Goal: Contribute content: Contribute content

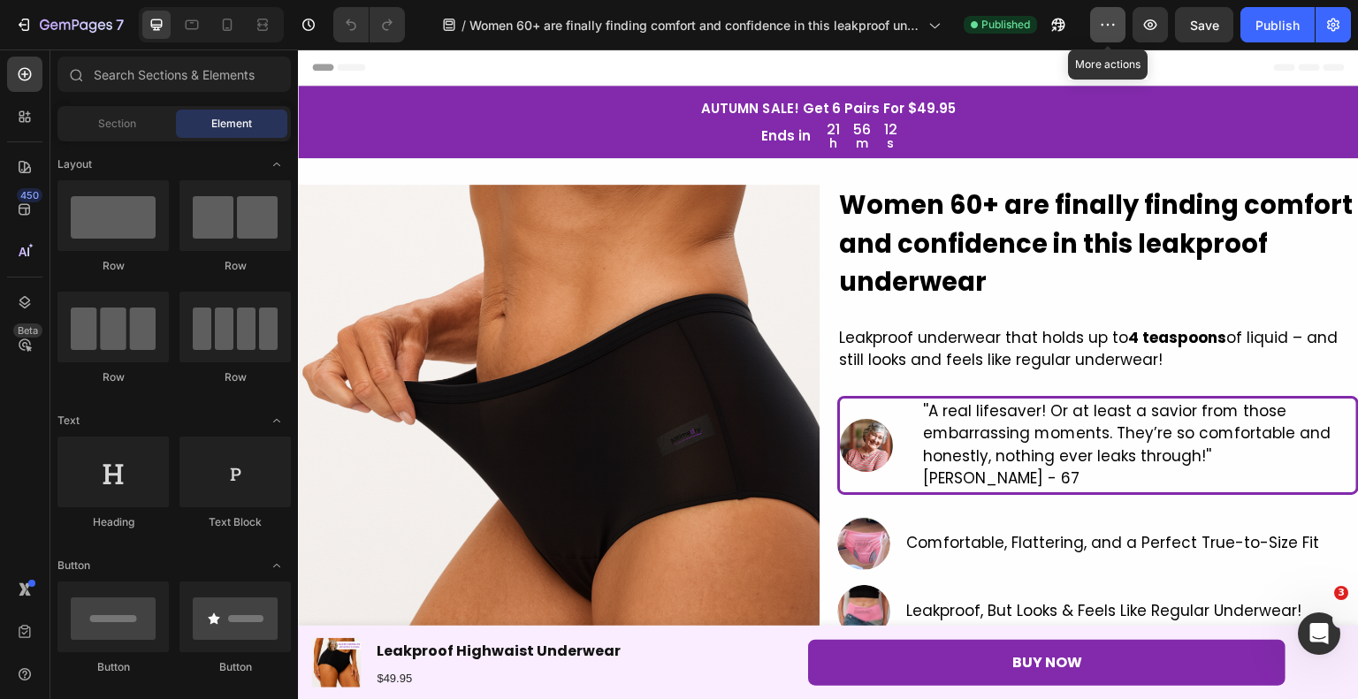
click at [1116, 32] on icon "button" at bounding box center [1108, 25] width 18 height 18
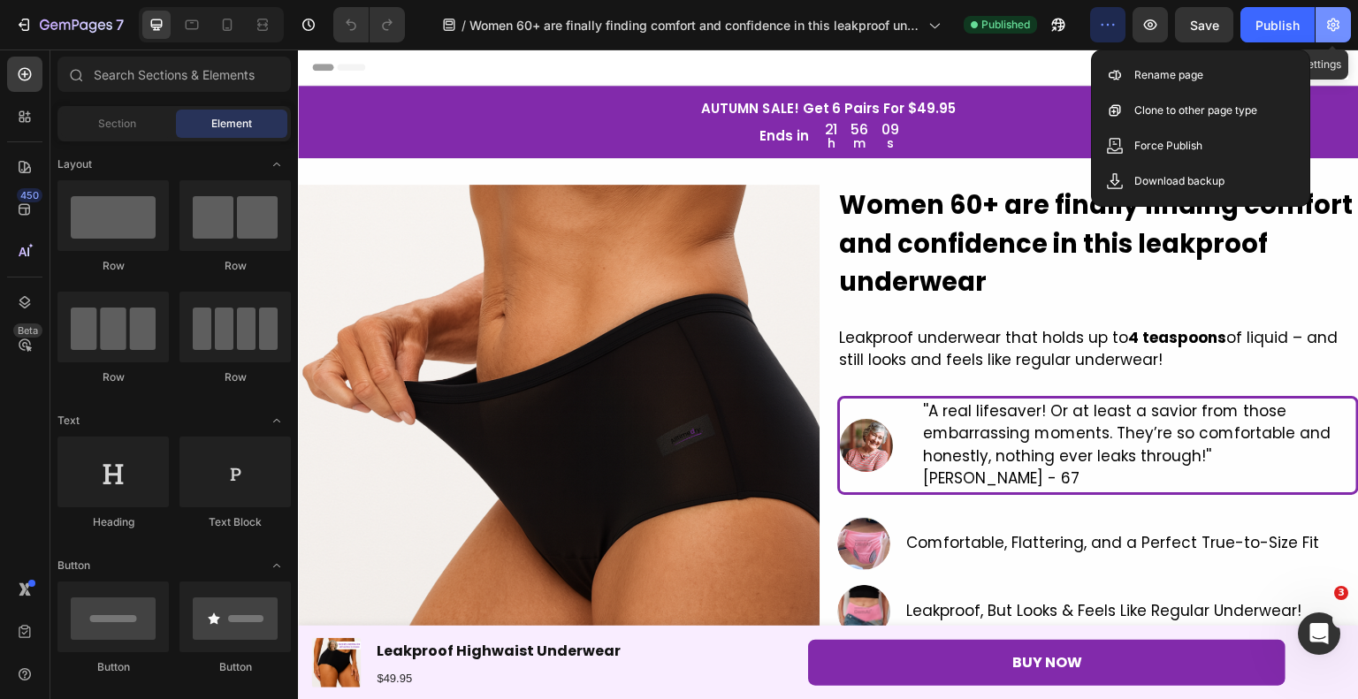
click at [1340, 24] on icon "button" at bounding box center [1333, 25] width 18 height 18
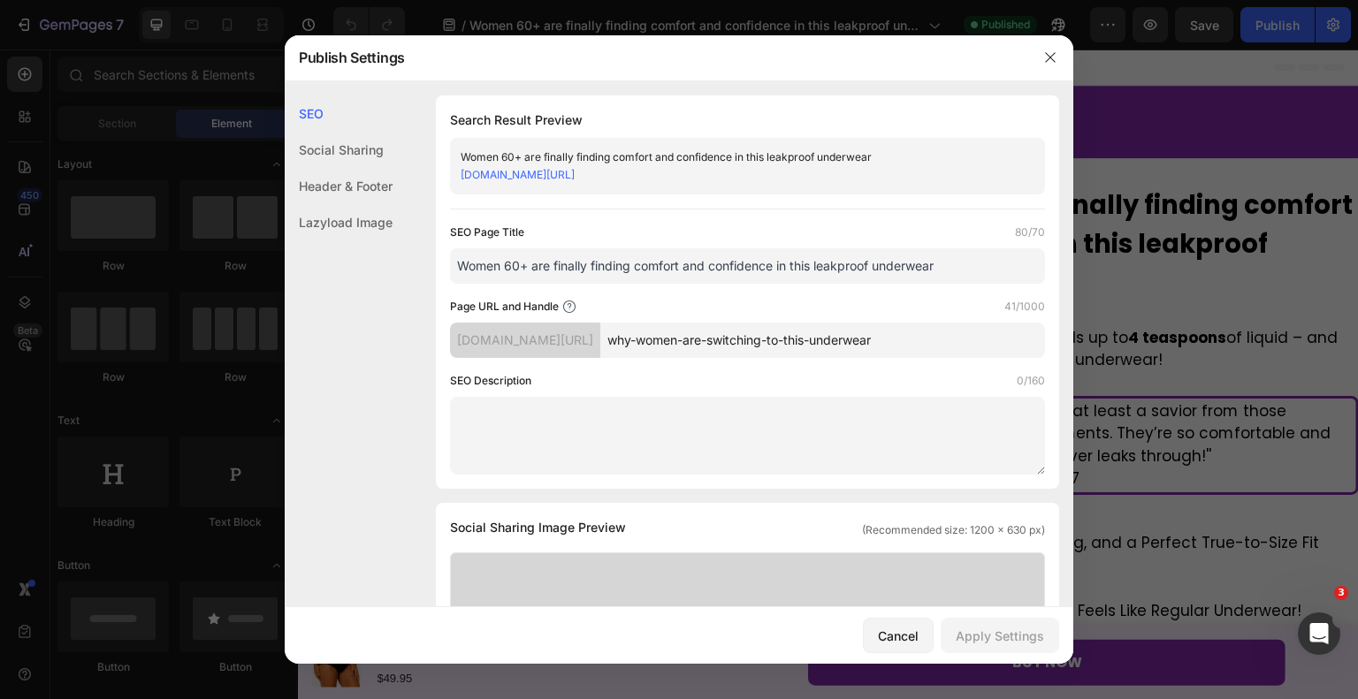
click at [1139, 97] on div at bounding box center [679, 349] width 1358 height 699
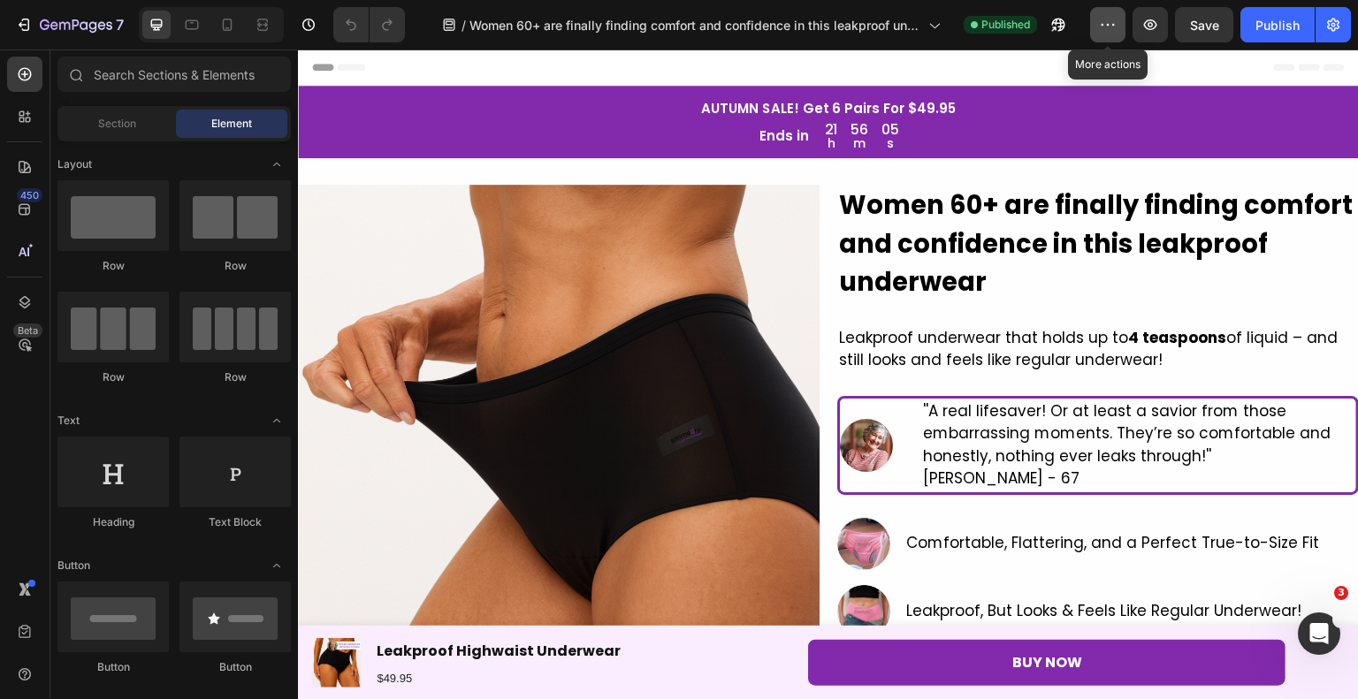
click at [1122, 39] on button "button" at bounding box center [1107, 24] width 35 height 35
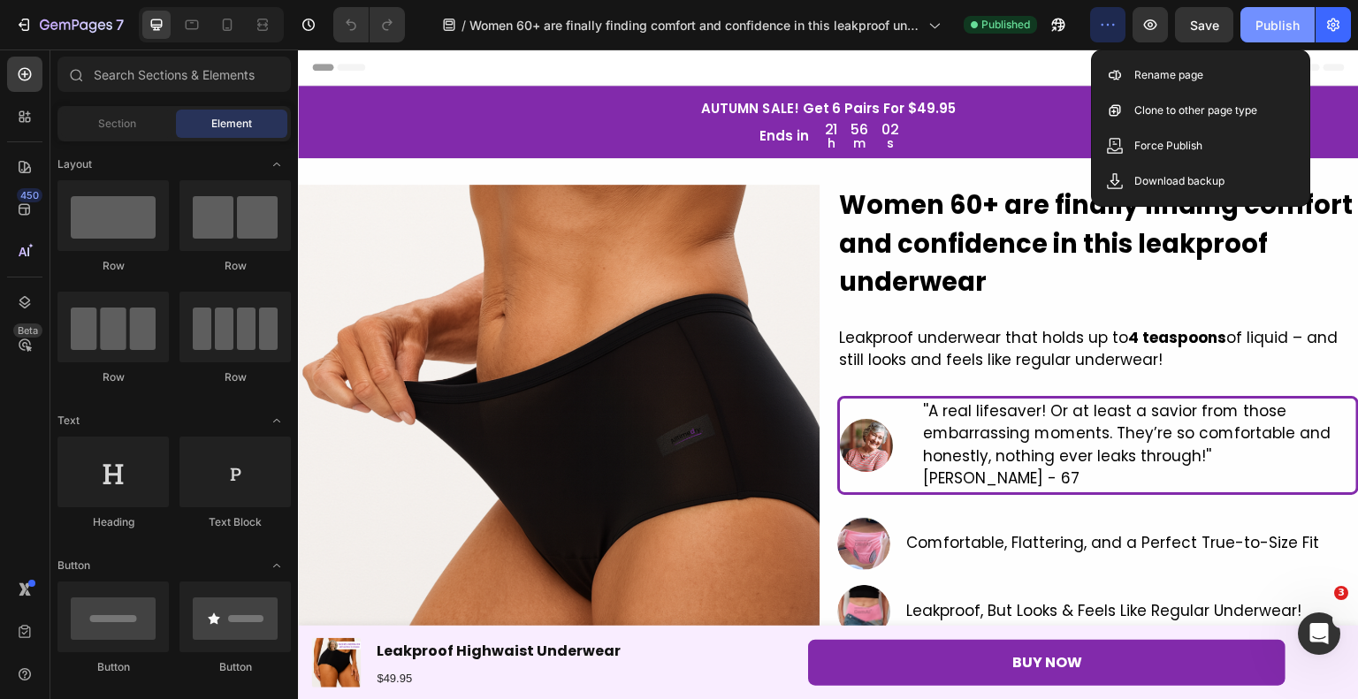
click at [1283, 27] on div "Publish" at bounding box center [1277, 25] width 44 height 19
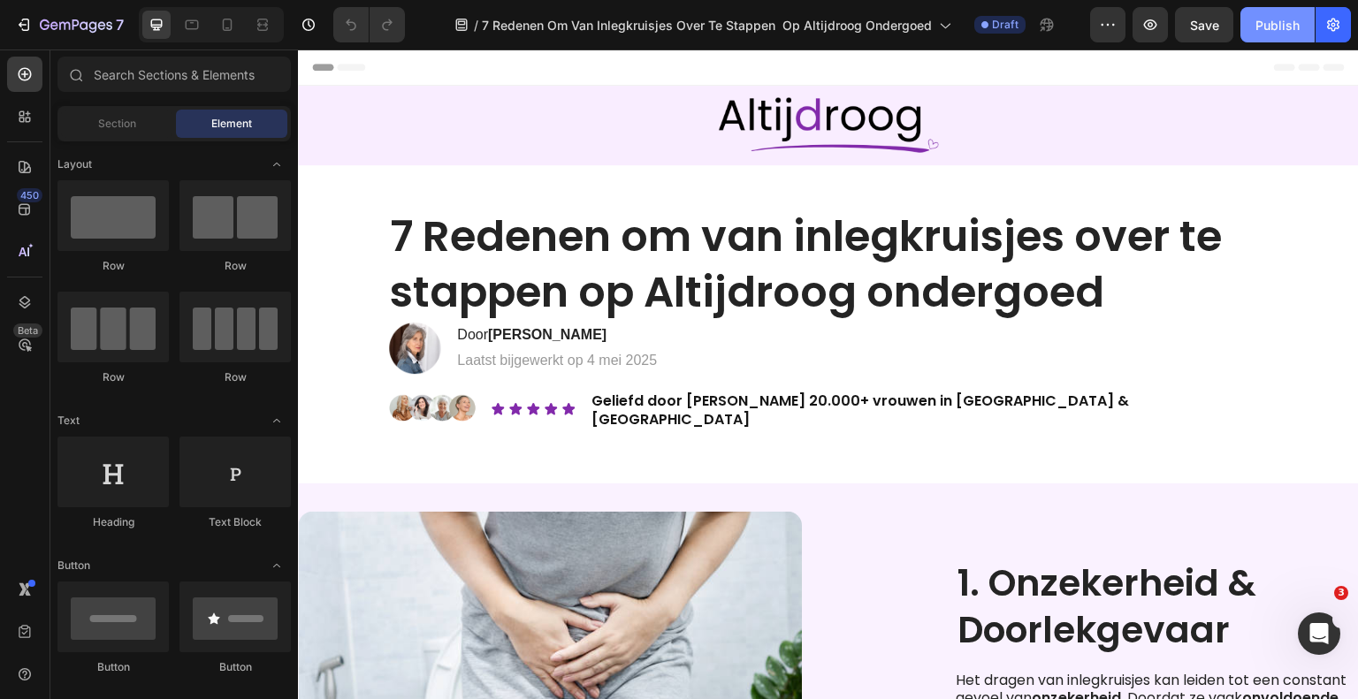
click at [1257, 28] on div "Publish" at bounding box center [1277, 25] width 44 height 19
click at [1126, 24] on div "Preview Save Publish" at bounding box center [1220, 24] width 261 height 35
click at [1116, 20] on icon "button" at bounding box center [1108, 25] width 18 height 18
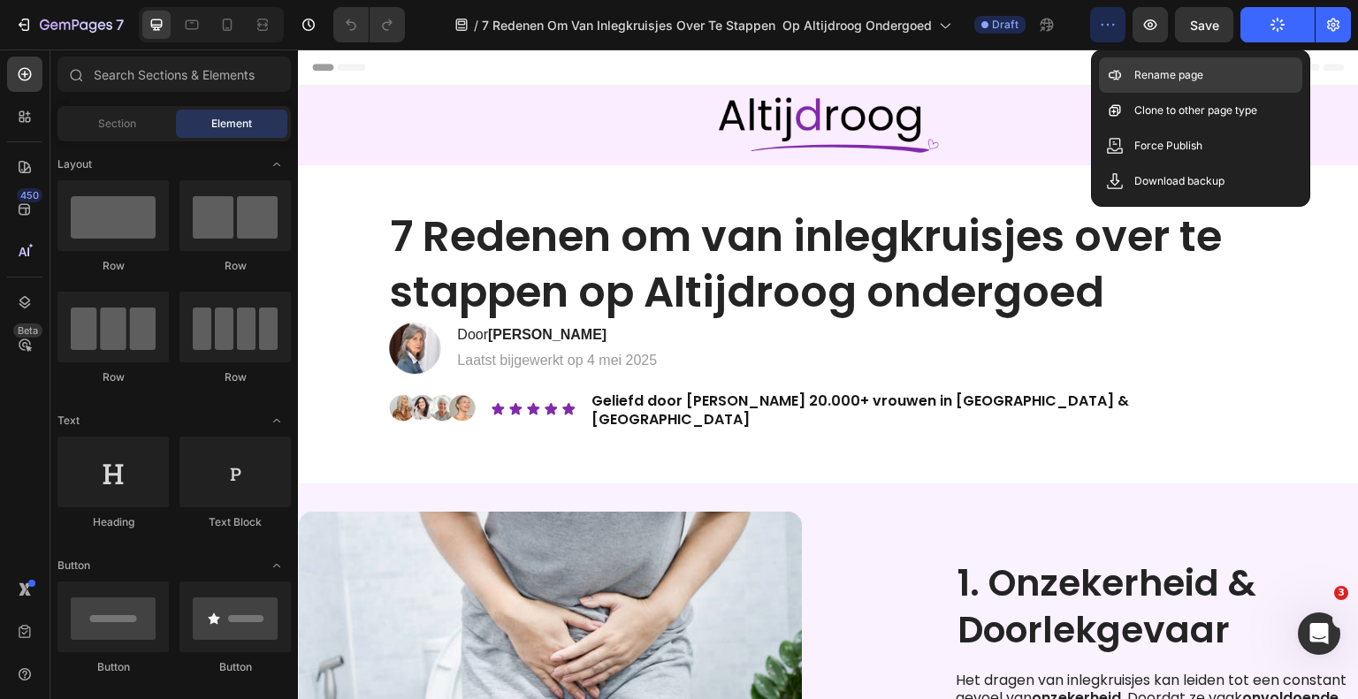
click at [1167, 87] on div "Rename page" at bounding box center [1200, 74] width 203 height 35
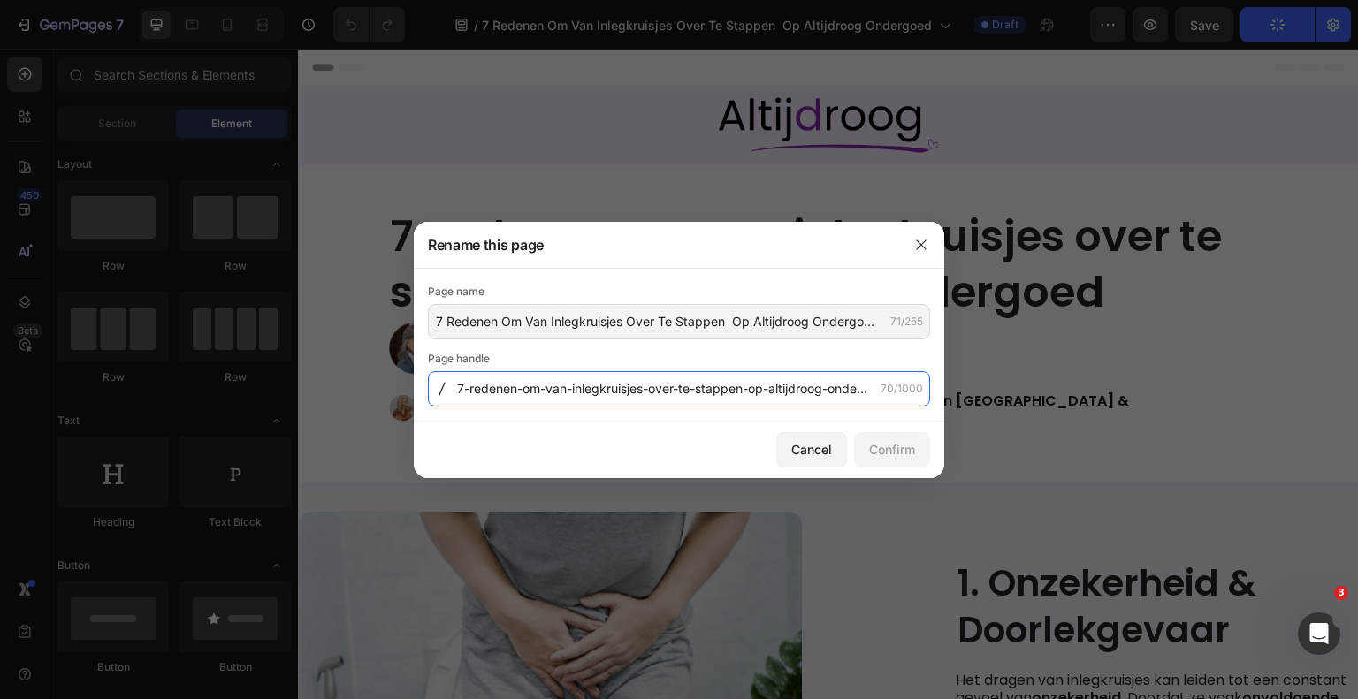
click at [525, 397] on input "7-redenen-om-van-inlegkruisjes-over-te-stappen-op-altijdroog-ondergoed" at bounding box center [679, 388] width 502 height 35
click at [495, 388] on input "7-redenen-om-van-inlegkruisjes-over-te-stappen-op-altijdroog-ondergoed" at bounding box center [679, 388] width 502 height 35
click at [496, 385] on input "7-redenen-om-van-inlegkruisjes-over-te-stappen-op-altijdroog-ondergoed" at bounding box center [679, 388] width 502 height 35
click at [532, 398] on input "7-redenen-om-van-inlegkruisjes-over-te-stappen-op-altijdroog-ondergoed" at bounding box center [679, 388] width 502 height 35
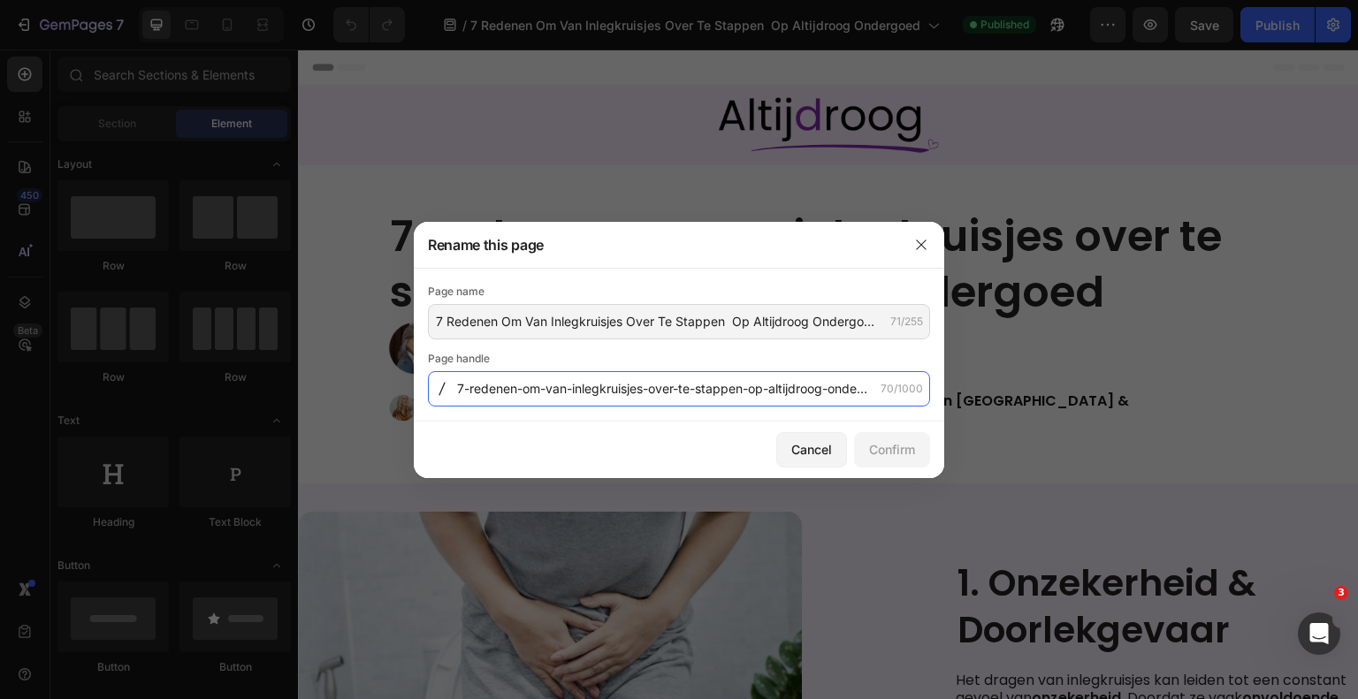
click at [532, 398] on input "7-redenen-om-van-inlegkruisjes-over-te-stappen-op-altijdroog-ondergoed" at bounding box center [679, 388] width 502 height 35
paste input "asons-to-switch-from-pantyliners-to-alwaysdry-underwear"
click at [605, 404] on input "7-reasons-to-switch-from-pantyliners-to-alwaysdry-underwear" at bounding box center [679, 388] width 502 height 35
click at [635, 388] on input "7-reasons-to-switch-from-pantyliners-to-alwaysdry-underwear" at bounding box center [679, 388] width 502 height 35
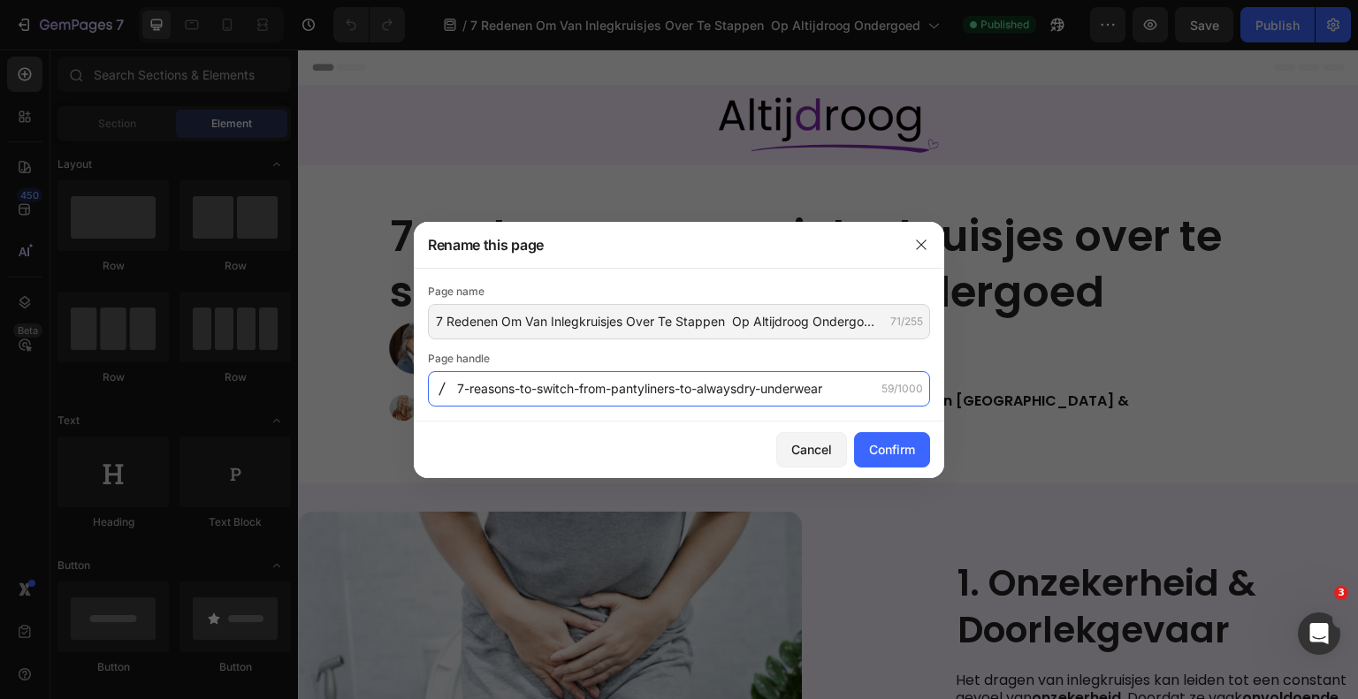
click at [635, 388] on input "7-reasons-to-switch-from-pantyliners-to-alwaysdry-underwear" at bounding box center [679, 388] width 502 height 35
click at [719, 388] on input "7-reasons-to-switch-from-pads-to-alwaysdry-underwear" at bounding box center [679, 388] width 502 height 35
click at [719, 388] on input "7-reasons-to-switch-from-pads-to-alltimedry-underwear" at bounding box center [679, 388] width 502 height 35
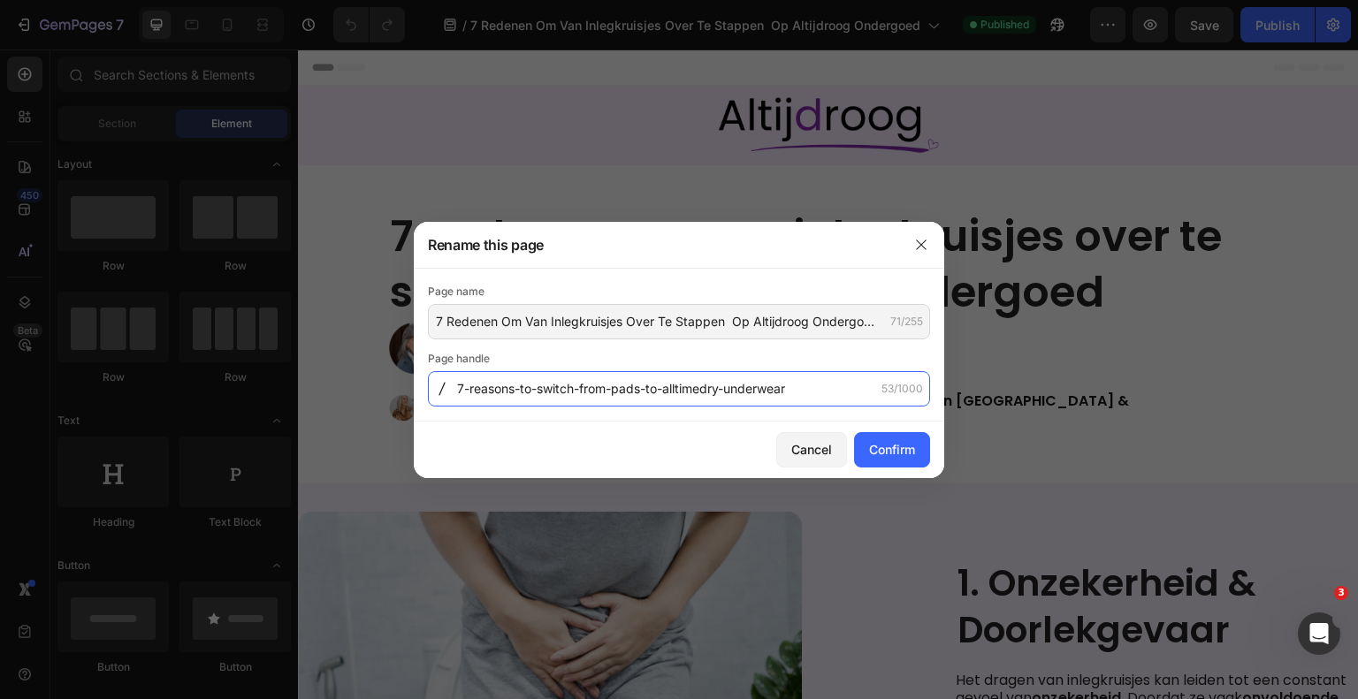
click at [719, 388] on input "7-reasons-to-switch-from-pads-to-alltimedry-underwear" at bounding box center [679, 388] width 502 height 35
type input "7-reasons-to-switch-from-pads-to-alltimedry-underwear"
click at [450, 385] on icon at bounding box center [445, 389] width 14 height 14
click at [454, 392] on div at bounding box center [442, 389] width 28 height 14
click at [457, 394] on input "7-reasons-to-switch-from-pads-to-alltimedry-underwear" at bounding box center [679, 388] width 502 height 35
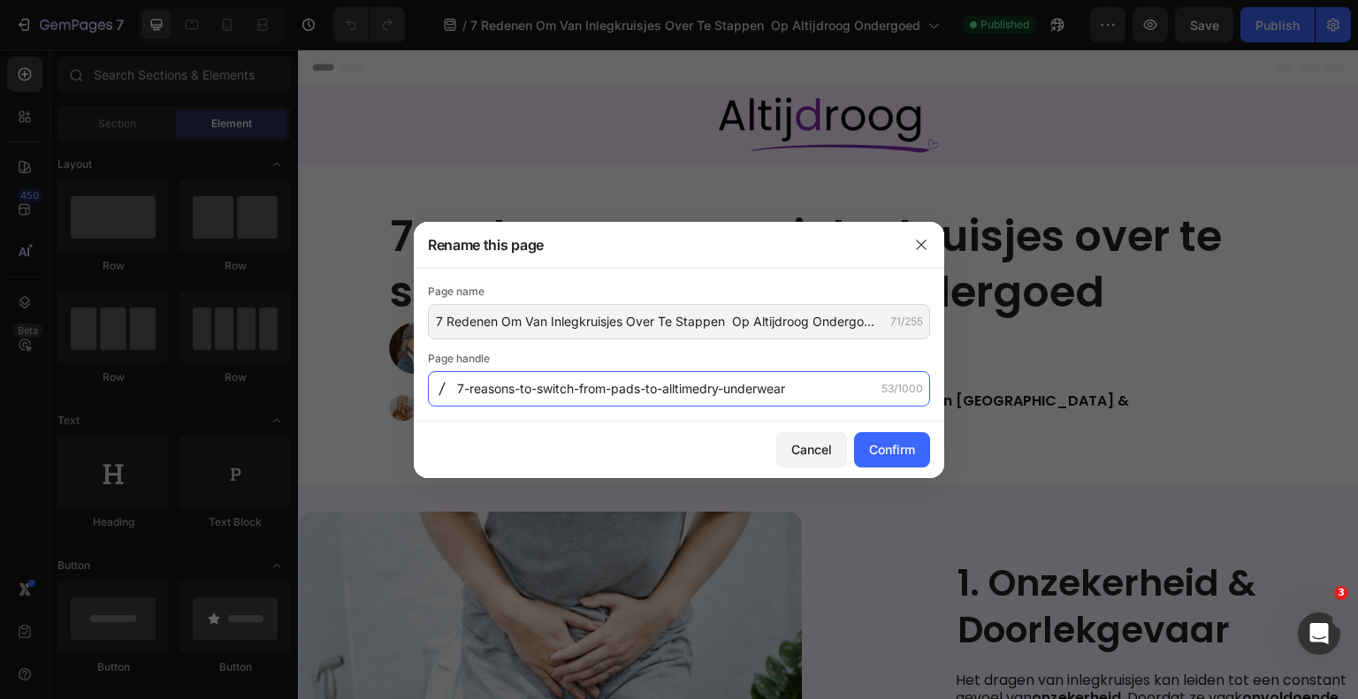
click at [457, 394] on input "7-reasons-to-switch-from-pads-to-alltimedry-underwear" at bounding box center [679, 388] width 502 height 35
click at [457, 392] on input "7-reasons-to-switch-from-pads-to-alltimedry-underwear" at bounding box center [679, 388] width 502 height 35
click at [457, 389] on input "7-reasons-to-switch-from-pads-to-alltimedry-underwear" at bounding box center [679, 388] width 502 height 35
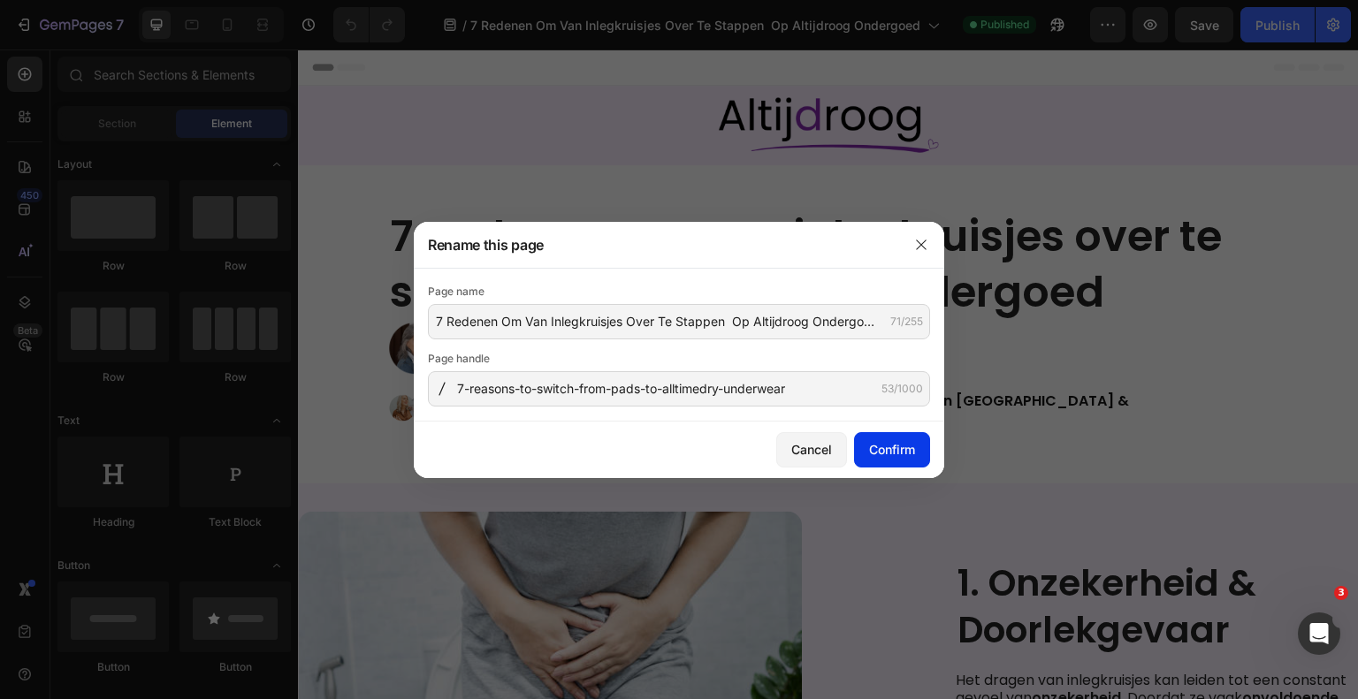
click at [902, 453] on div "Confirm" at bounding box center [892, 449] width 46 height 19
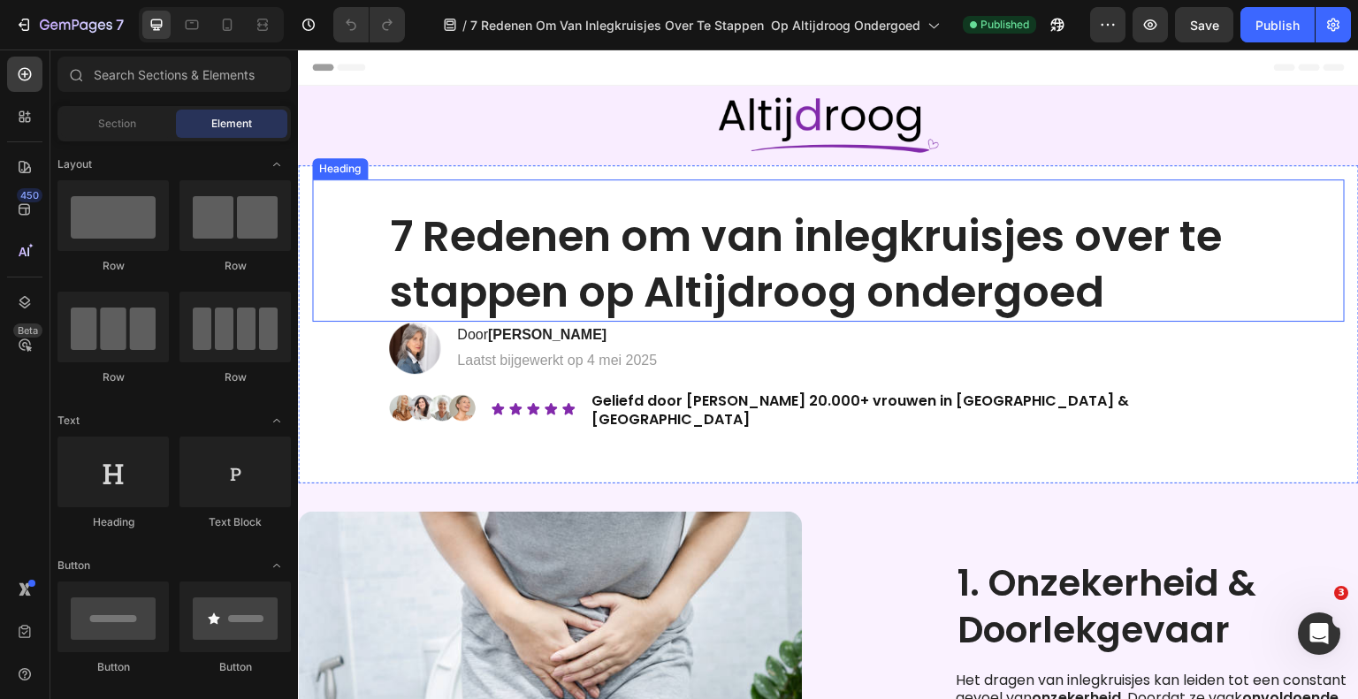
click at [768, 290] on h1 "7 Redenen om van inlegkruisjes over te stappen op Altijdroog ondergoed" at bounding box center [828, 265] width 880 height 114
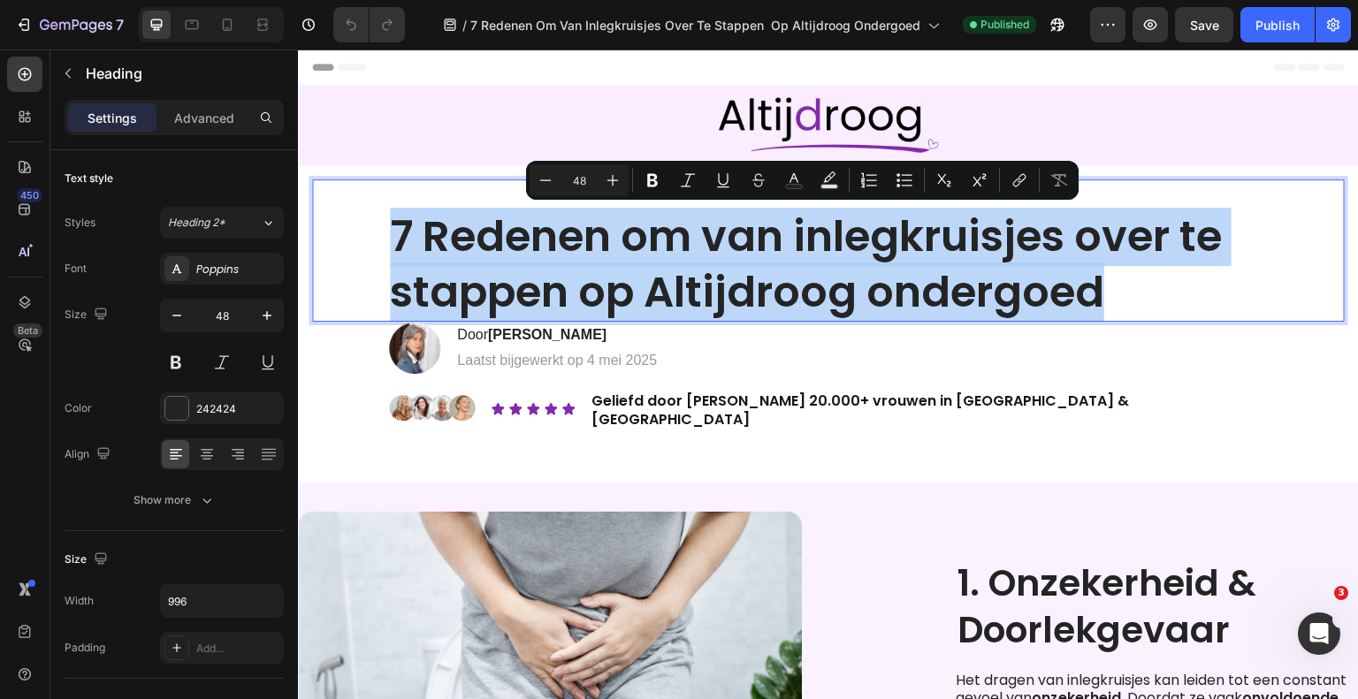
copy p "7 Redenen om van inlegkruisjes over te stappen op Altijdroog ondergoed"
click at [659, 255] on p "7 Redenen om van inlegkruisjes over te stappen op Altijdroog ondergoed" at bounding box center [828, 264] width 877 height 110
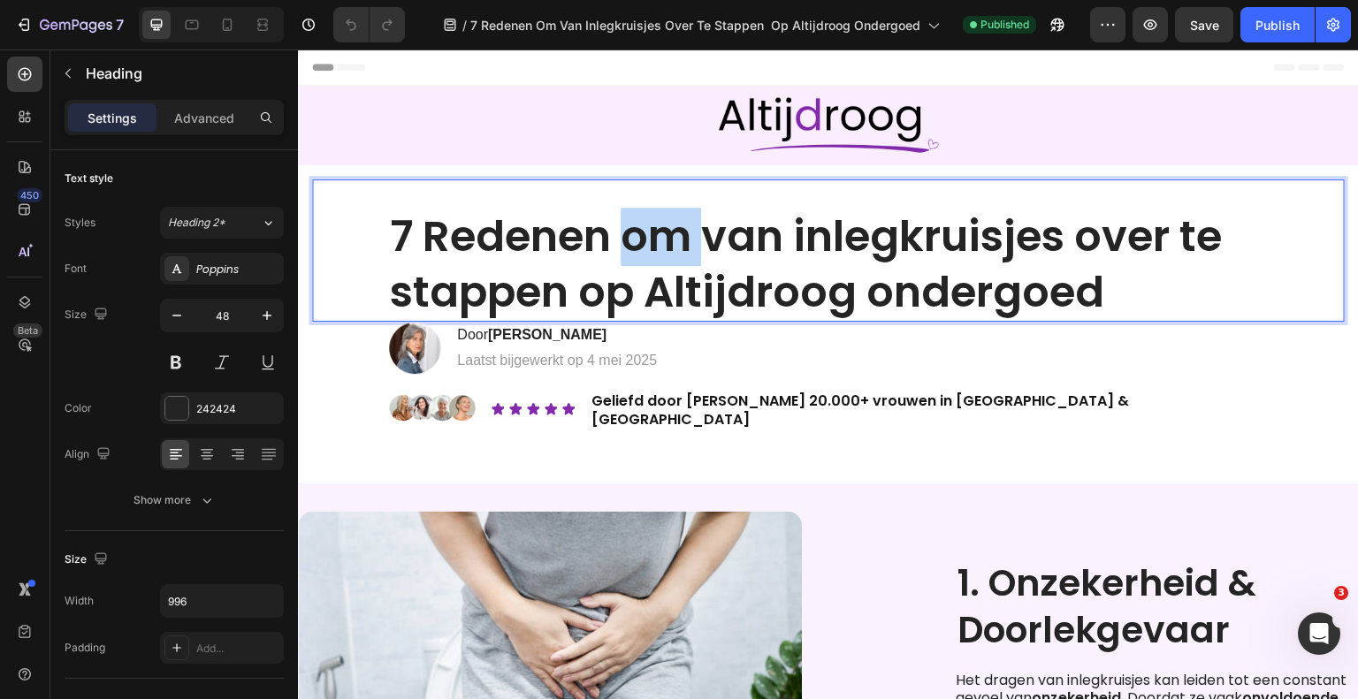
click at [659, 255] on p "7 Redenen om van inlegkruisjes over te stappen op Altijdroog ondergoed" at bounding box center [828, 264] width 877 height 110
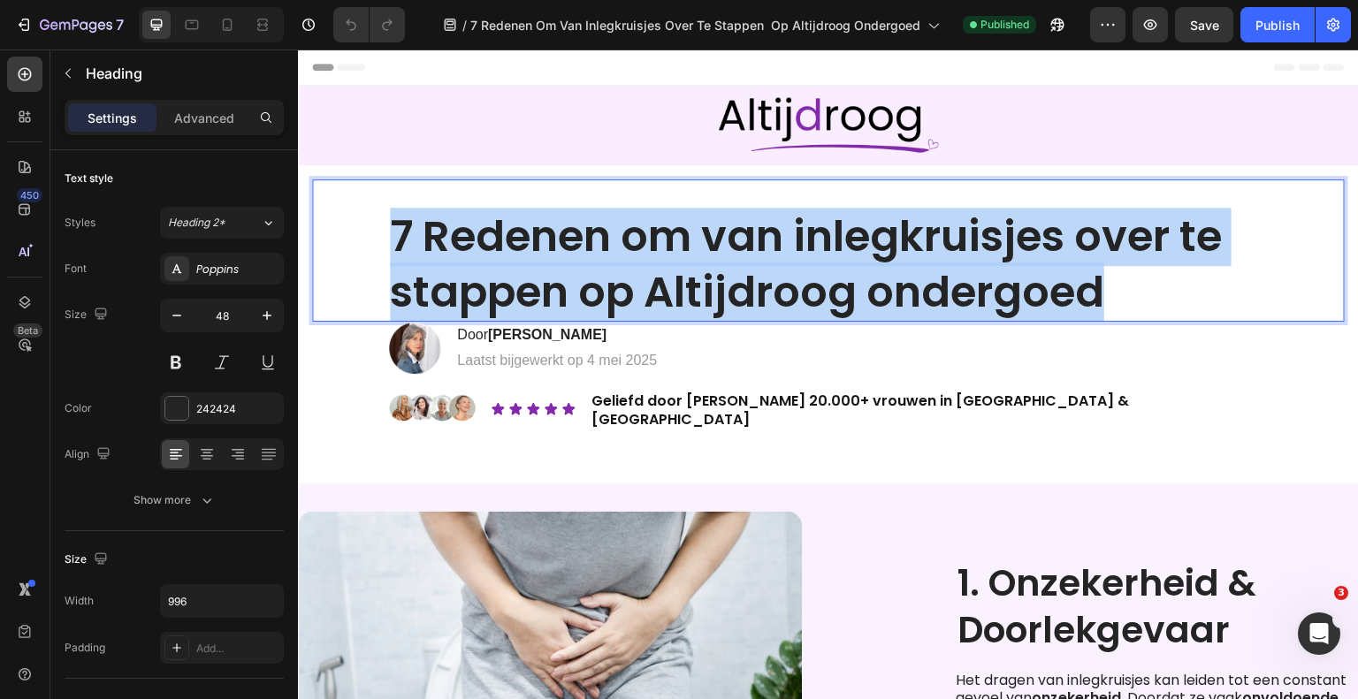
click at [659, 255] on p "7 Redenen om van inlegkruisjes over te stappen op Altijdroog ondergoed" at bounding box center [828, 264] width 877 height 110
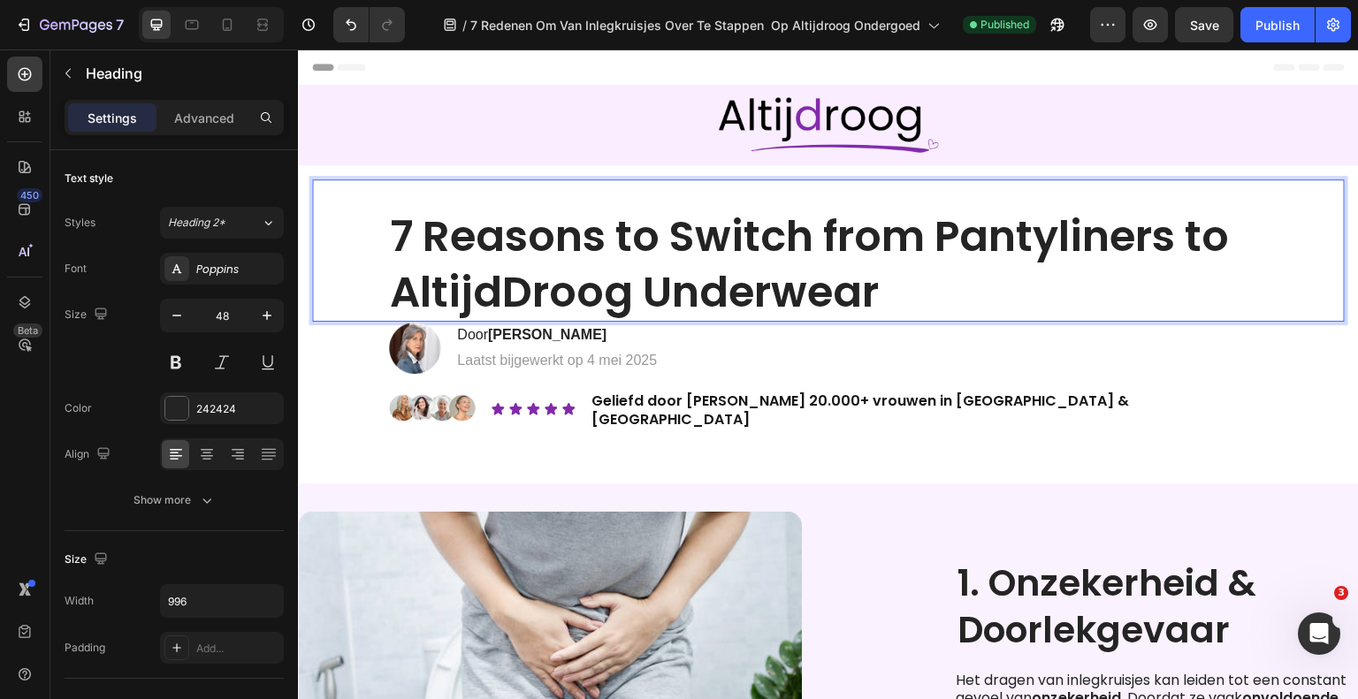
click at [1003, 254] on strong "7 Reasons to Switch from Pantyliners to AltijdDroog Underwear" at bounding box center [809, 264] width 839 height 114
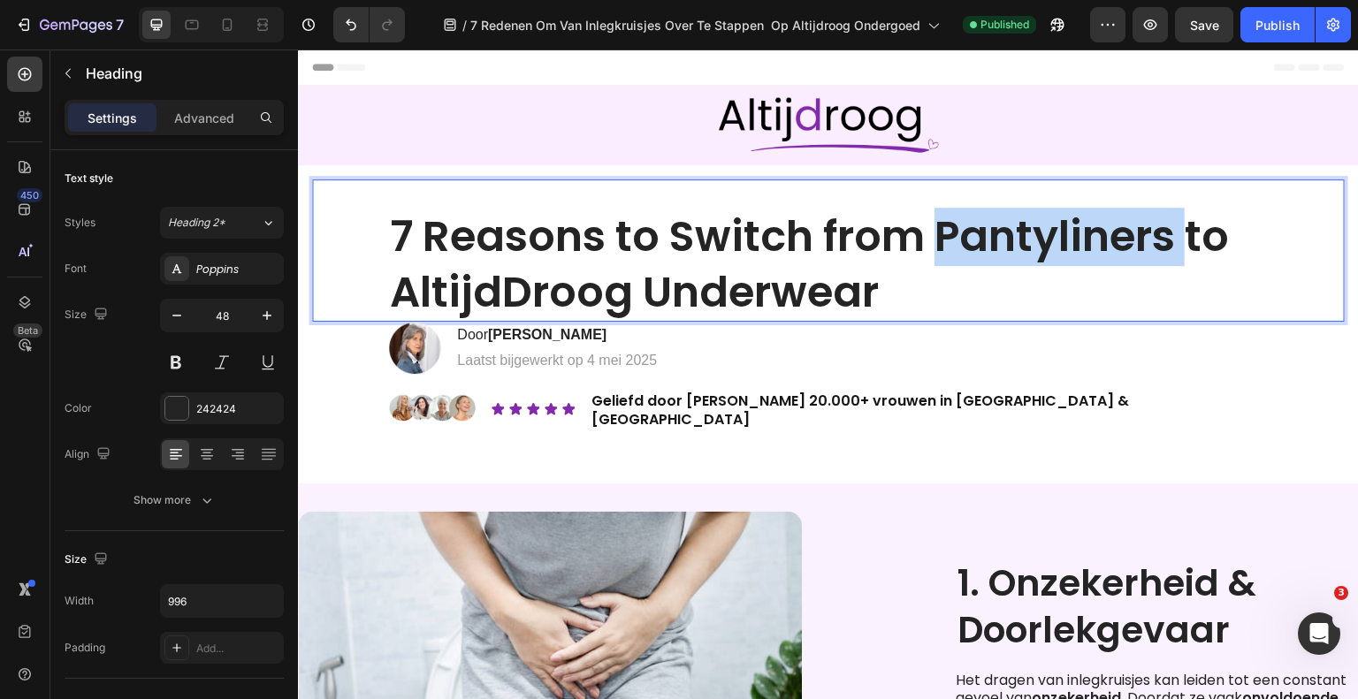
click at [1003, 254] on strong "7 Reasons to Switch from Pantyliners to AltijdDroog Underwear" at bounding box center [809, 264] width 839 height 114
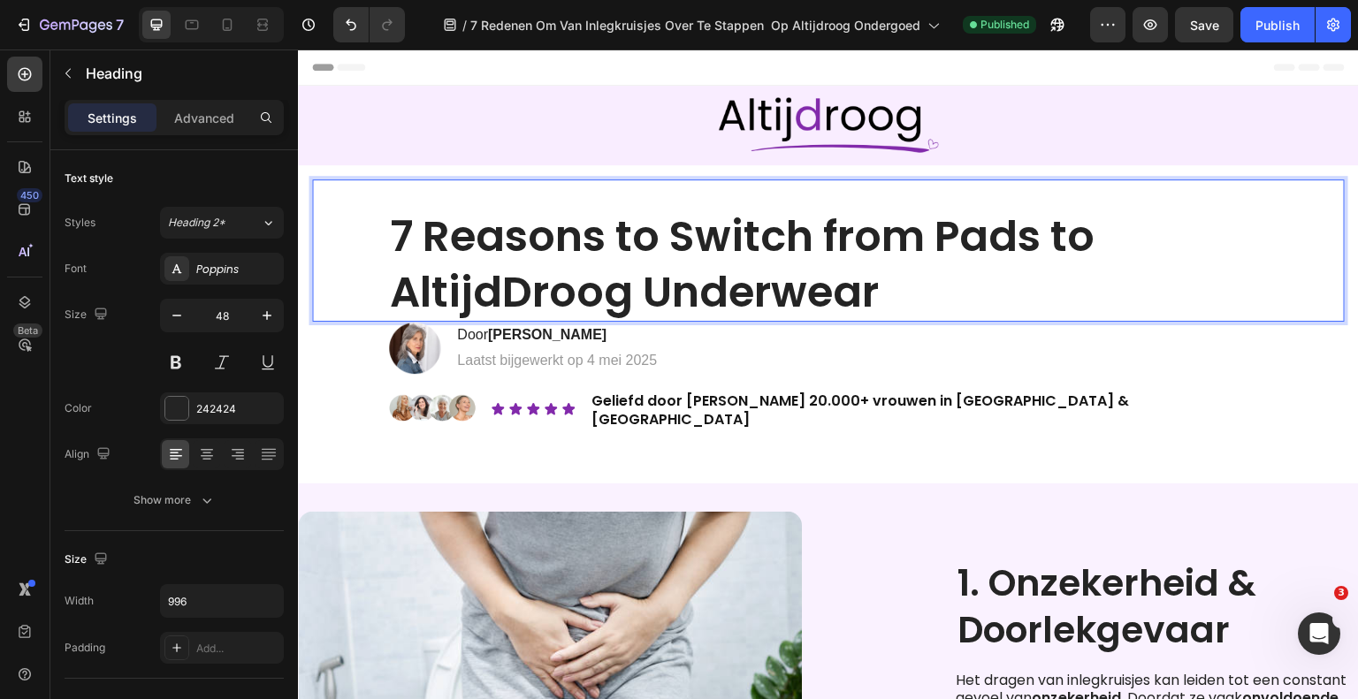
click at [567, 300] on strong "7 Reasons to Switch from Pads to AltijdDroog Underwear" at bounding box center [742, 264] width 704 height 114
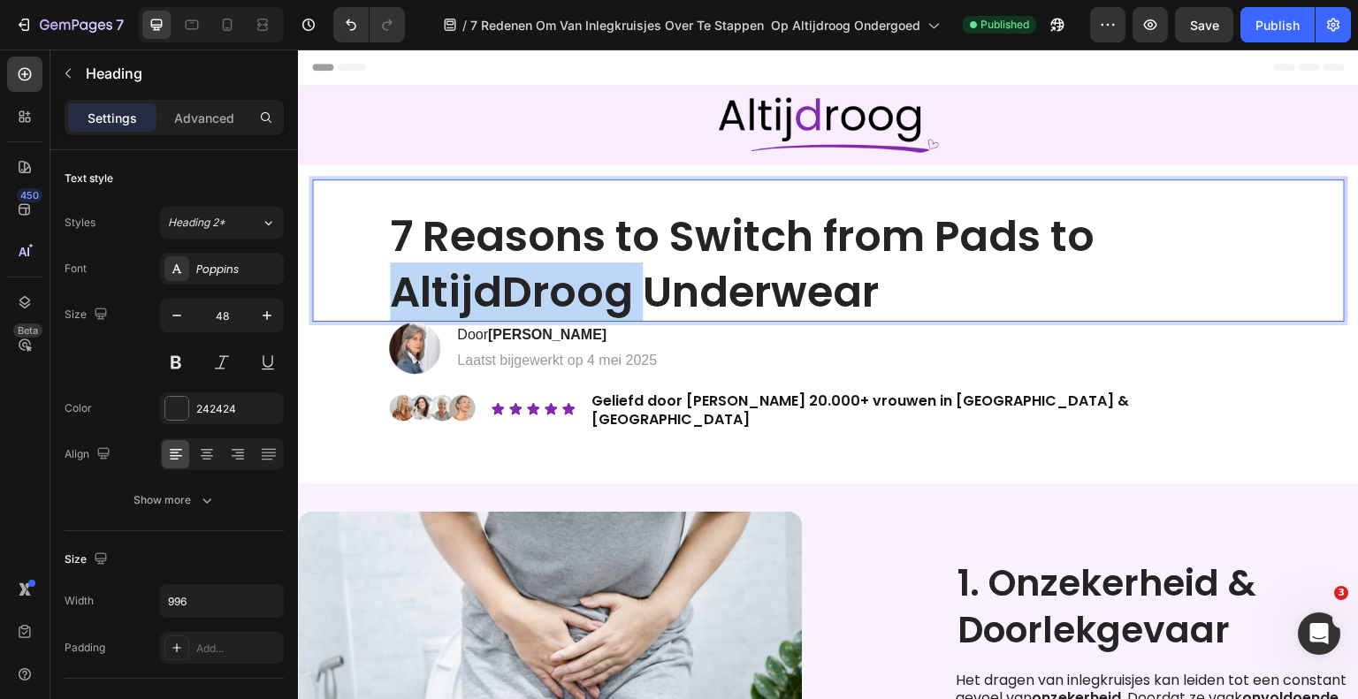
click at [567, 300] on strong "7 Reasons to Switch from Pads to AltijdDroog Underwear" at bounding box center [742, 264] width 704 height 114
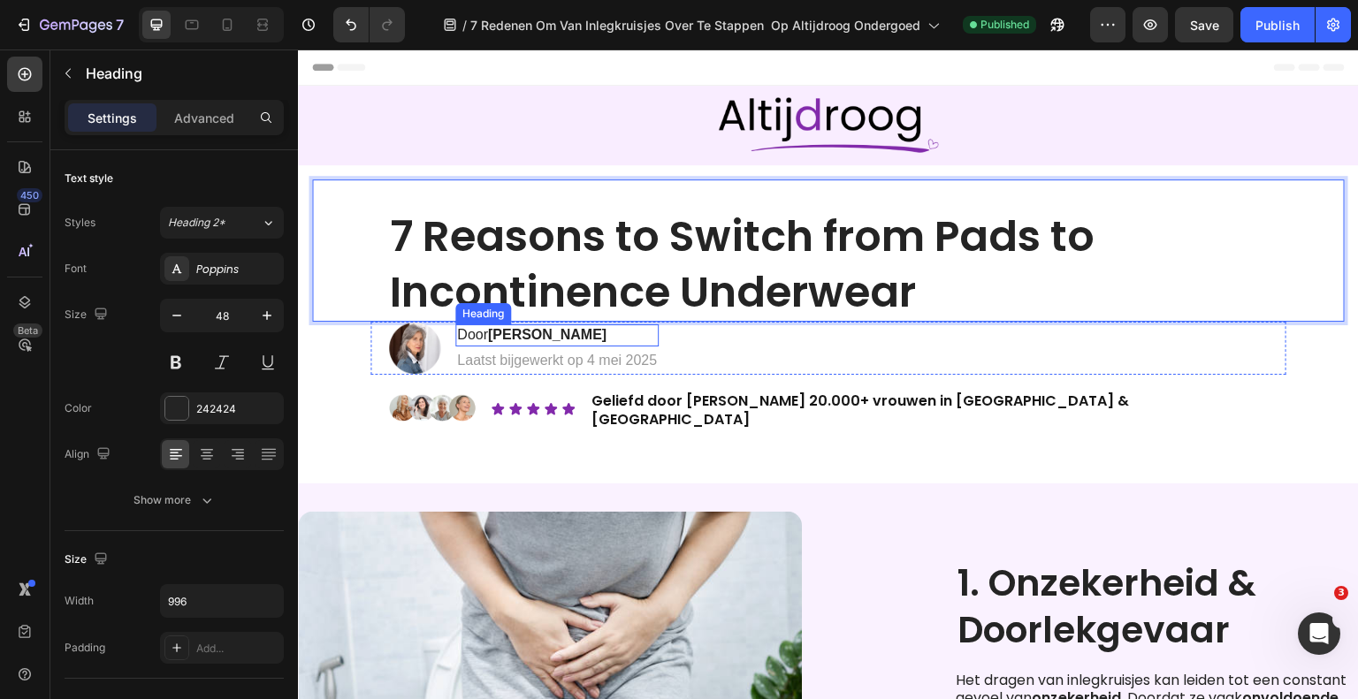
click at [466, 336] on h2 "Door [PERSON_NAME]" at bounding box center [556, 335] width 203 height 22
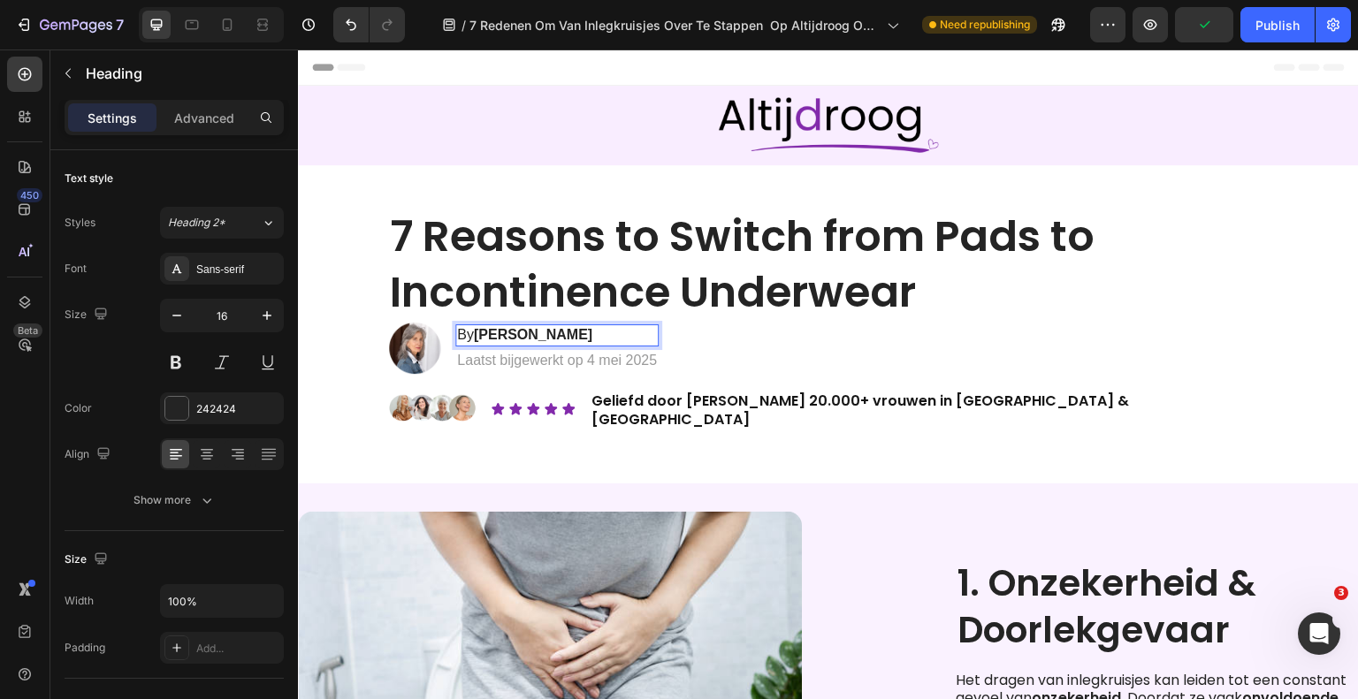
click at [477, 336] on strong "[PERSON_NAME]" at bounding box center [533, 334] width 118 height 15
click at [552, 354] on p "Laatst bijgewerkt op 4 mei 2025" at bounding box center [557, 361] width 200 height 19
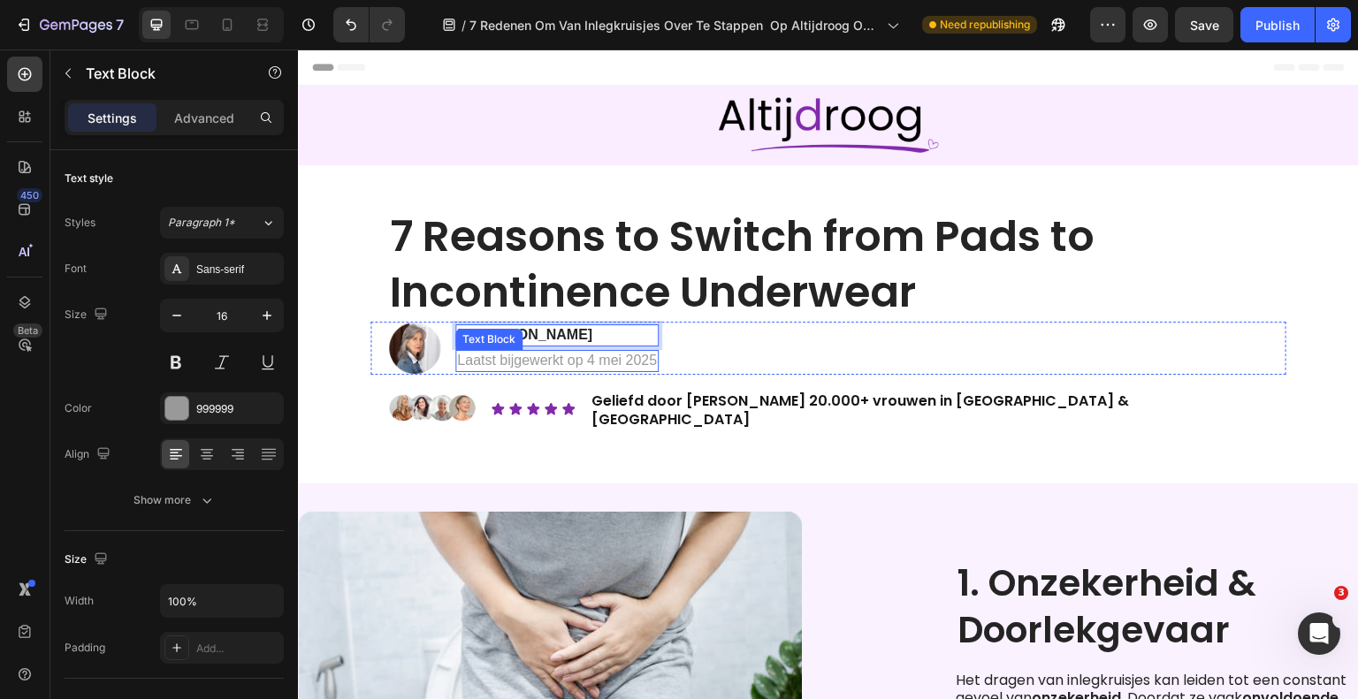
click at [552, 354] on p "Laatst bijgewerkt op 4 mei 2025" at bounding box center [557, 361] width 200 height 19
click at [606, 369] on p "Last updated on [DATE]" at bounding box center [532, 361] width 150 height 19
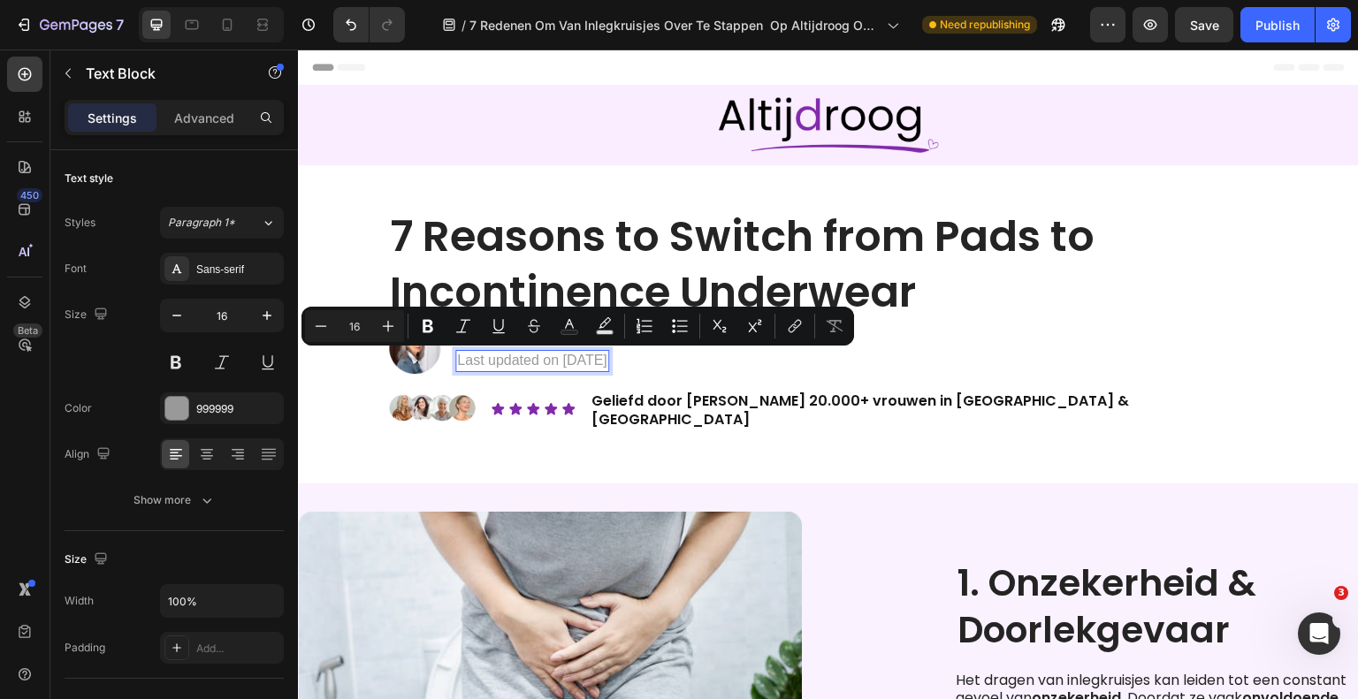
copy p "Last updated on [DATE]"
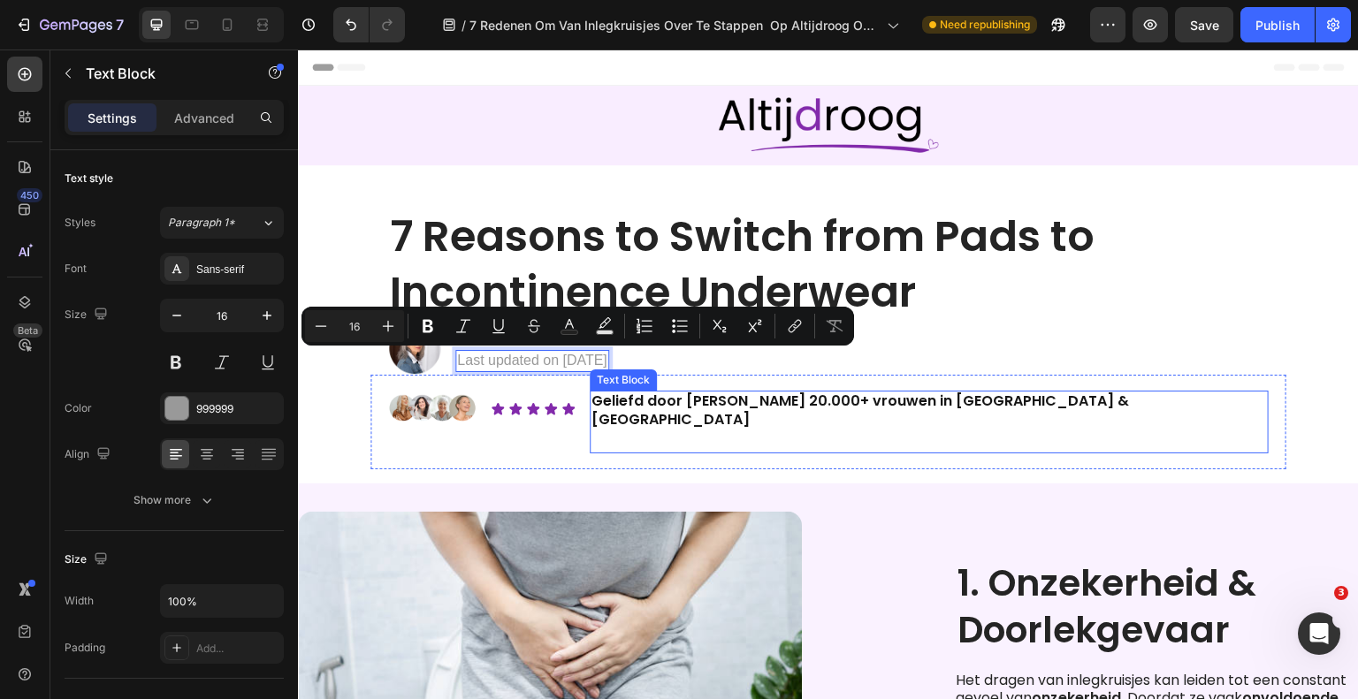
click at [649, 423] on div "Geliefd door [PERSON_NAME] 20.000+ vrouwen in [GEOGRAPHIC_DATA] & [GEOGRAPHIC_D…" at bounding box center [929, 422] width 679 height 63
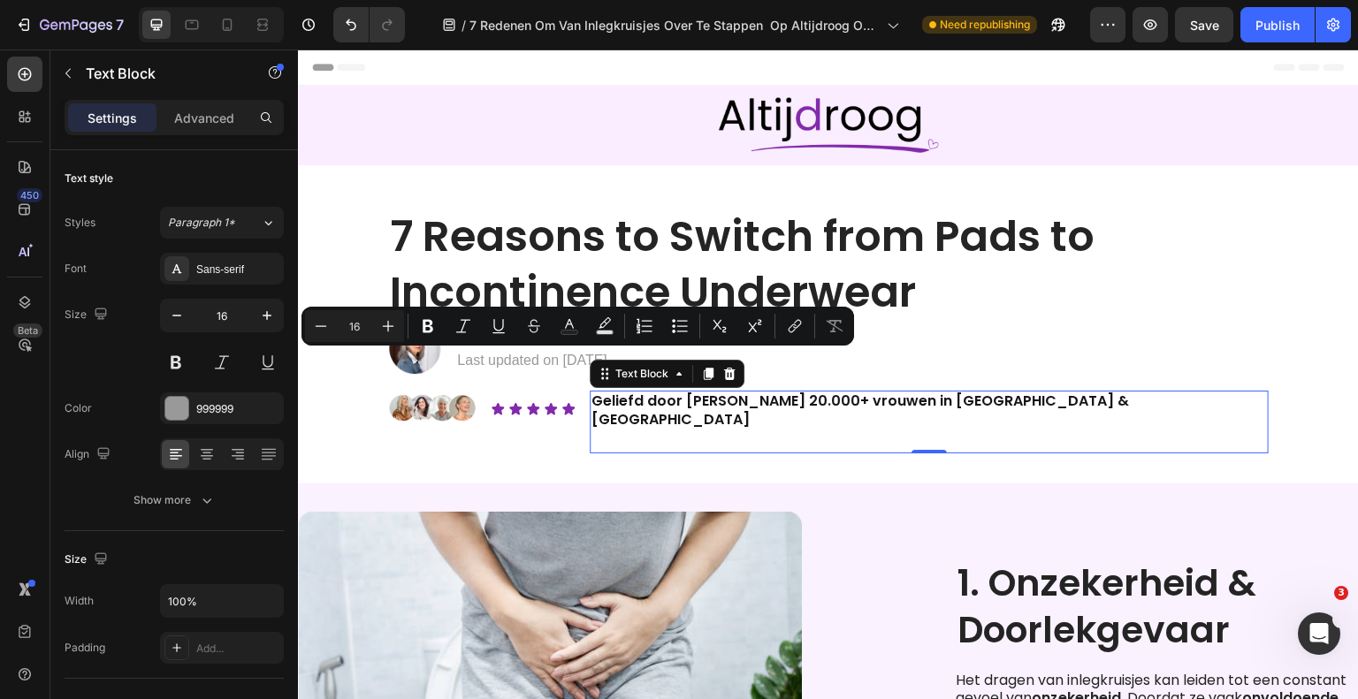
click at [649, 423] on div "Geliefd door [PERSON_NAME] 20.000+ vrouwen in [GEOGRAPHIC_DATA] & België Text B…" at bounding box center [929, 422] width 679 height 63
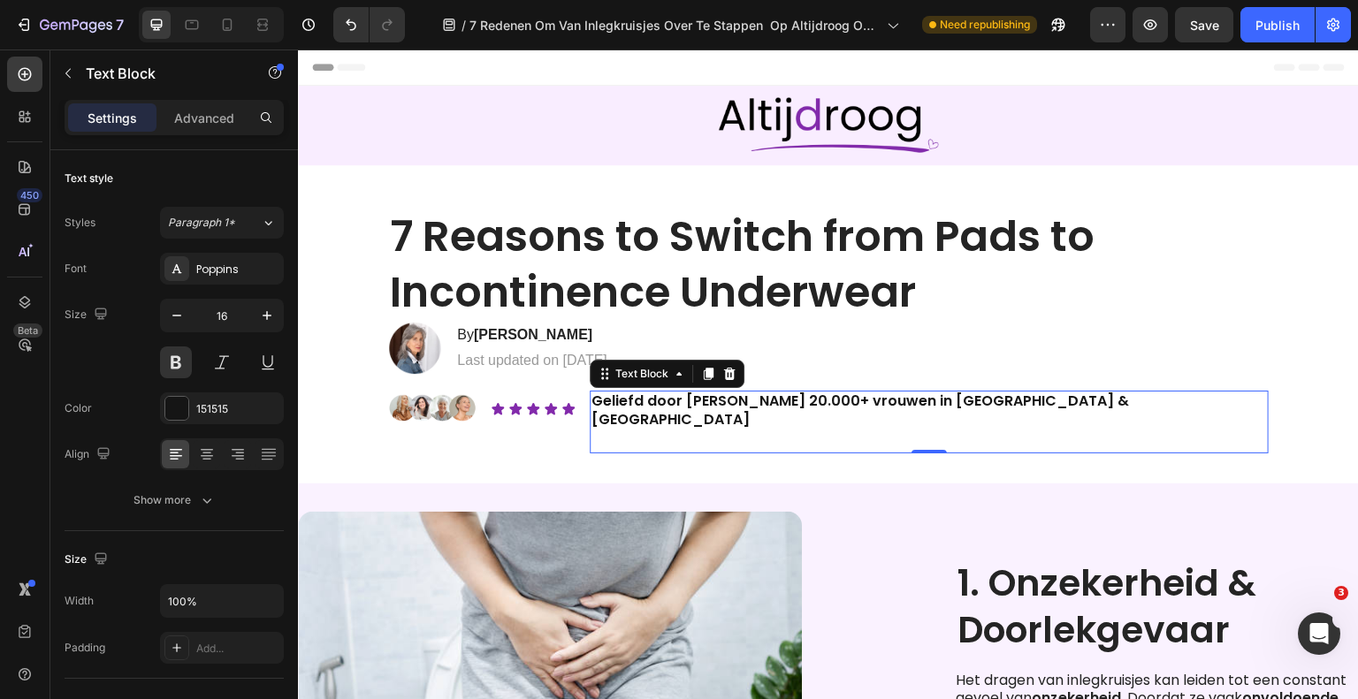
click at [649, 423] on div "Geliefd door [PERSON_NAME] 20.000+ vrouwen in [GEOGRAPHIC_DATA] & België Text B…" at bounding box center [929, 422] width 679 height 63
click at [655, 415] on p "Geliefd door [PERSON_NAME] 20.000+ vrouwen in [GEOGRAPHIC_DATA] & [GEOGRAPHIC_D…" at bounding box center [928, 410] width 675 height 37
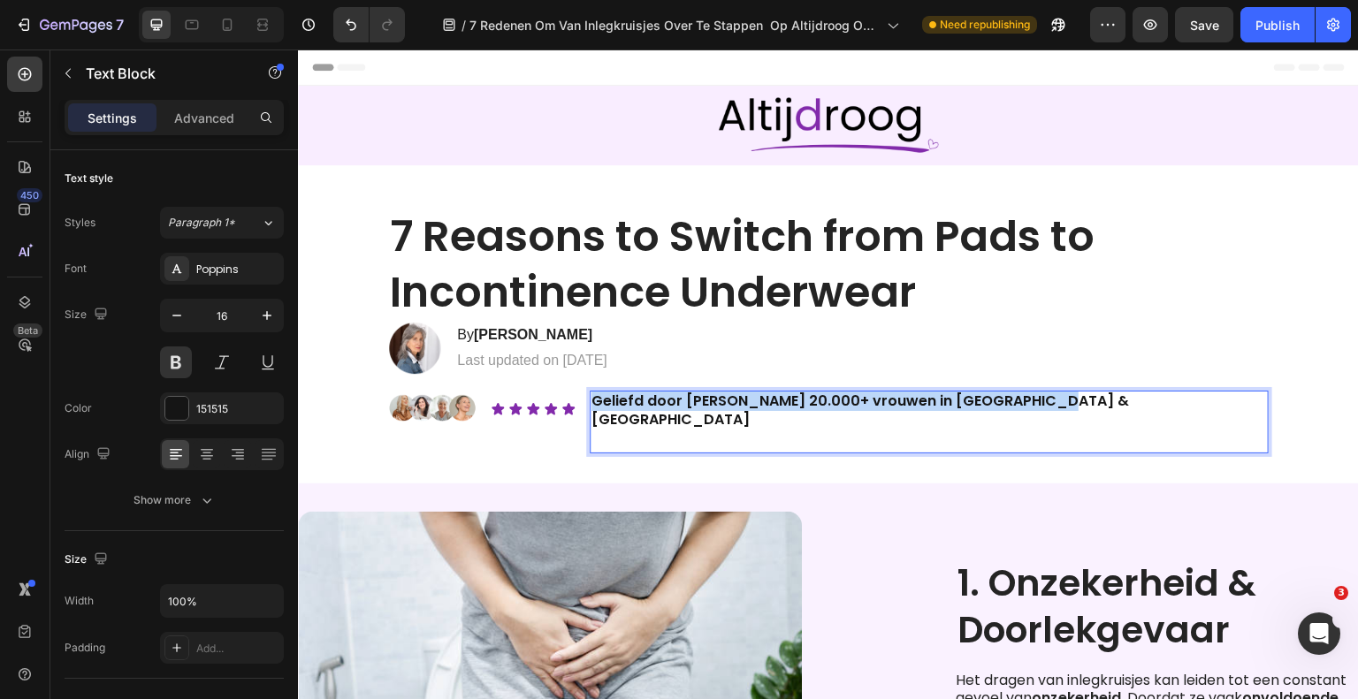
click at [655, 415] on p "Geliefd door [PERSON_NAME] 20.000+ vrouwen in [GEOGRAPHIC_DATA] & [GEOGRAPHIC_D…" at bounding box center [928, 410] width 675 height 37
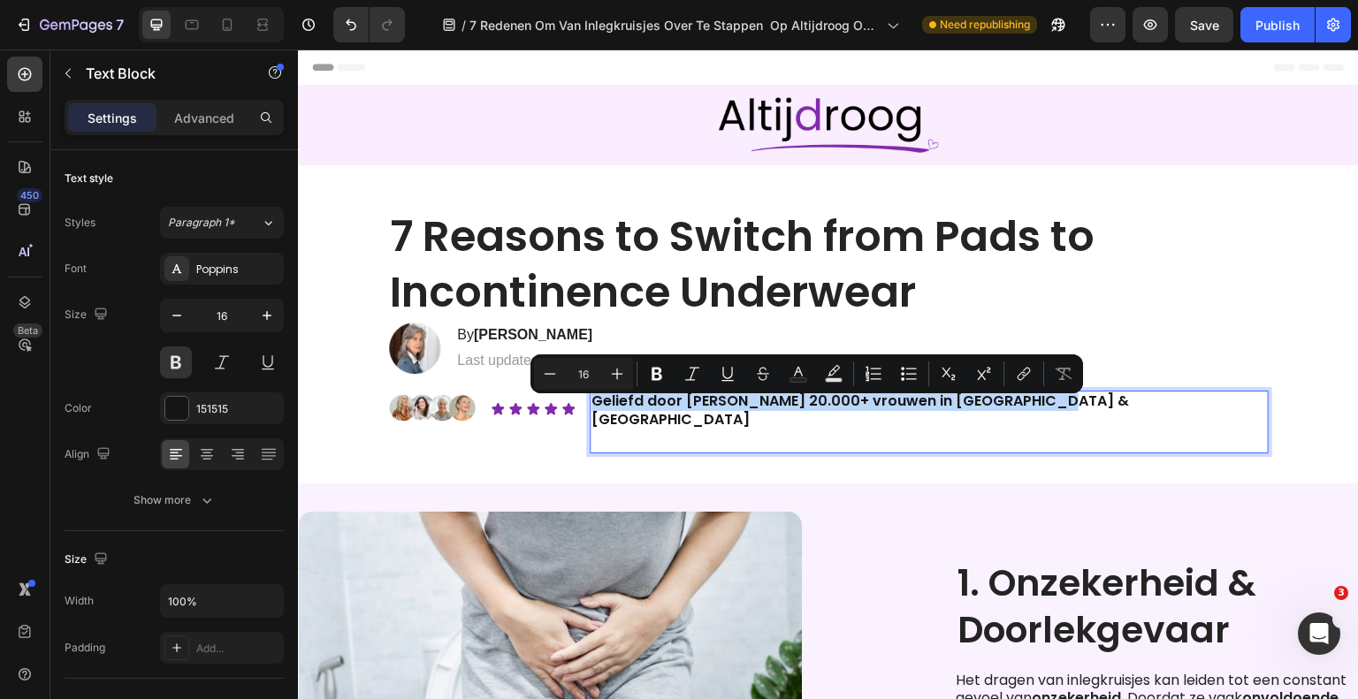
copy p "Geliefd door [PERSON_NAME] 20.000+ vrouwen in [GEOGRAPHIC_DATA] & [GEOGRAPHIC_D…"
click at [729, 407] on p "Geliefd door [PERSON_NAME] 20.000+ vrouwen in [GEOGRAPHIC_DATA] & [GEOGRAPHIC_D…" at bounding box center [928, 410] width 675 height 37
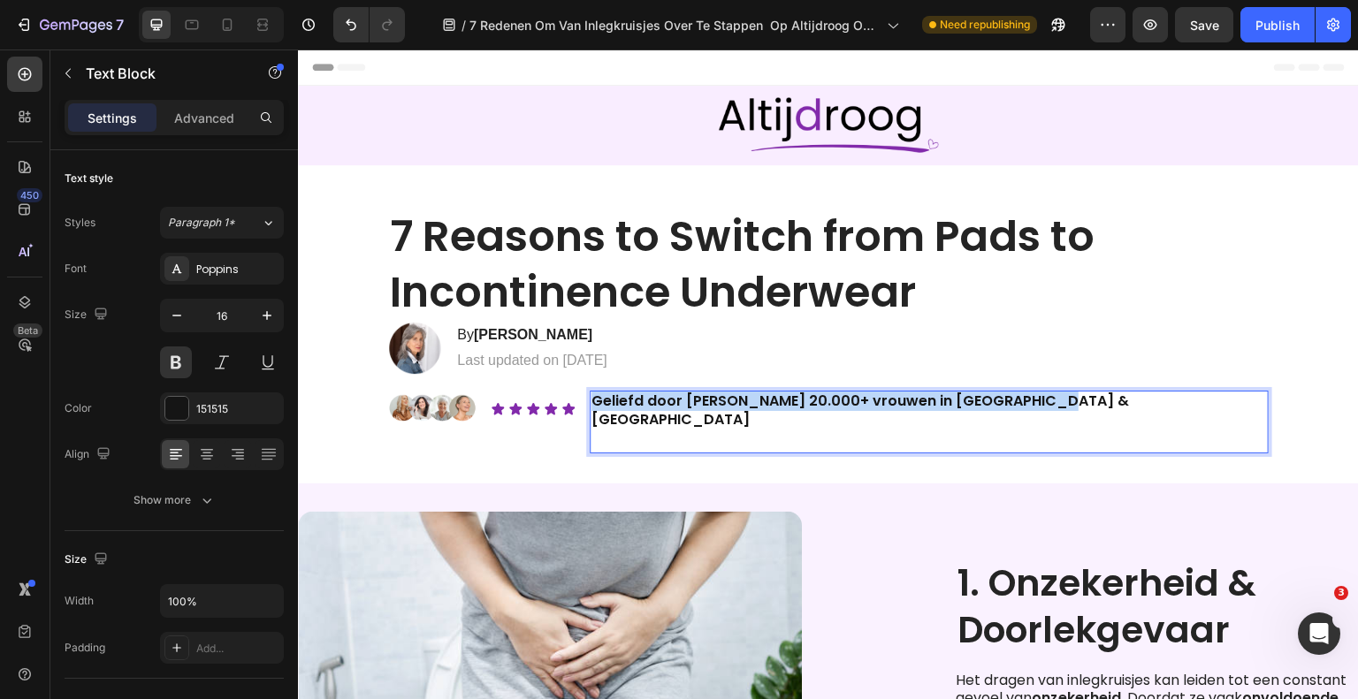
click at [729, 407] on p "Geliefd door [PERSON_NAME] 20.000+ vrouwen in [GEOGRAPHIC_DATA] & [GEOGRAPHIC_D…" at bounding box center [928, 410] width 675 height 37
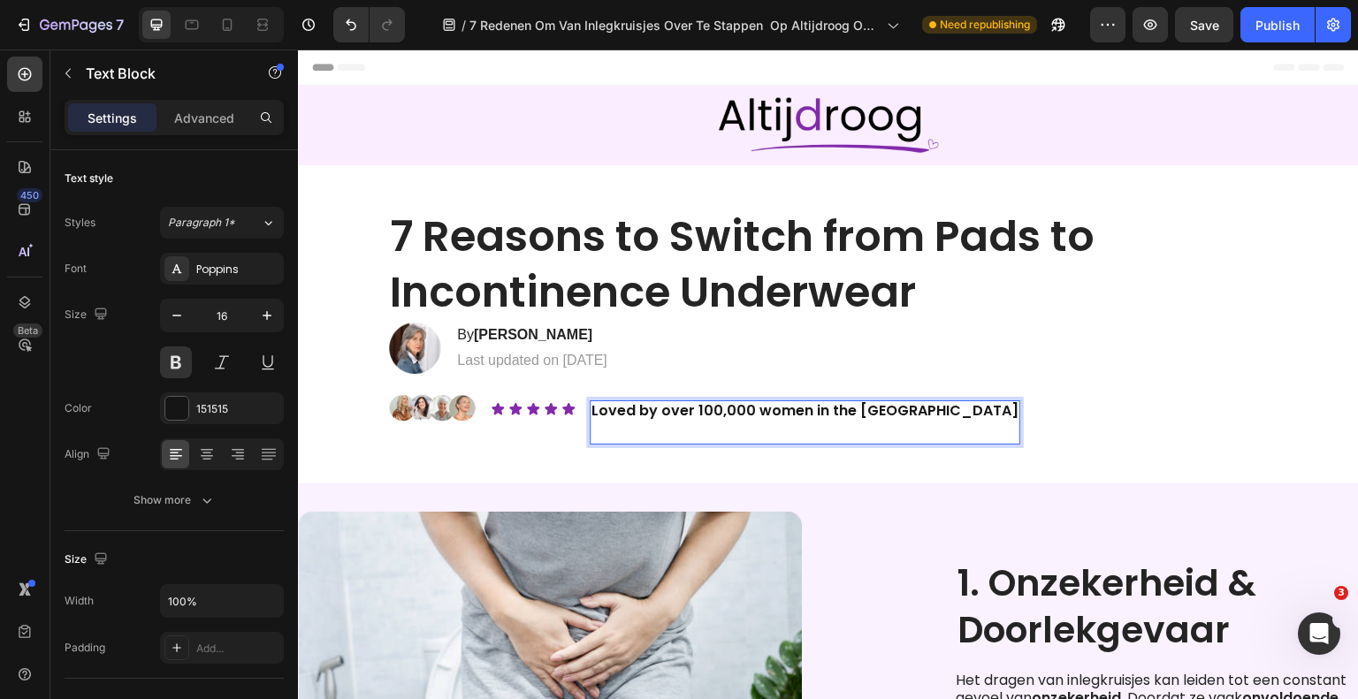
click at [981, 405] on div "Image Icon Icon Icon Icon Icon Icon List Loved by over 100,000 women in the [GE…" at bounding box center [828, 422] width 916 height 95
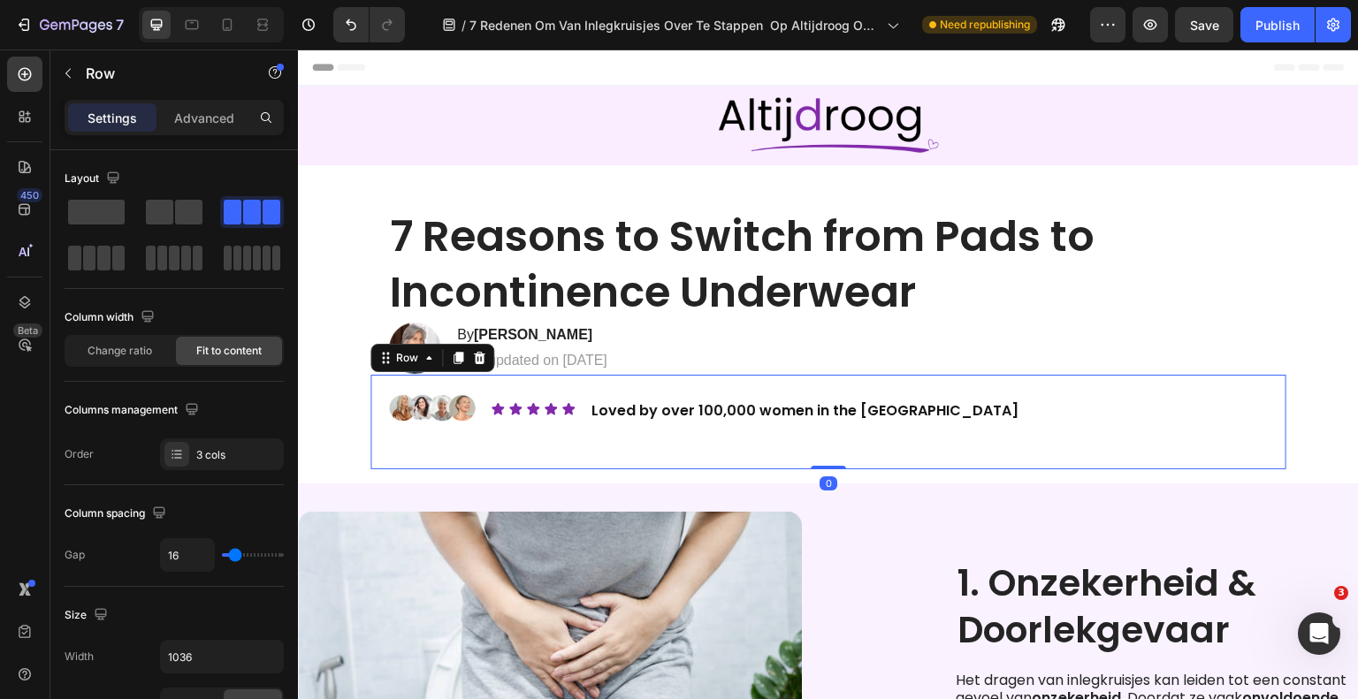
click at [980, 403] on div "Image Icon Icon Icon Icon Icon Icon List Loved by over 100,000 women in the [GE…" at bounding box center [828, 422] width 916 height 95
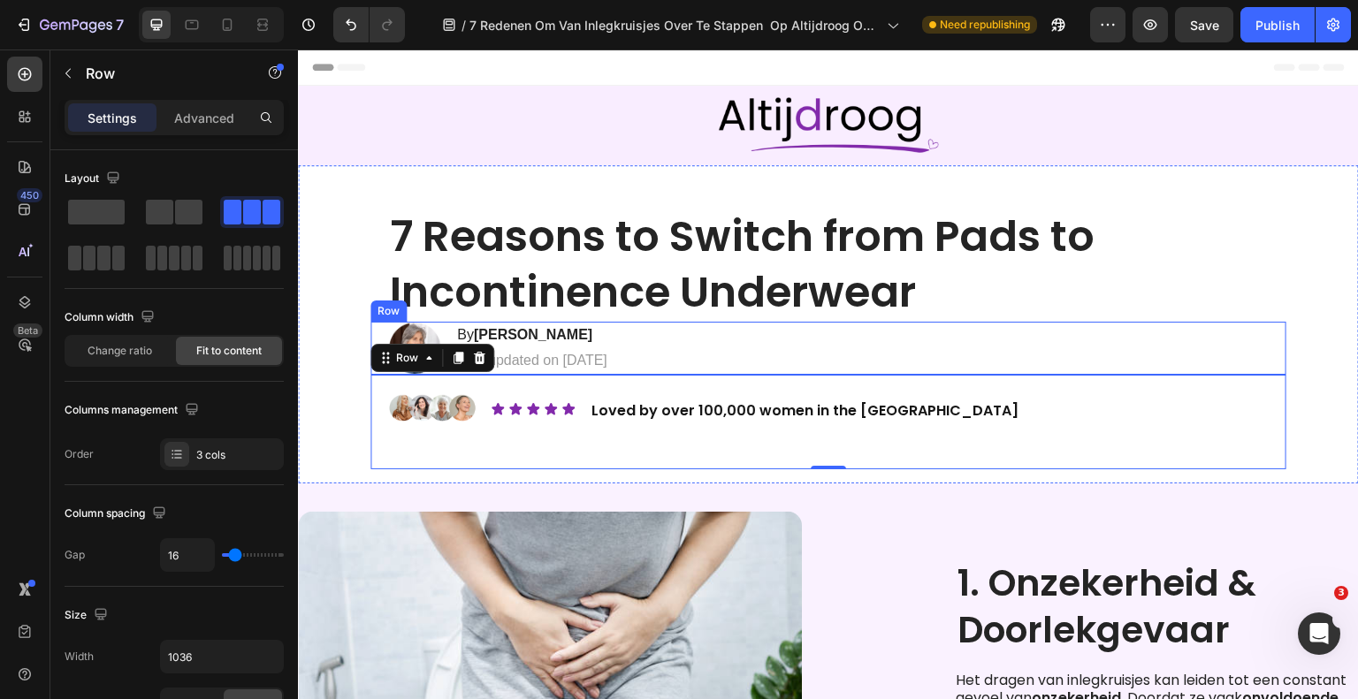
click at [1024, 318] on p "⁠⁠⁠⁠⁠⁠⁠ 7 Reasons to Switch from Pads to Incontinence Underwear" at bounding box center [828, 264] width 877 height 110
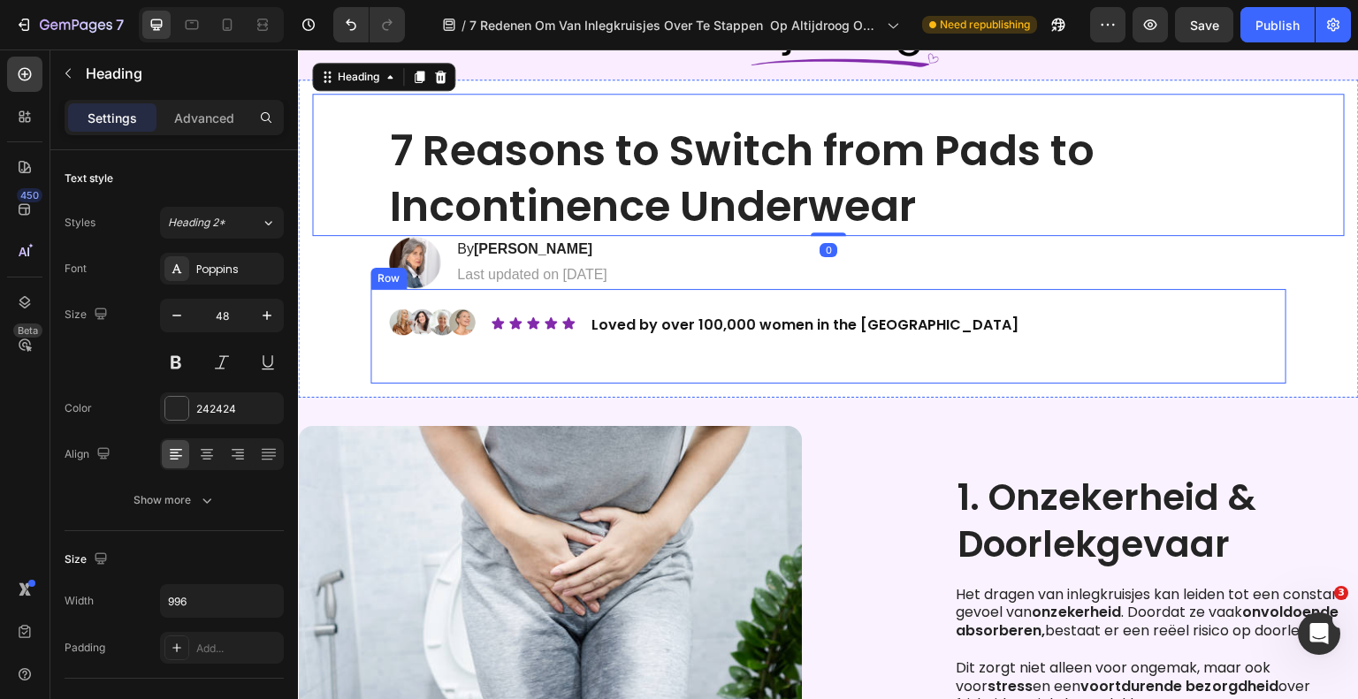
scroll to position [177, 0]
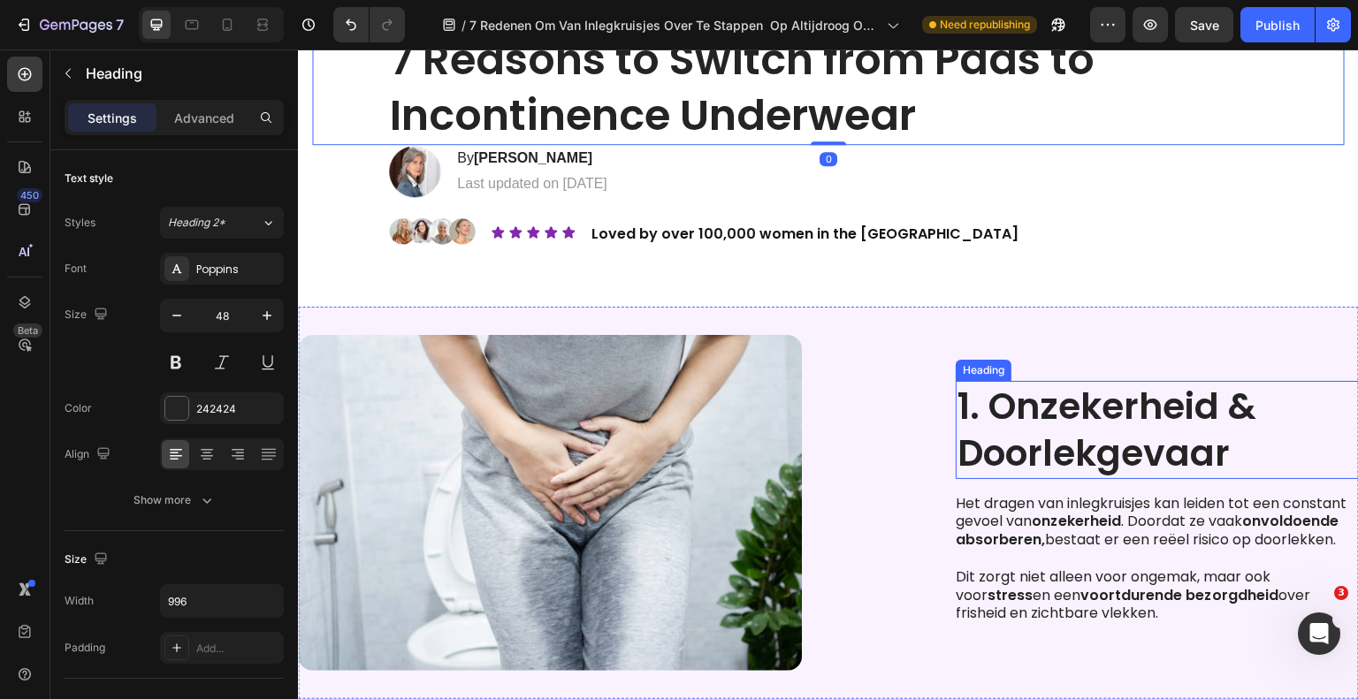
click at [1060, 429] on h2 "1. Onzekerheid & Doorlekgevaar" at bounding box center [1157, 430] width 403 height 98
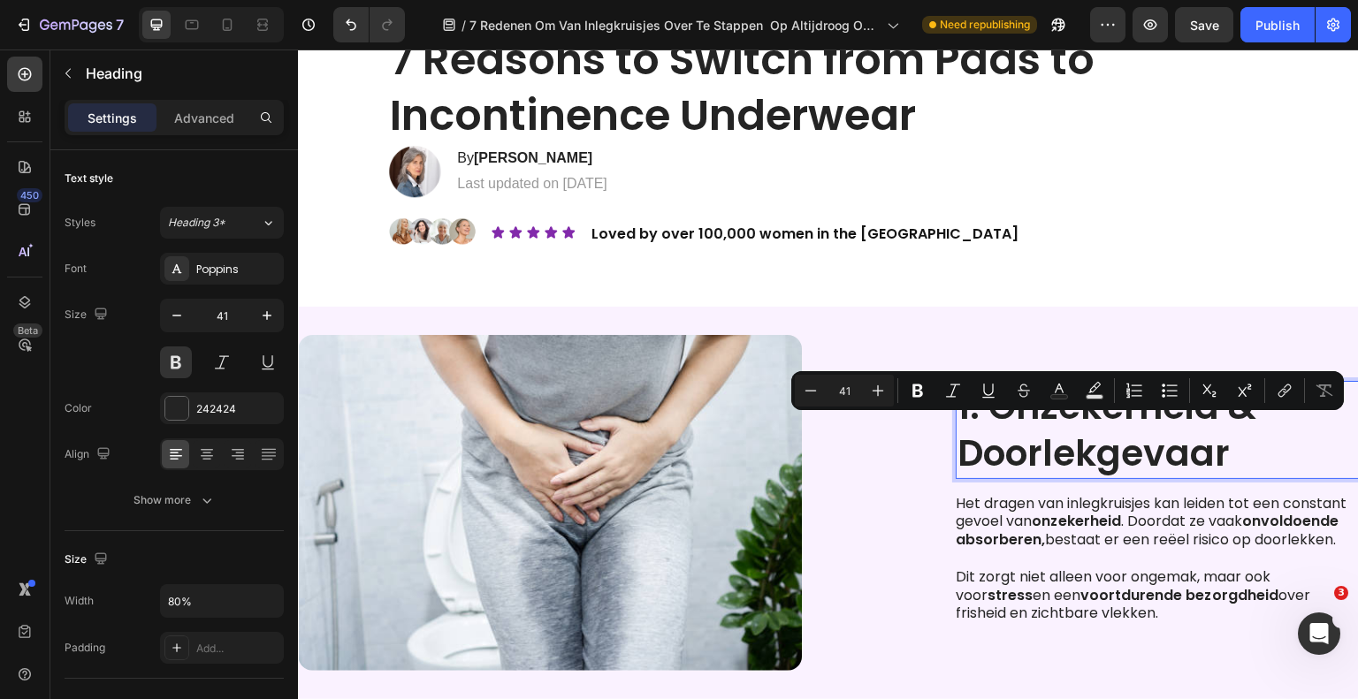
click at [1199, 438] on p "1. Onzekerheid & Doorlekgevaar" at bounding box center [1157, 430] width 400 height 95
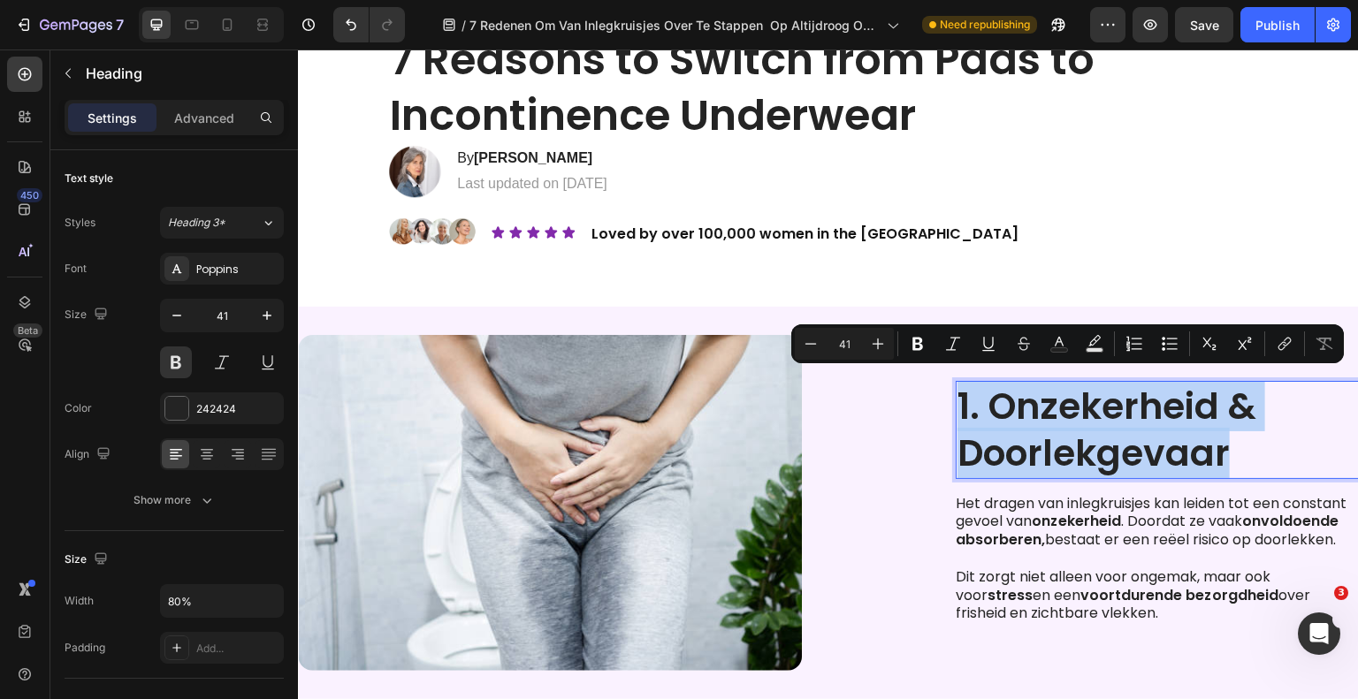
drag, startPoint x: 1234, startPoint y: 448, endPoint x: 955, endPoint y: 395, distance: 284.3
click at [957, 395] on p "1. Onzekerheid & Doorlekgevaar" at bounding box center [1157, 430] width 400 height 95
copy p "1. Onzekerheid & Doorlekgevaar"
click at [1055, 424] on p "1. Onzekerheid & Doorlekgevaar" at bounding box center [1157, 430] width 400 height 95
click at [989, 400] on p "1. Onzekerheid & Doorlekgevaar" at bounding box center [1157, 430] width 400 height 95
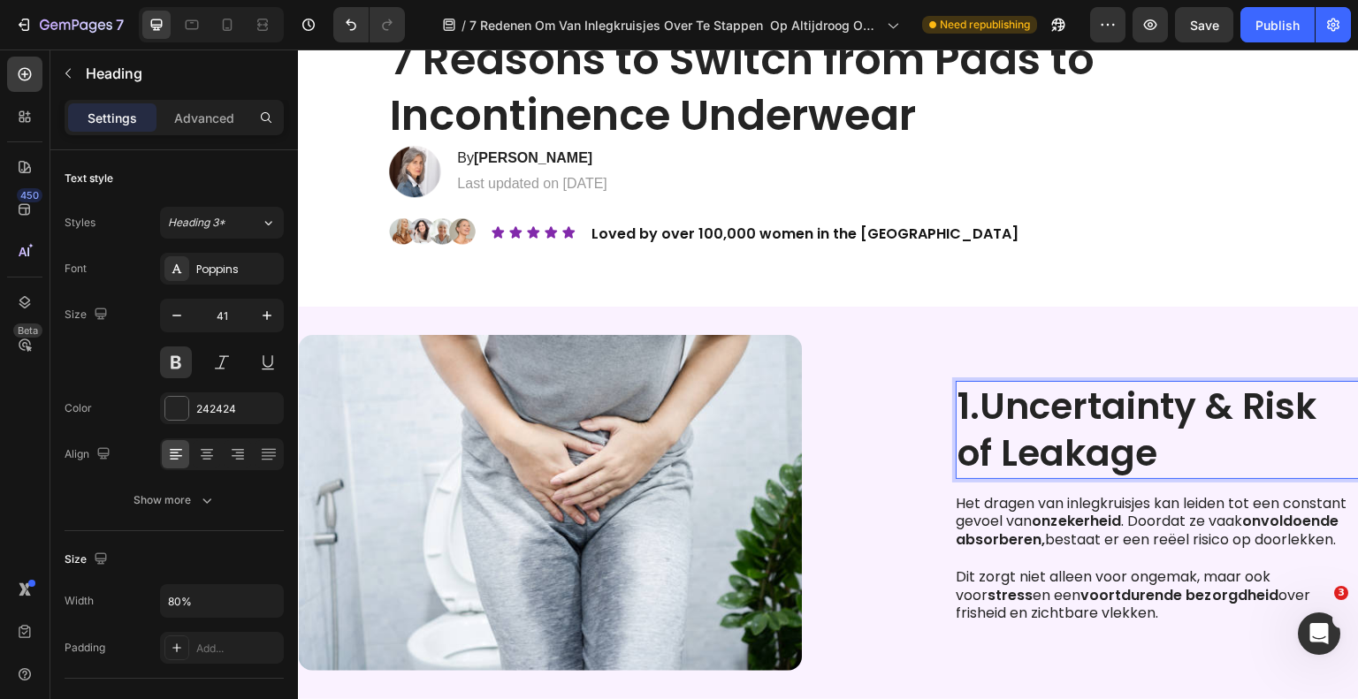
click at [1126, 438] on strong "Uncertainty & Risk of Leakage" at bounding box center [1136, 429] width 359 height 97
click at [1093, 510] on p "Het dragen van inlegkruisjes kan leiden tot een constant gevoel van onzekerheid…" at bounding box center [1156, 522] width 401 height 55
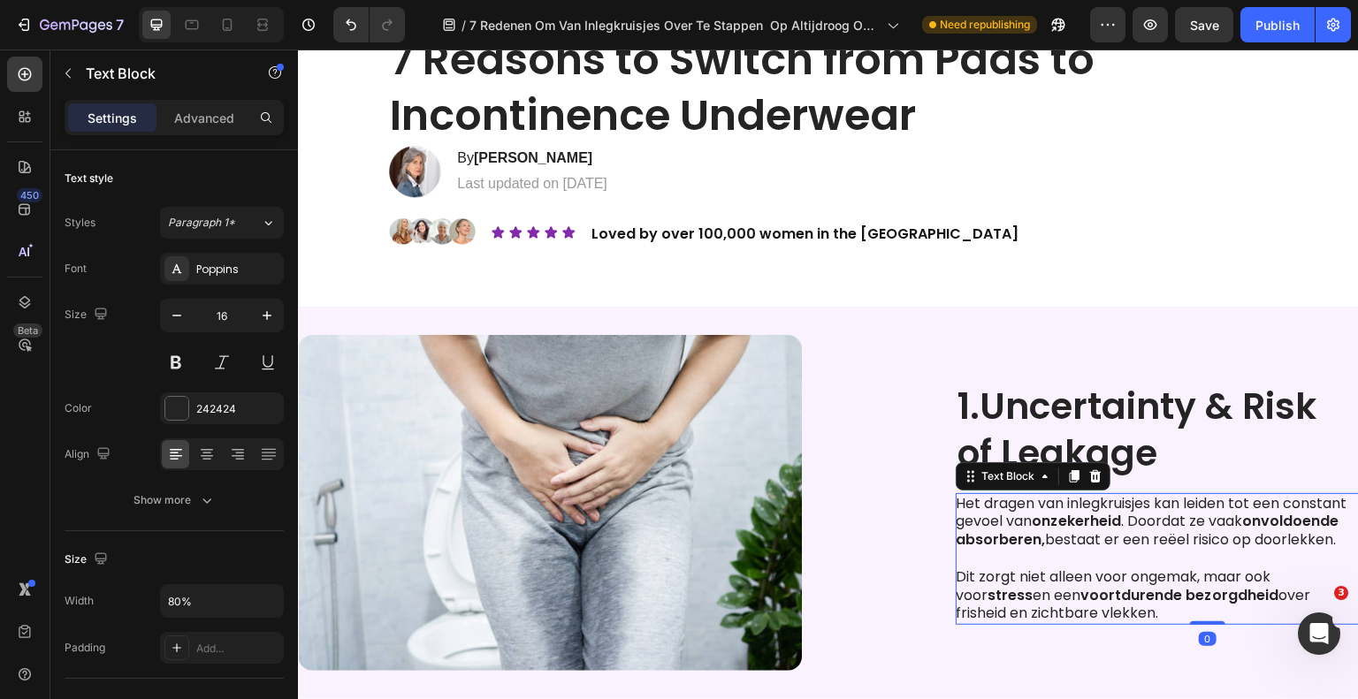
click at [1131, 622] on p "Dit zorgt niet alleen voor ongemak, maar ook voor stress en een voortdurende be…" at bounding box center [1156, 595] width 401 height 55
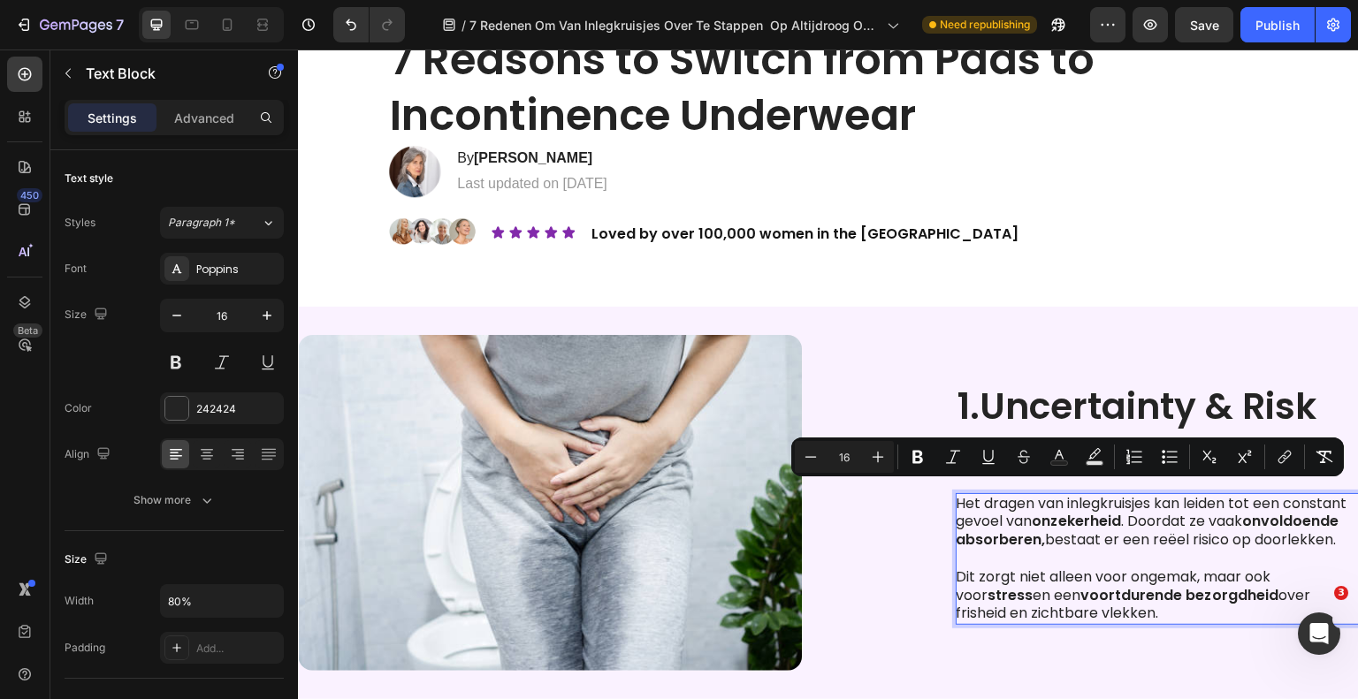
drag, startPoint x: 1120, startPoint y: 623, endPoint x: 950, endPoint y: 499, distance: 210.0
click at [956, 499] on div "Het dragen van inlegkruisjes kan leiden tot een constant gevoel van onzekerheid…" at bounding box center [1157, 559] width 403 height 133
copy div "Het dragen van inlegkruisjes kan leiden tot een constant gevoel van onzekerheid…"
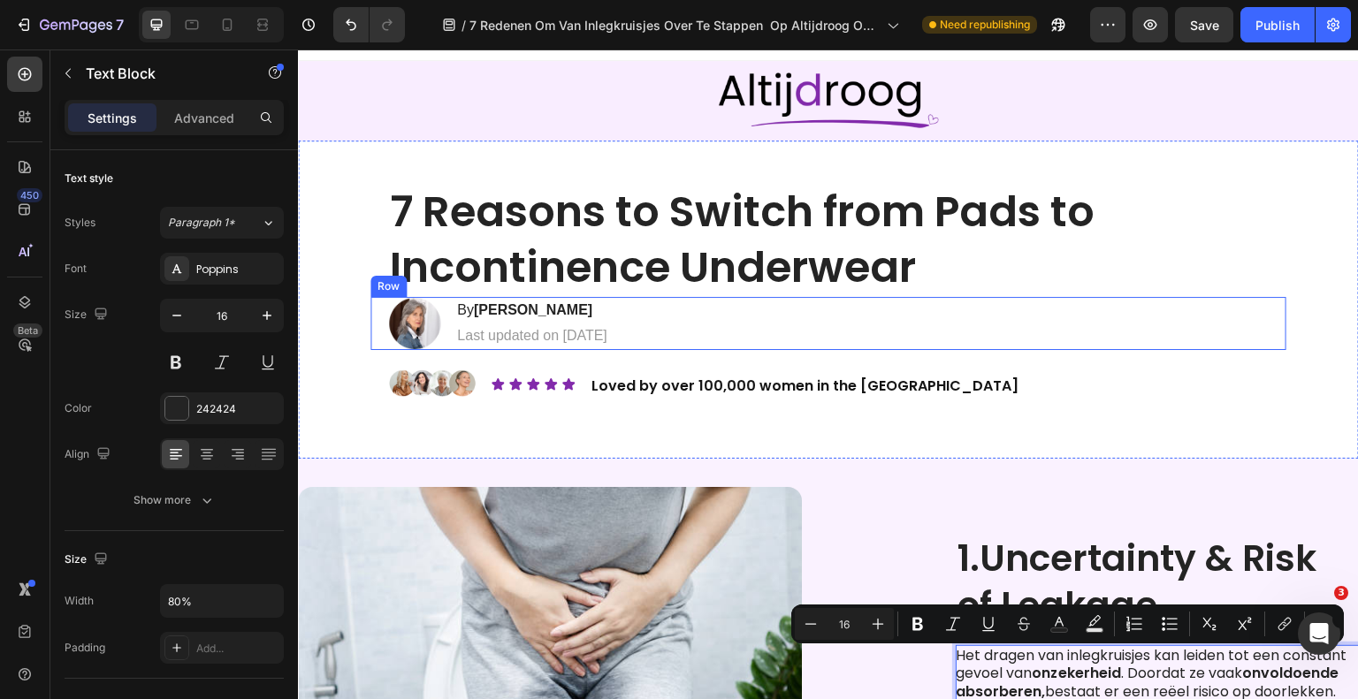
scroll to position [0, 0]
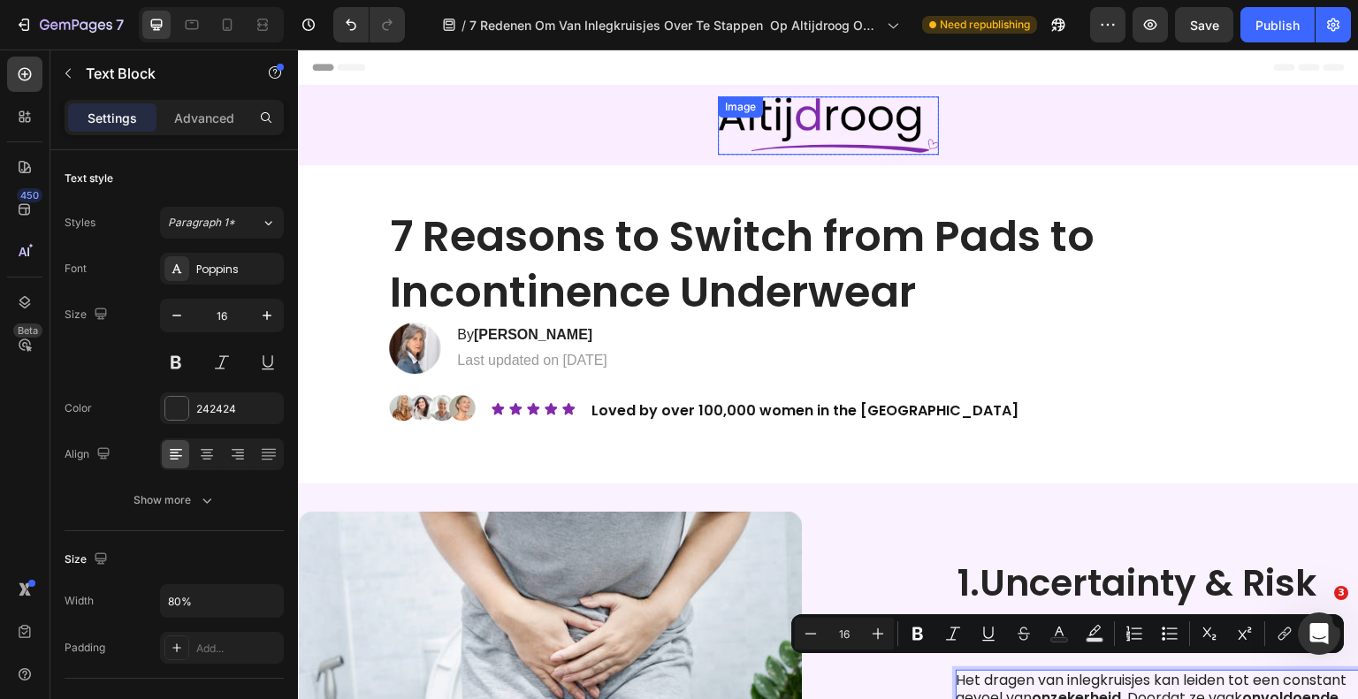
click at [788, 105] on img at bounding box center [828, 125] width 221 height 58
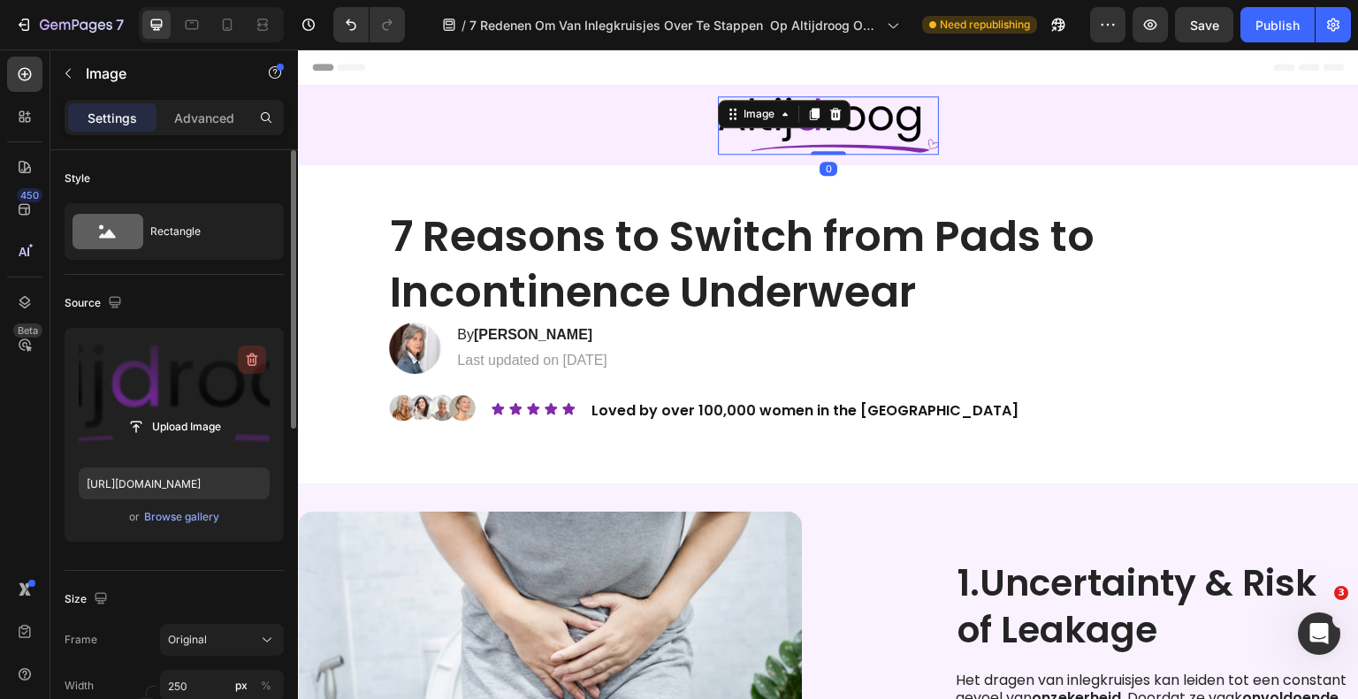
click at [251, 359] on icon "button" at bounding box center [251, 360] width 2 height 5
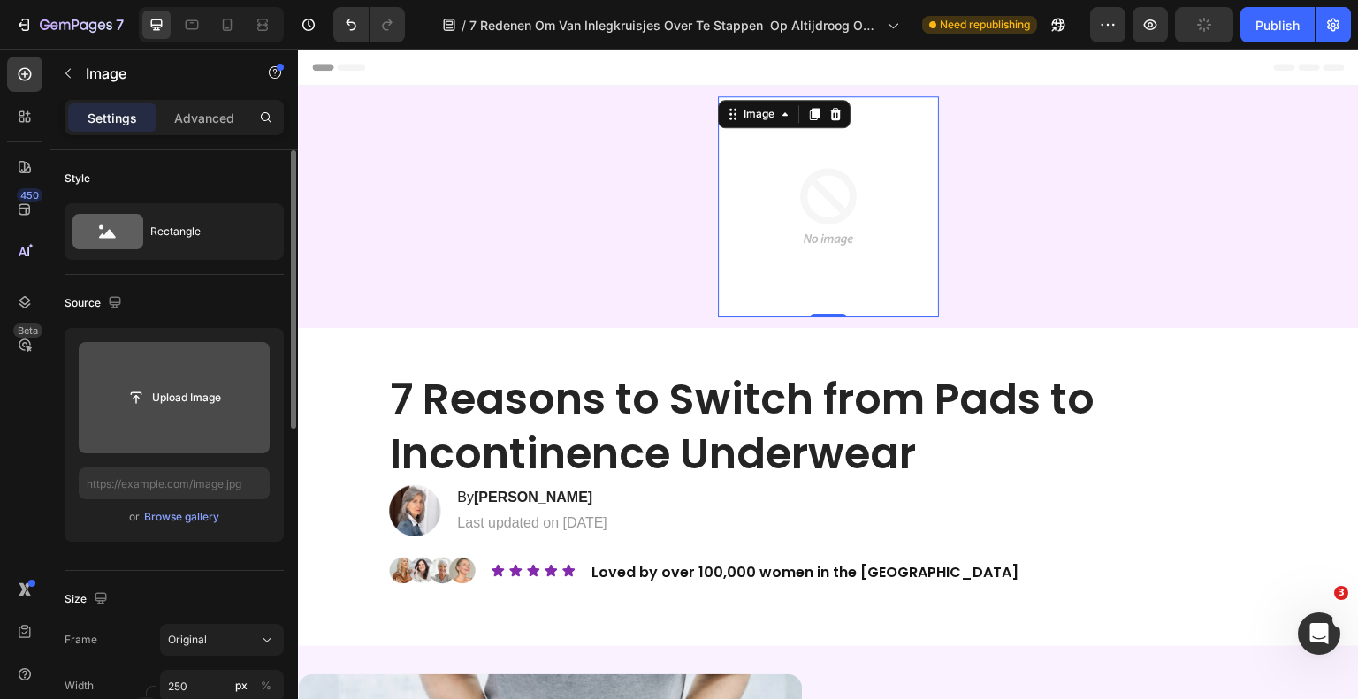
click at [188, 377] on input "file" at bounding box center [174, 397] width 191 height 111
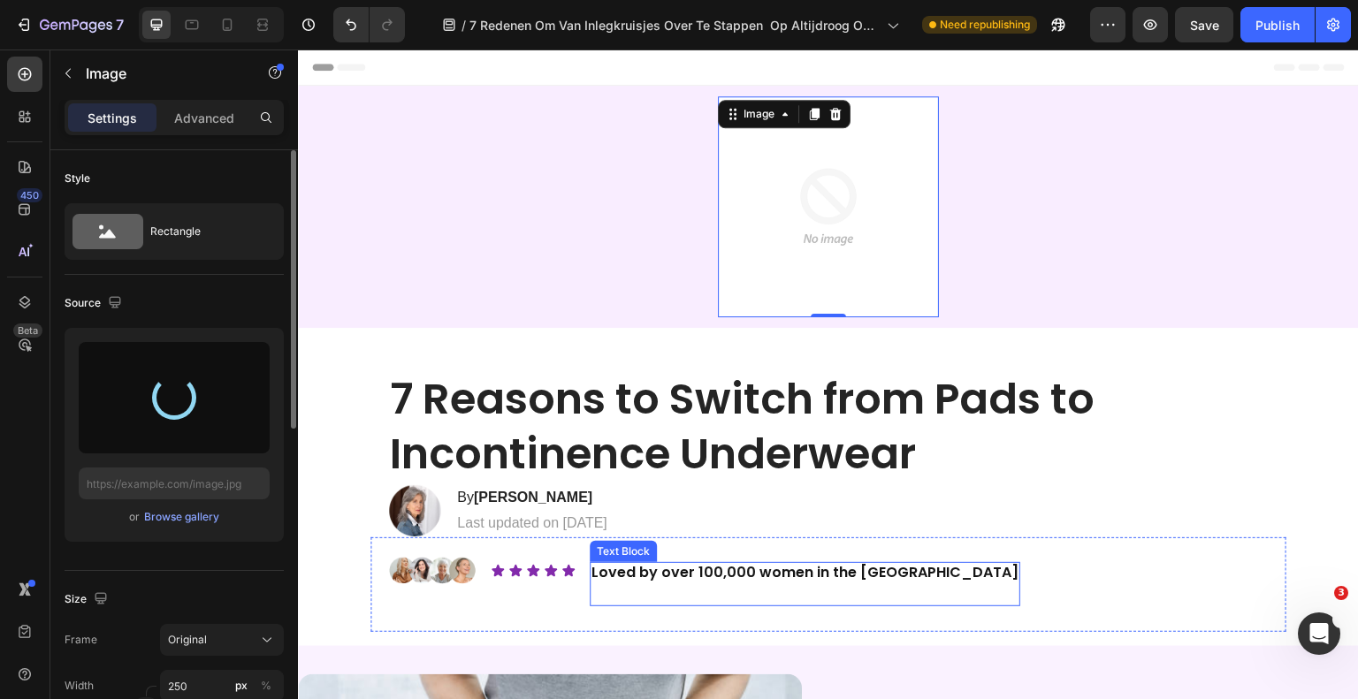
type input "[URL][DOMAIN_NAME]"
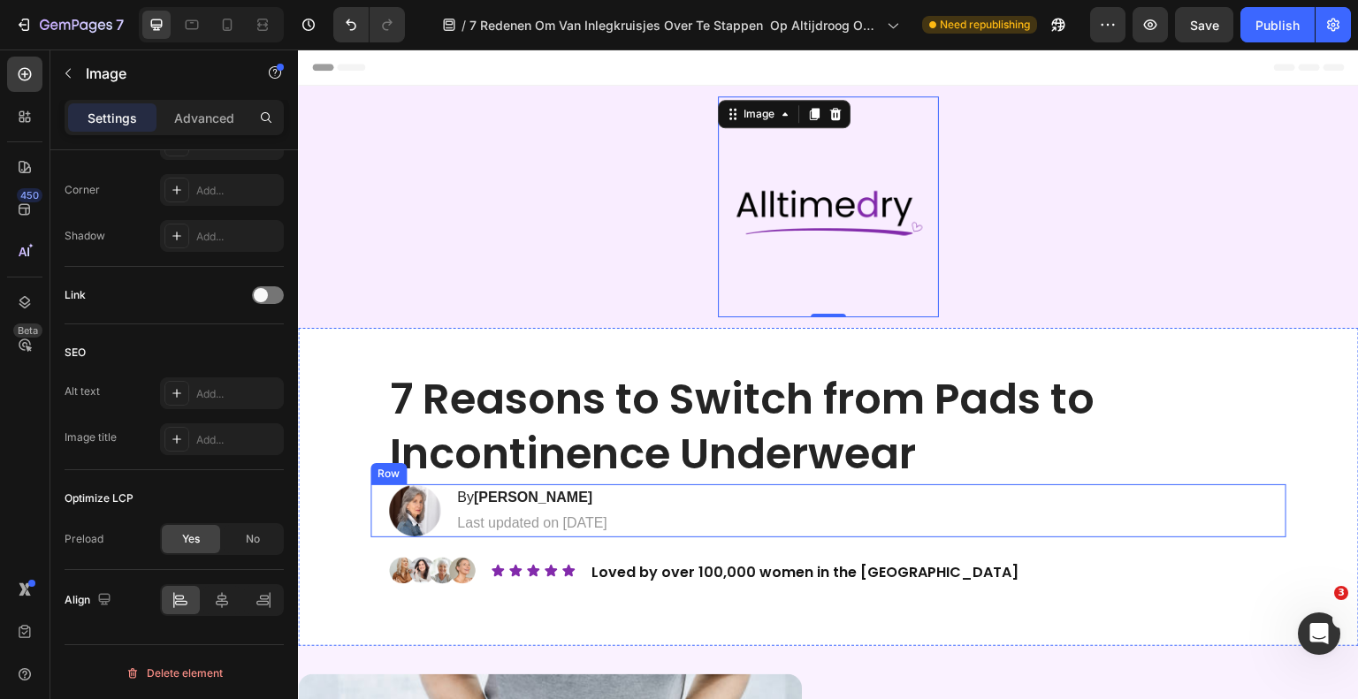
scroll to position [354, 0]
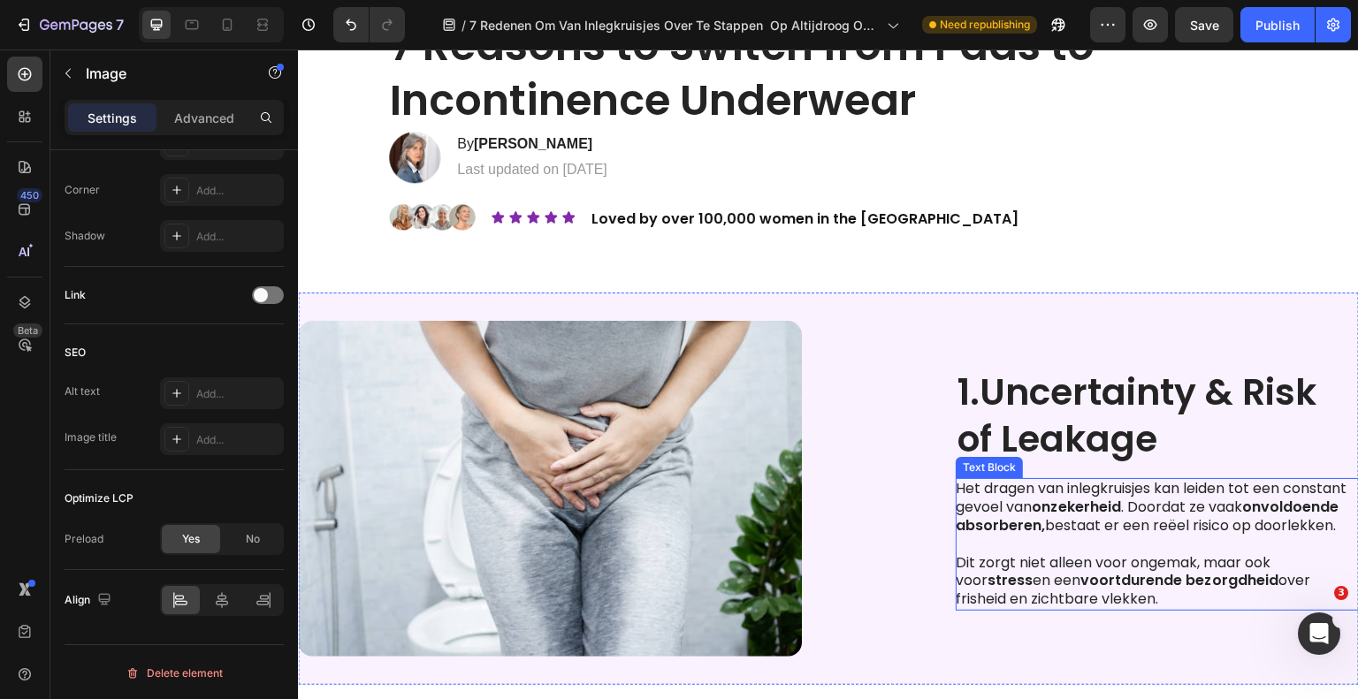
click at [1082, 535] on p "Het dragen van inlegkruisjes kan leiden tot een constant gevoel van onzekerheid…" at bounding box center [1156, 507] width 401 height 55
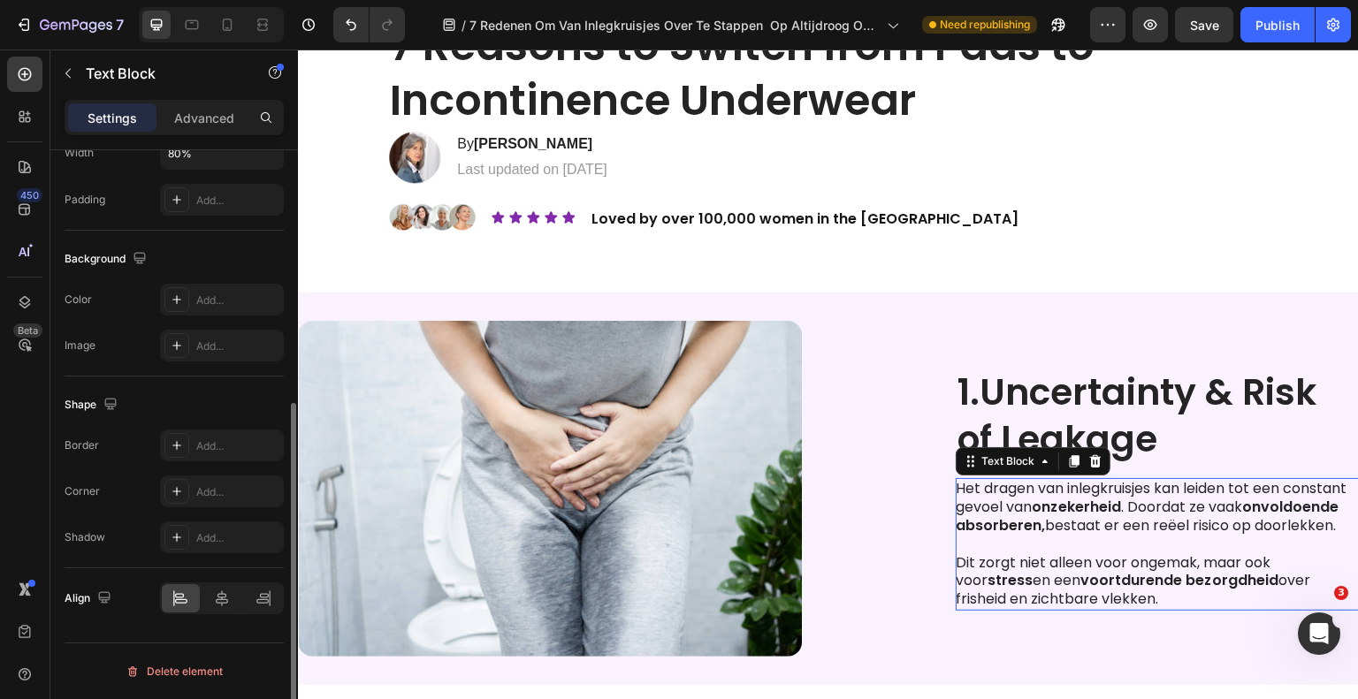
scroll to position [0, 0]
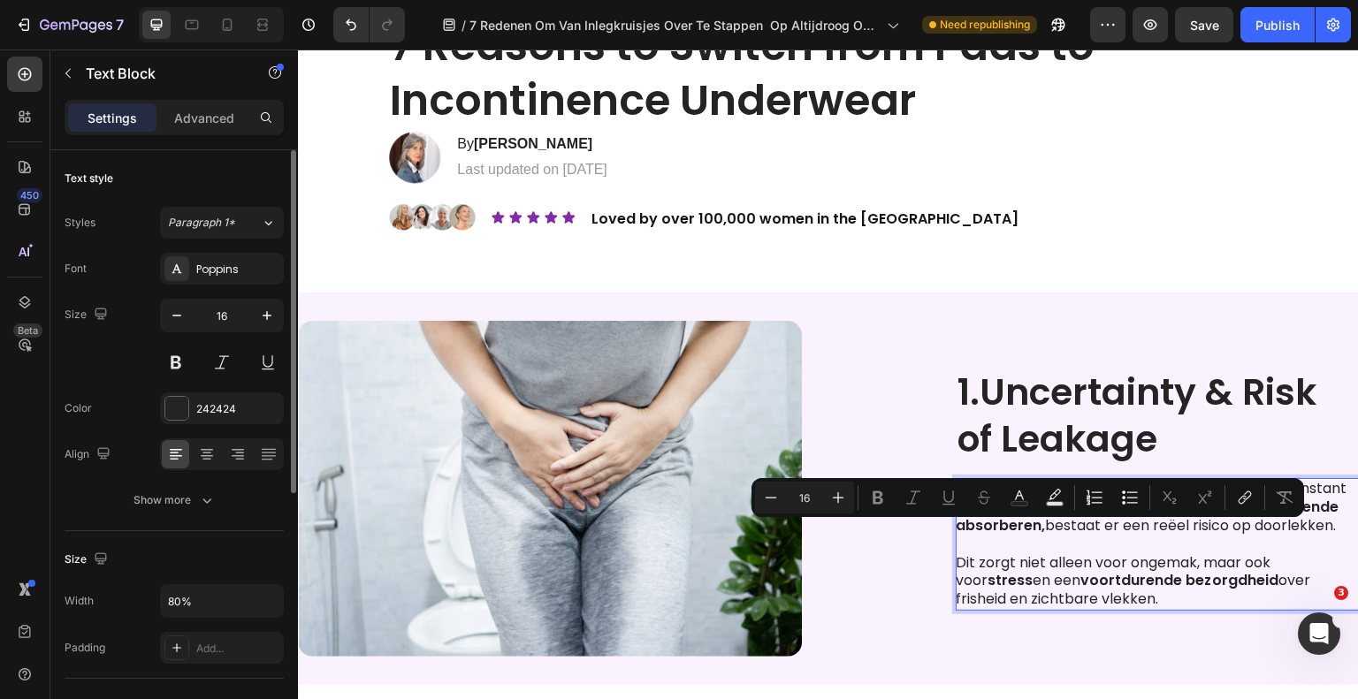
click at [1085, 585] on strong "voortdurende bezorgdheid" at bounding box center [1179, 580] width 198 height 20
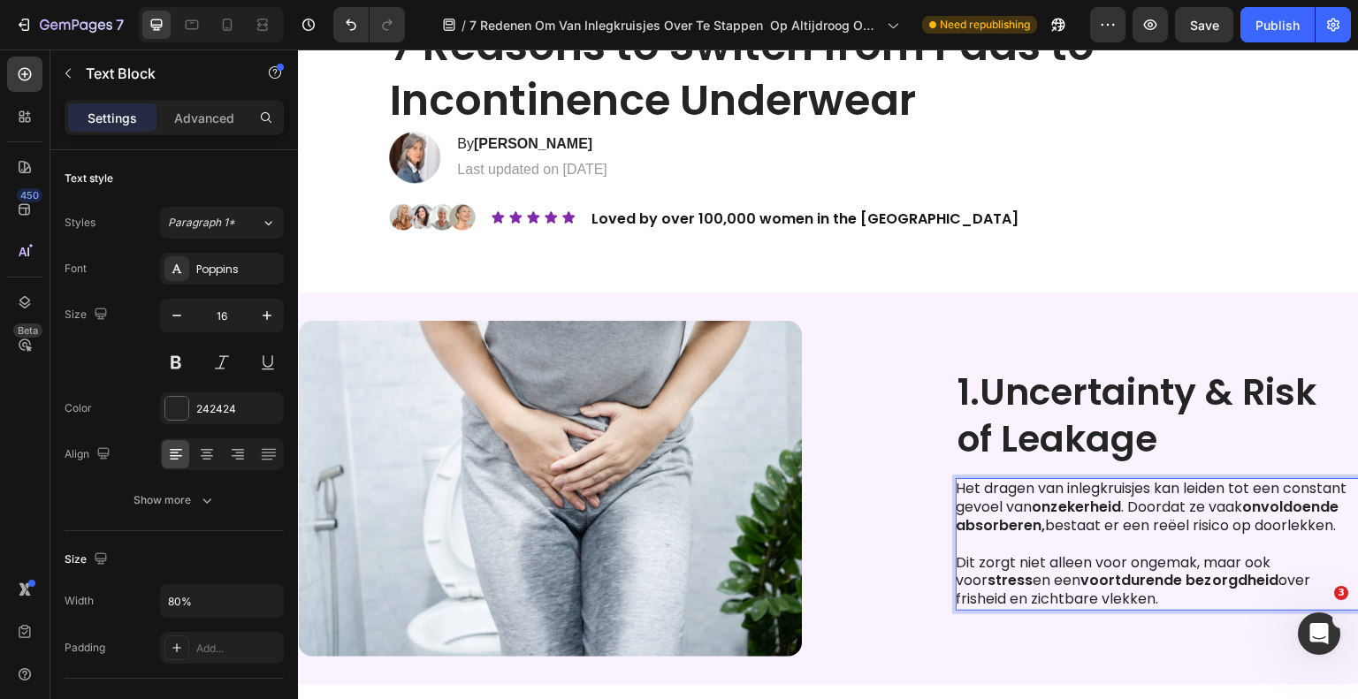
drag, startPoint x: 1102, startPoint y: 605, endPoint x: 952, endPoint y: 483, distance: 194.1
click at [956, 483] on div "Het dragen van inlegkruisjes kan leiden tot een constant gevoel van onzekerheid…" at bounding box center [1157, 544] width 403 height 133
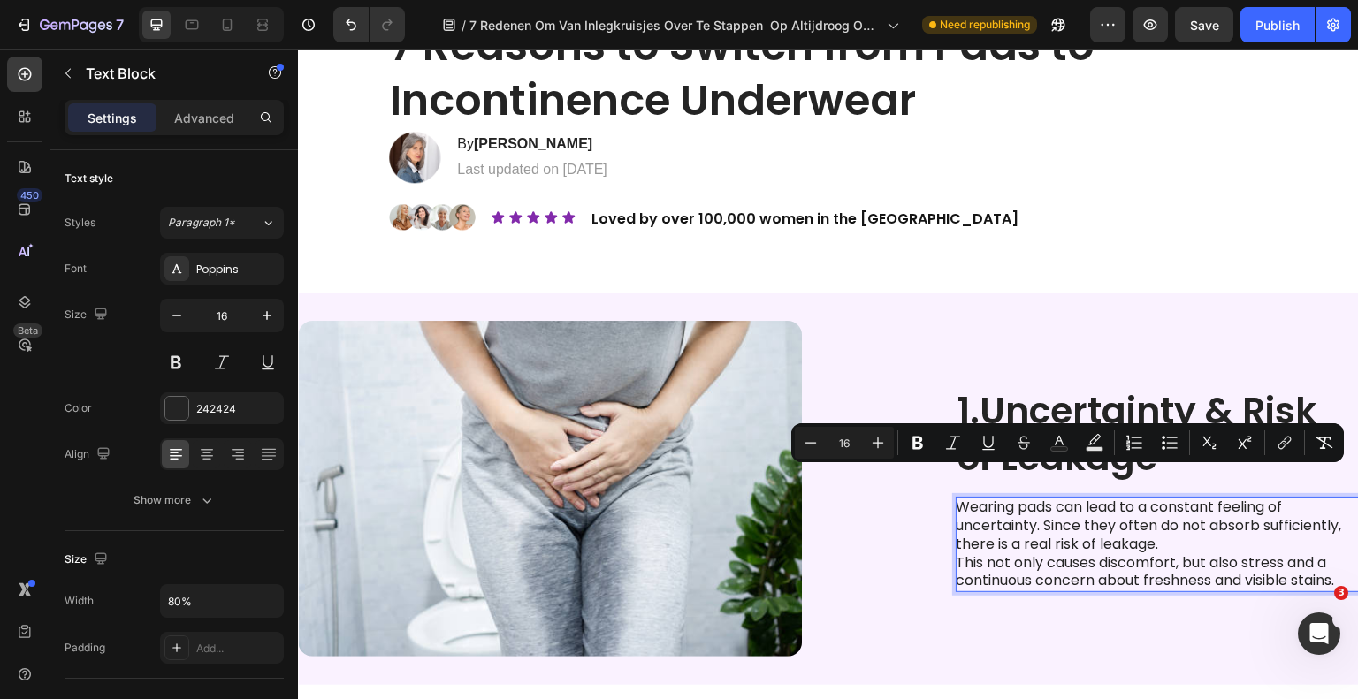
scroll to position [381, 0]
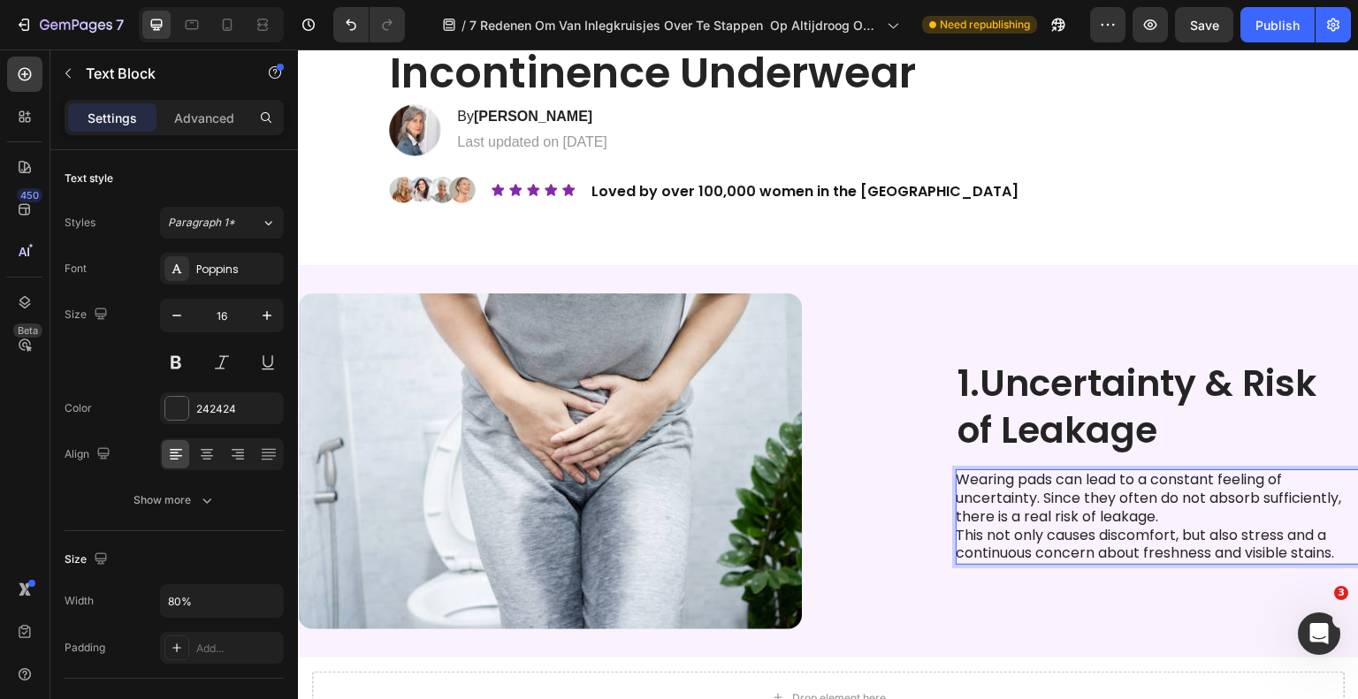
click at [1204, 506] on p "Wearing pads can lead to a constant feeling of uncertainty. Since they often do…" at bounding box center [1156, 498] width 401 height 55
click at [1204, 515] on p "Wearing pads can lead to a constant feeling of uncertainty. Since they often do…" at bounding box center [1156, 498] width 401 height 55
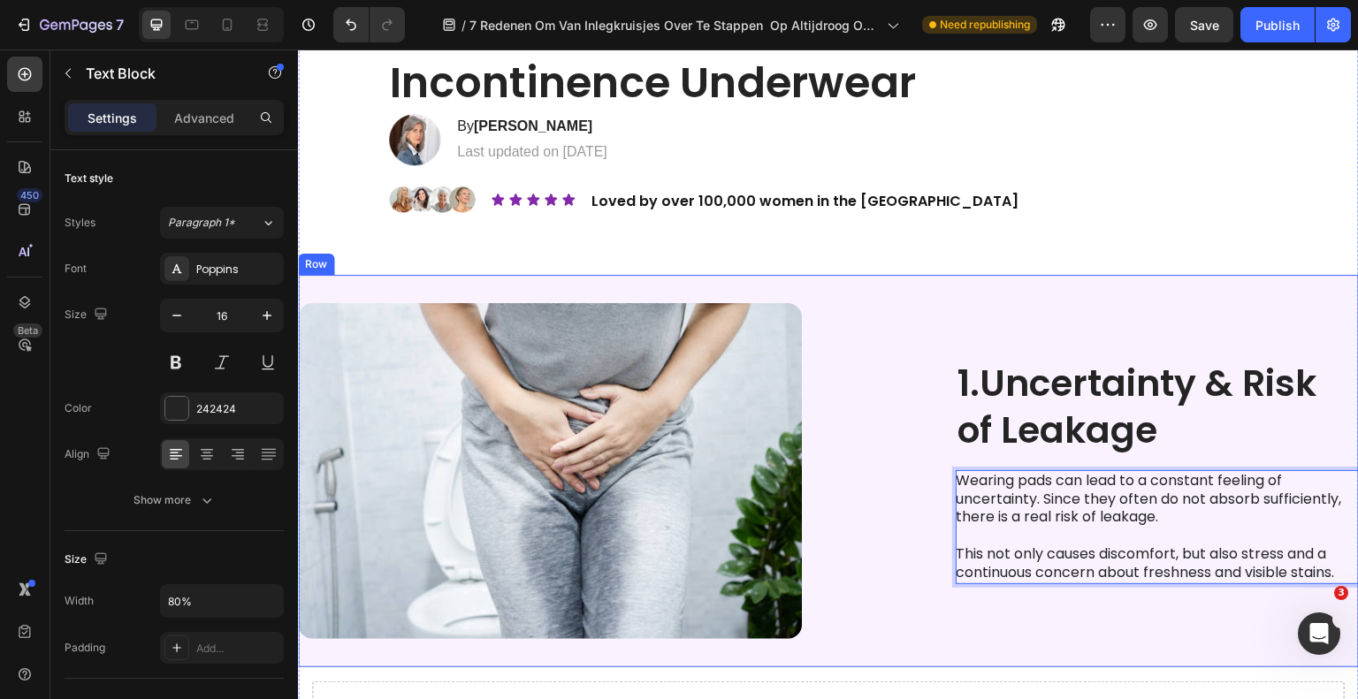
click at [941, 293] on div "Image 1. Uncertainty & Risk of Leakage Heading Wearing pads can lead to a const…" at bounding box center [828, 471] width 1061 height 392
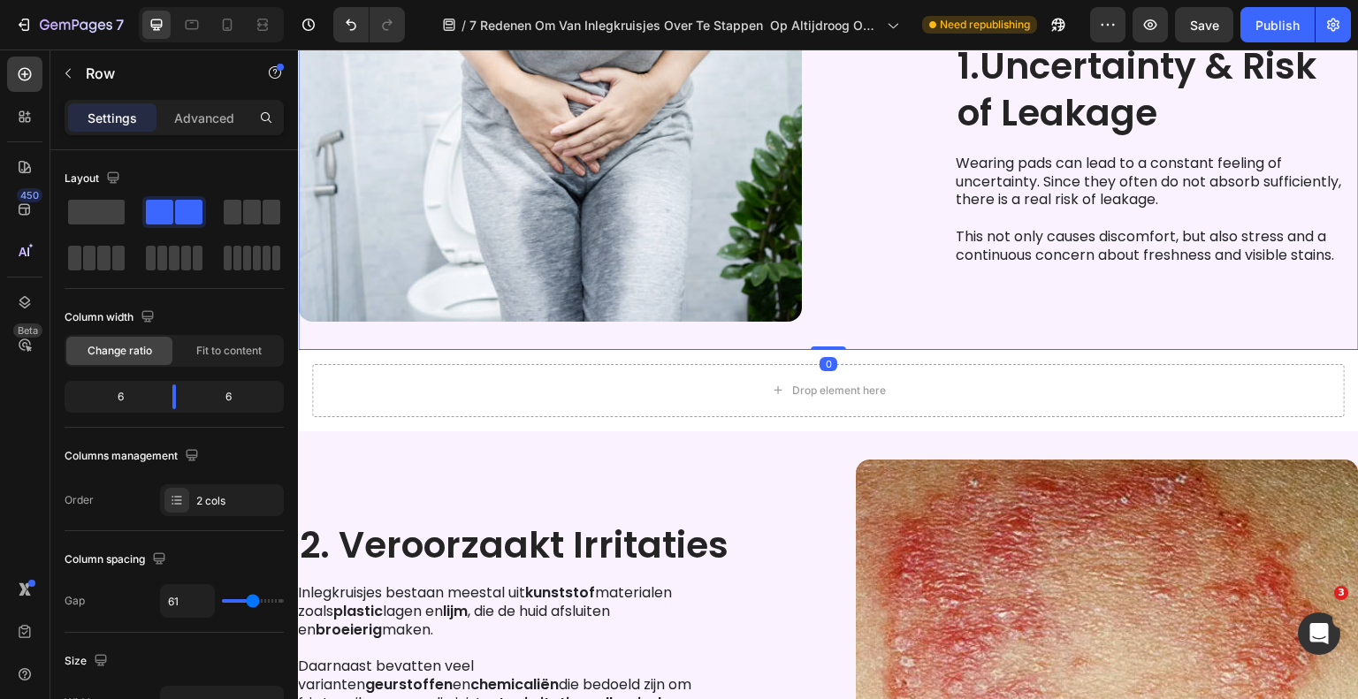
scroll to position [813, 0]
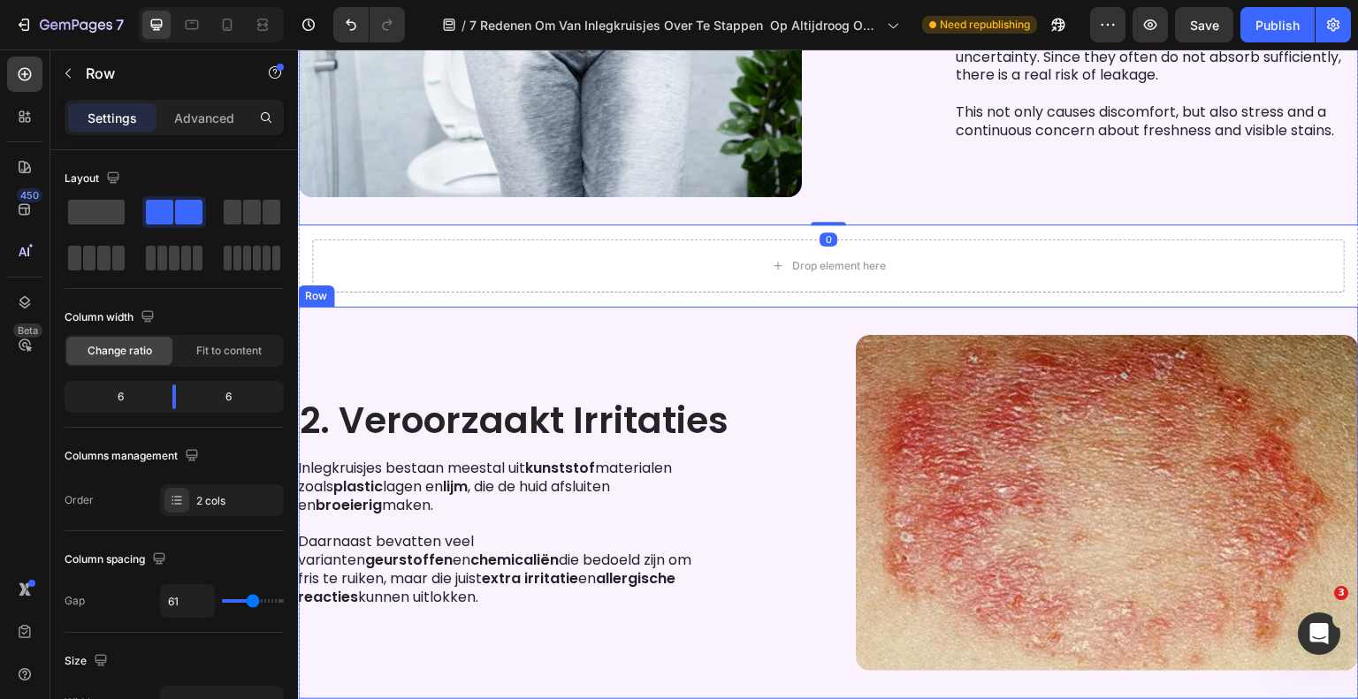
click at [553, 447] on div "2. Veroorzaakt Irritaties Heading Inlegkruisjes bestaan meestal uit kunststof m…" at bounding box center [549, 503] width 503 height 336
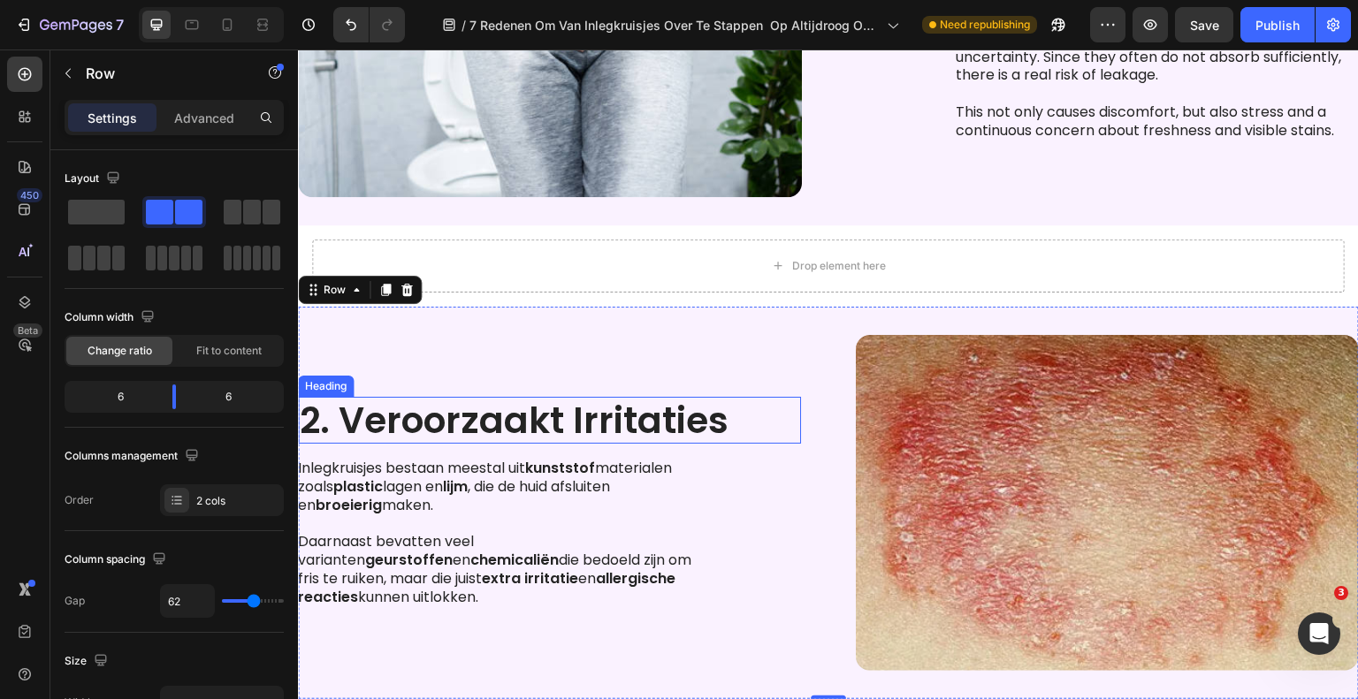
click at [553, 426] on h2 "2. Veroorzaakt Irritaties" at bounding box center [549, 420] width 503 height 47
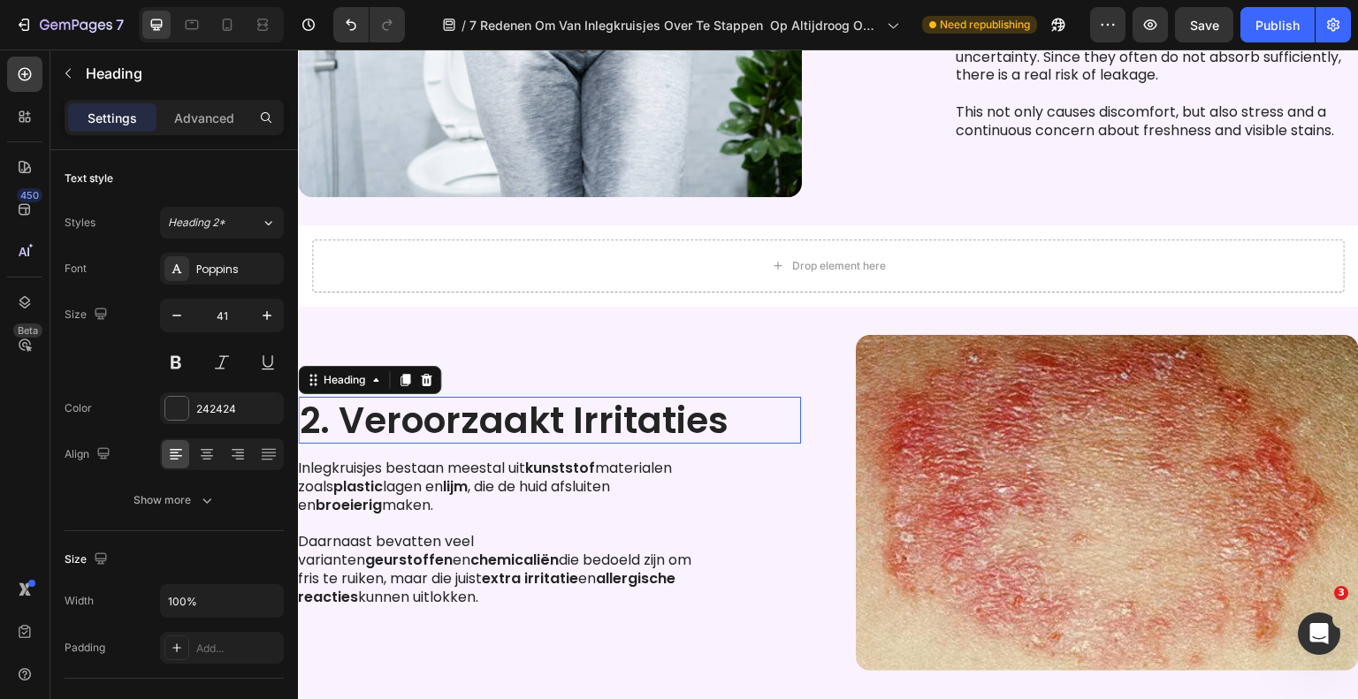
click at [553, 426] on h2 "2. Veroorzaakt Irritaties" at bounding box center [549, 420] width 503 height 47
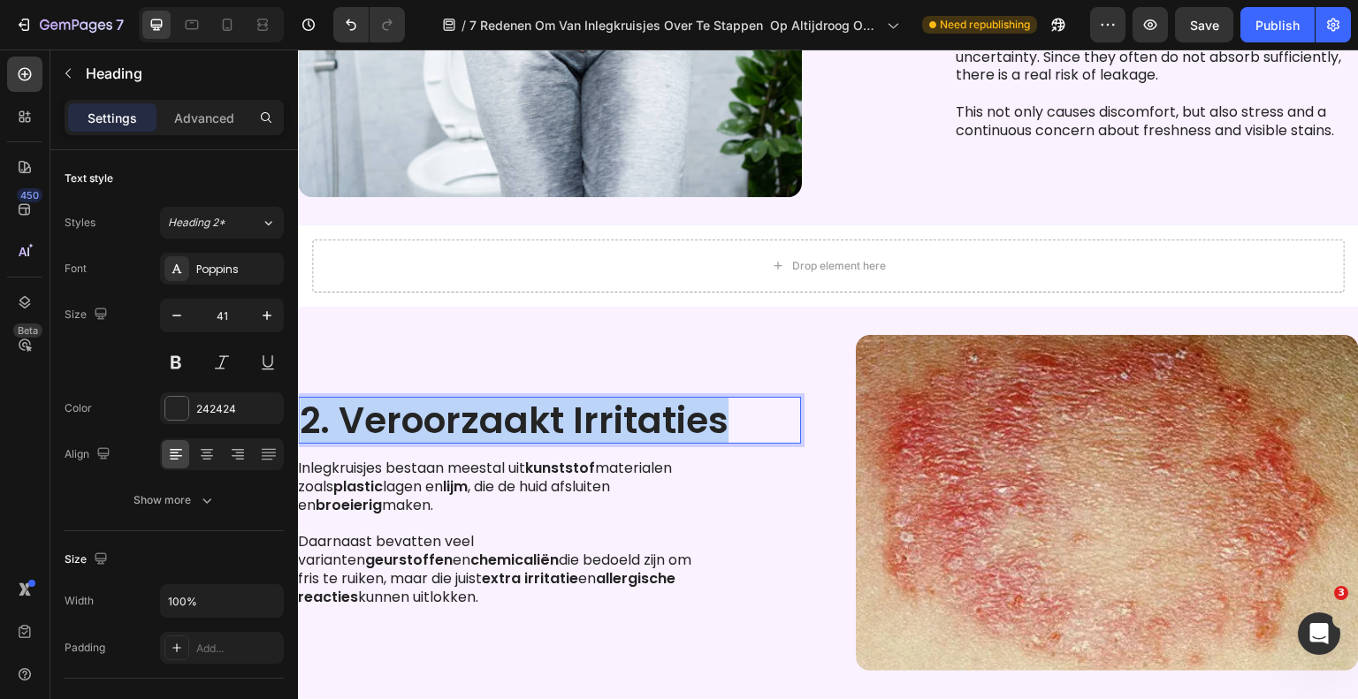
click at [553, 426] on p "2. Veroorzaakt Irritaties" at bounding box center [549, 420] width 499 height 43
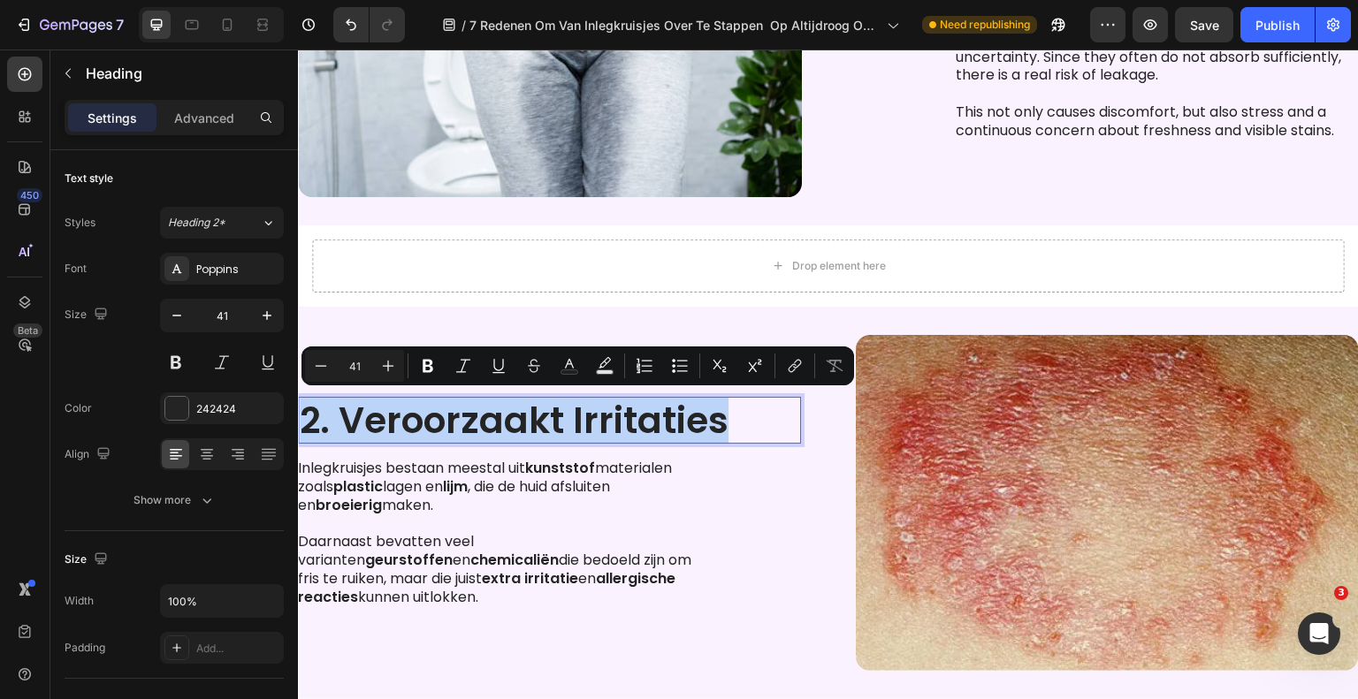
click at [701, 421] on p "2. Veroorzaakt Irritaties" at bounding box center [549, 420] width 499 height 43
drag, startPoint x: 732, startPoint y: 423, endPoint x: 348, endPoint y: 415, distance: 383.7
click at [348, 415] on p "2. Veroorzaakt Irritaties" at bounding box center [549, 420] width 499 height 43
copy p "Veroorzaakt Irritaties"
click at [719, 428] on p "2. Veroorzaakt Irritaties" at bounding box center [549, 420] width 499 height 43
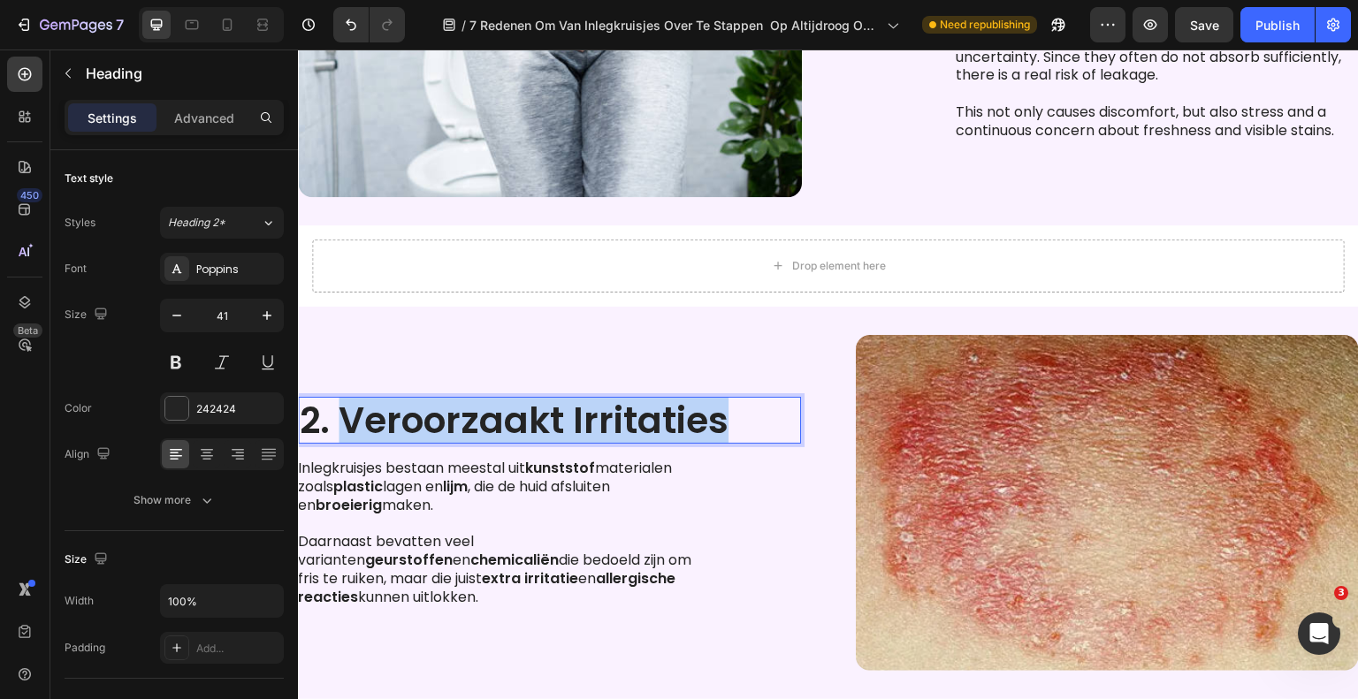
drag, startPoint x: 737, startPoint y: 430, endPoint x: 350, endPoint y: 422, distance: 387.3
click at [350, 422] on p "2. Veroorzaakt Irritaties" at bounding box center [549, 420] width 499 height 43
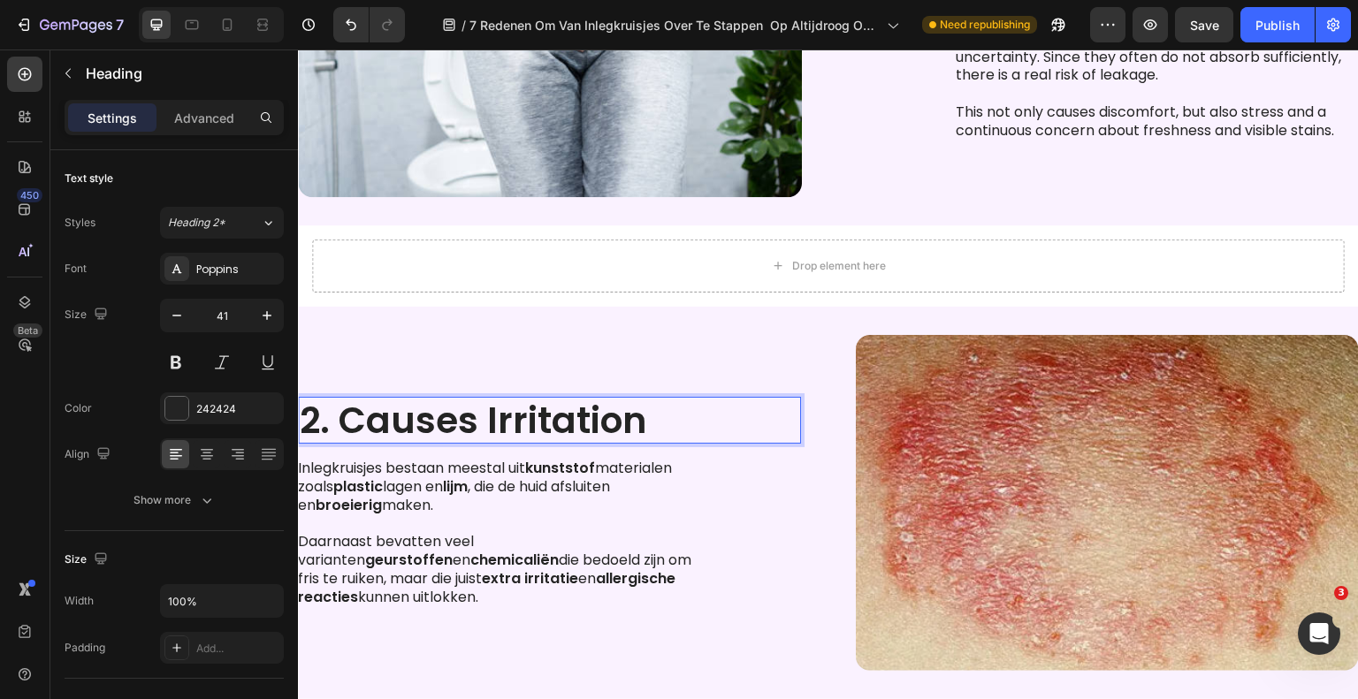
click at [485, 424] on p "2. Causes Irritation" at bounding box center [549, 420] width 499 height 43
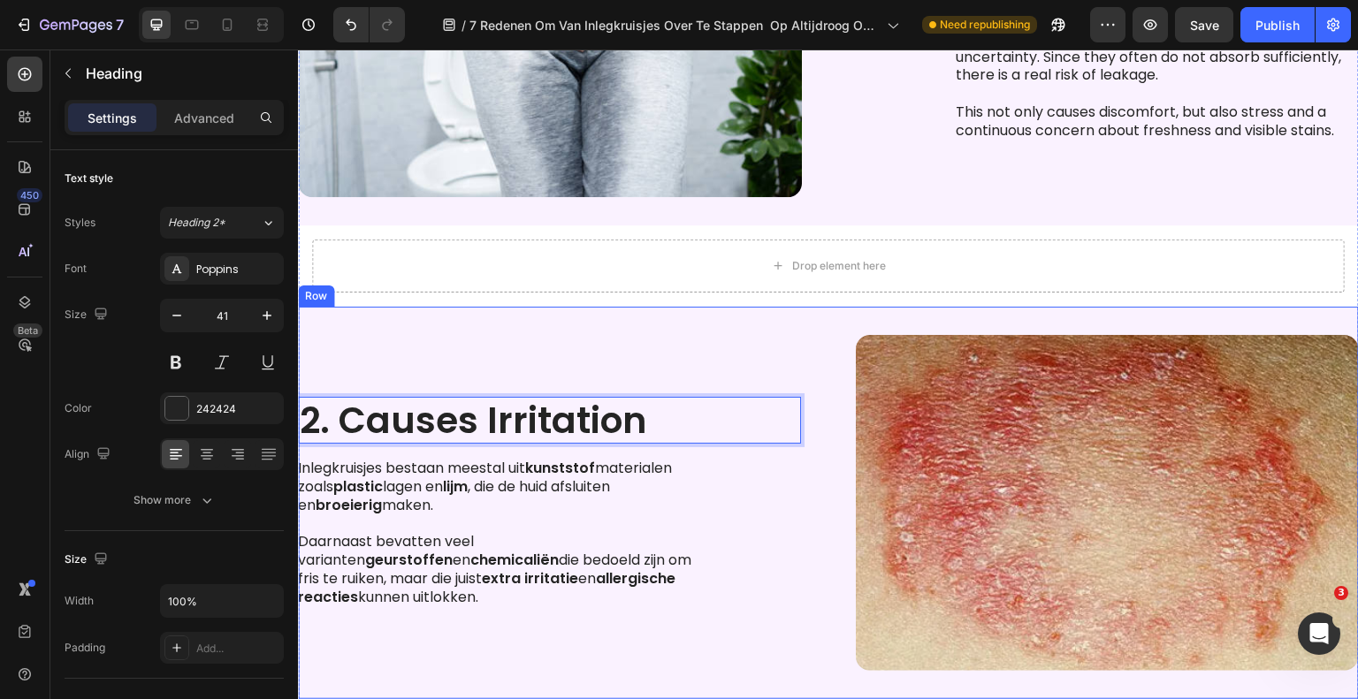
click at [510, 468] on p "Inlegkruisjes bestaan meestal uit kunststof materialen zoals plastic lagen en l…" at bounding box center [498, 487] width 400 height 55
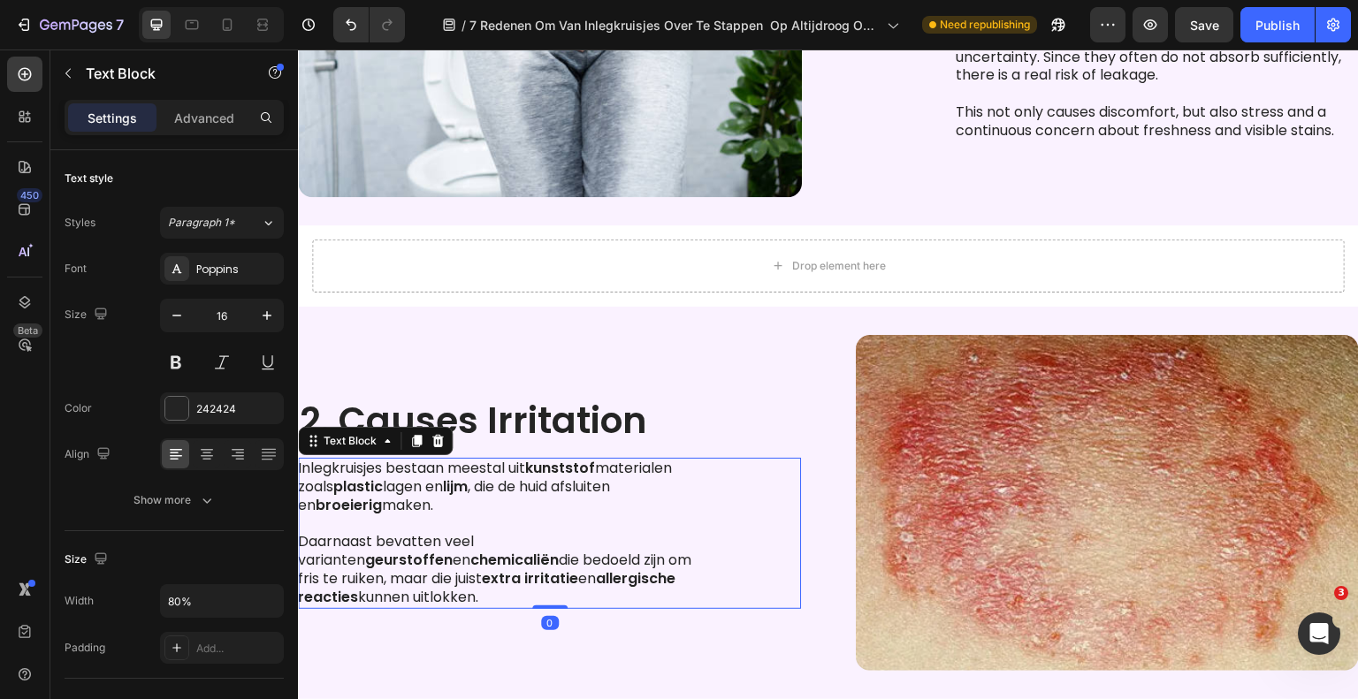
click at [494, 563] on p "Daarnaast bevatten veel varianten geurstoffen en chemicaliën die bedoeld zijn […" at bounding box center [498, 569] width 400 height 73
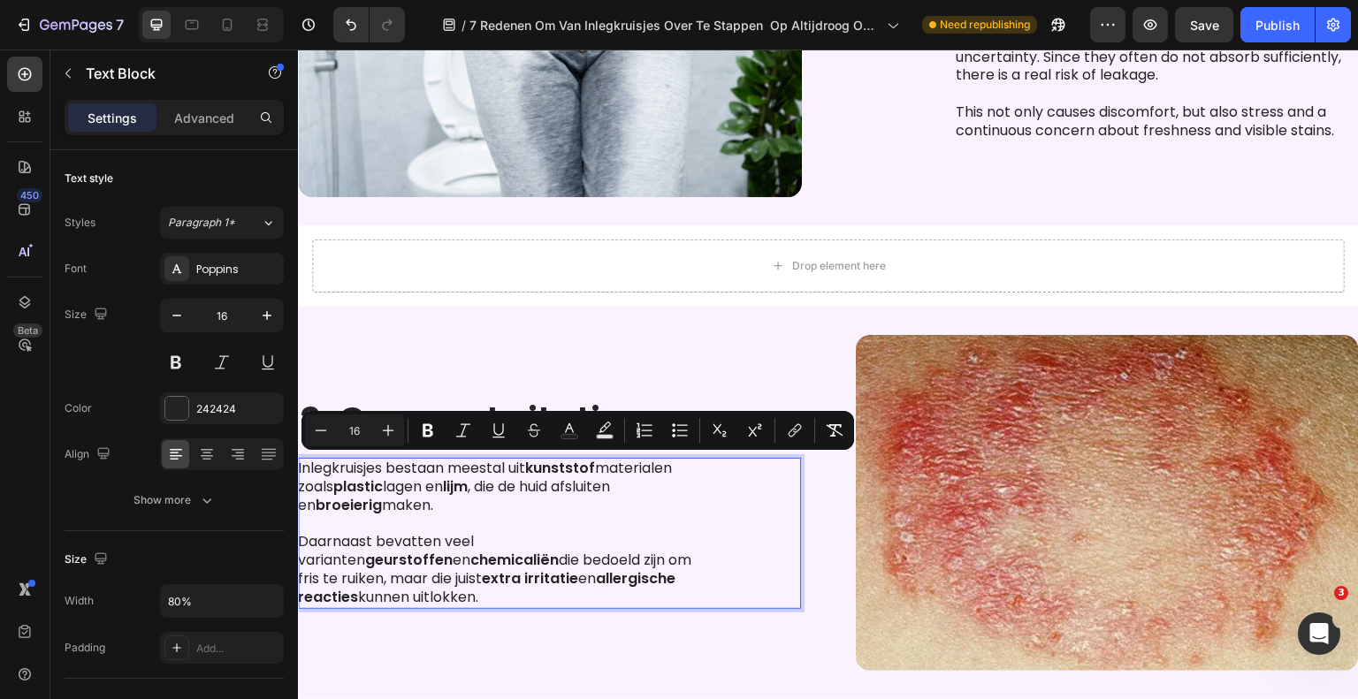
drag, startPoint x: 379, startPoint y: 596, endPoint x: 589, endPoint y: 513, distance: 225.4
copy div "Inlegkruisjes bestaan meestal uit kunststof materialen zoals plastic lagen en l…"
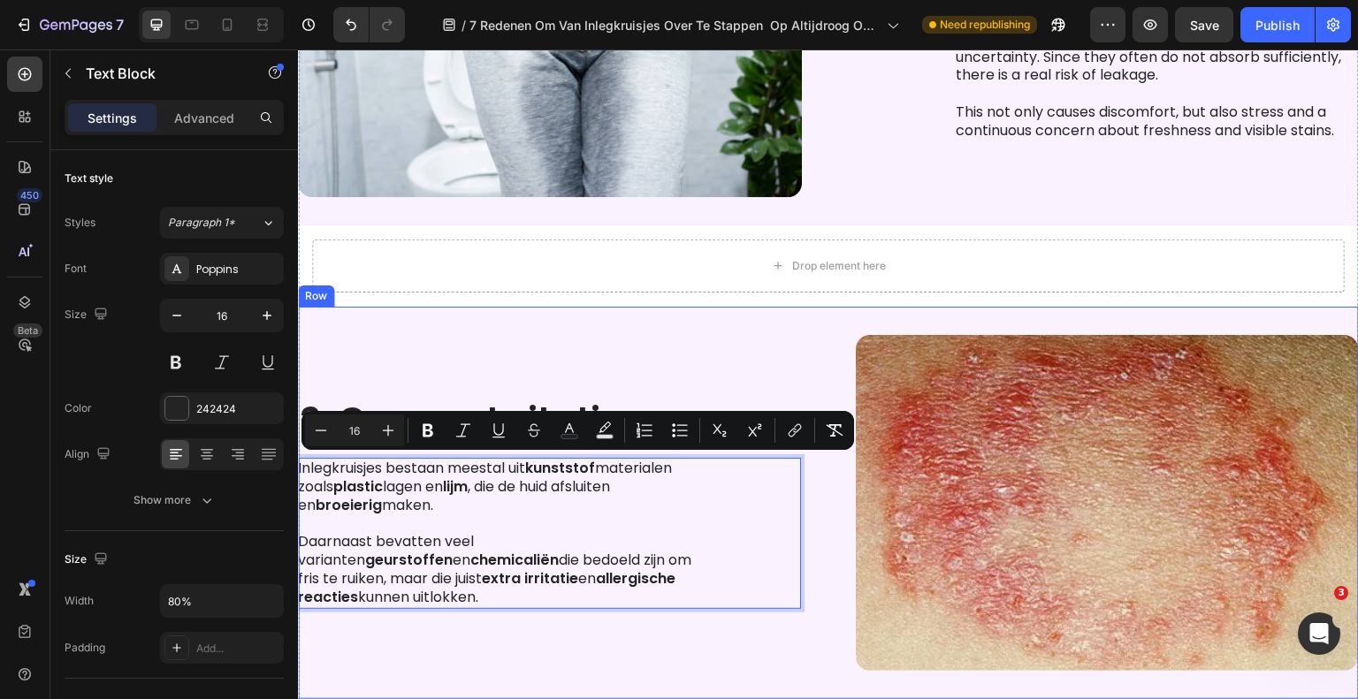
click at [923, 559] on img at bounding box center [1107, 503] width 503 height 336
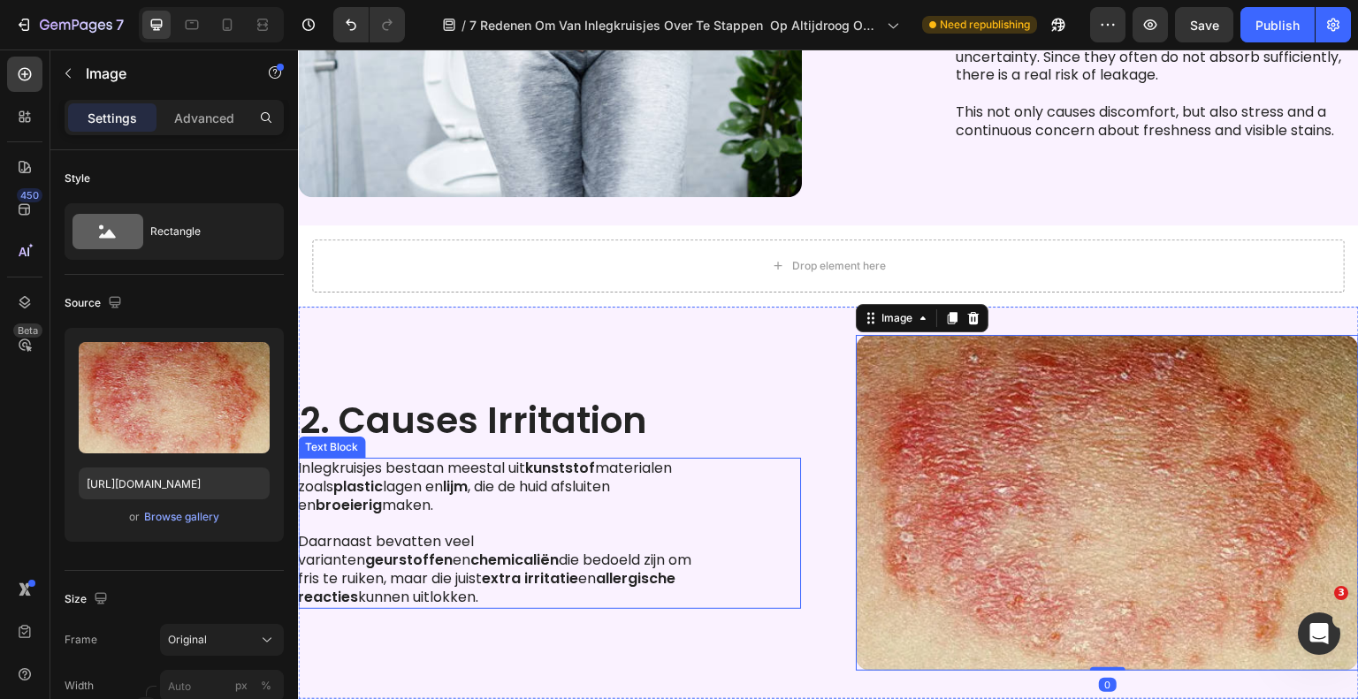
click at [723, 536] on div "Inlegkruisjes bestaan meestal uit kunststof materialen zoals plastic lagen en l…" at bounding box center [549, 533] width 503 height 150
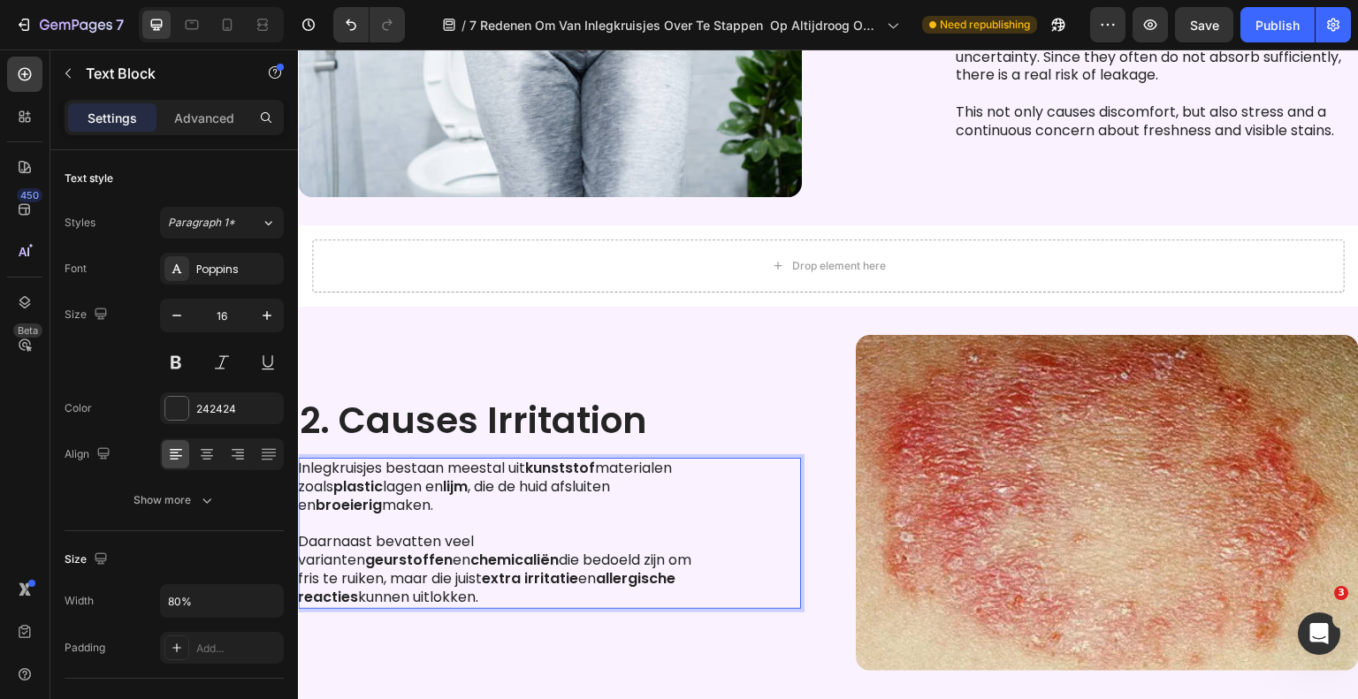
click at [545, 590] on p "Daarnaast bevatten veel varianten geurstoffen en chemicaliën die bedoeld zijn […" at bounding box center [498, 569] width 400 height 73
drag, startPoint x: 477, startPoint y: 593, endPoint x: 331, endPoint y: 470, distance: 190.7
click at [301, 470] on div "Inlegkruisjes bestaan meestal uit kunststof materialen zoals plastic lagen en l…" at bounding box center [499, 533] width 402 height 150
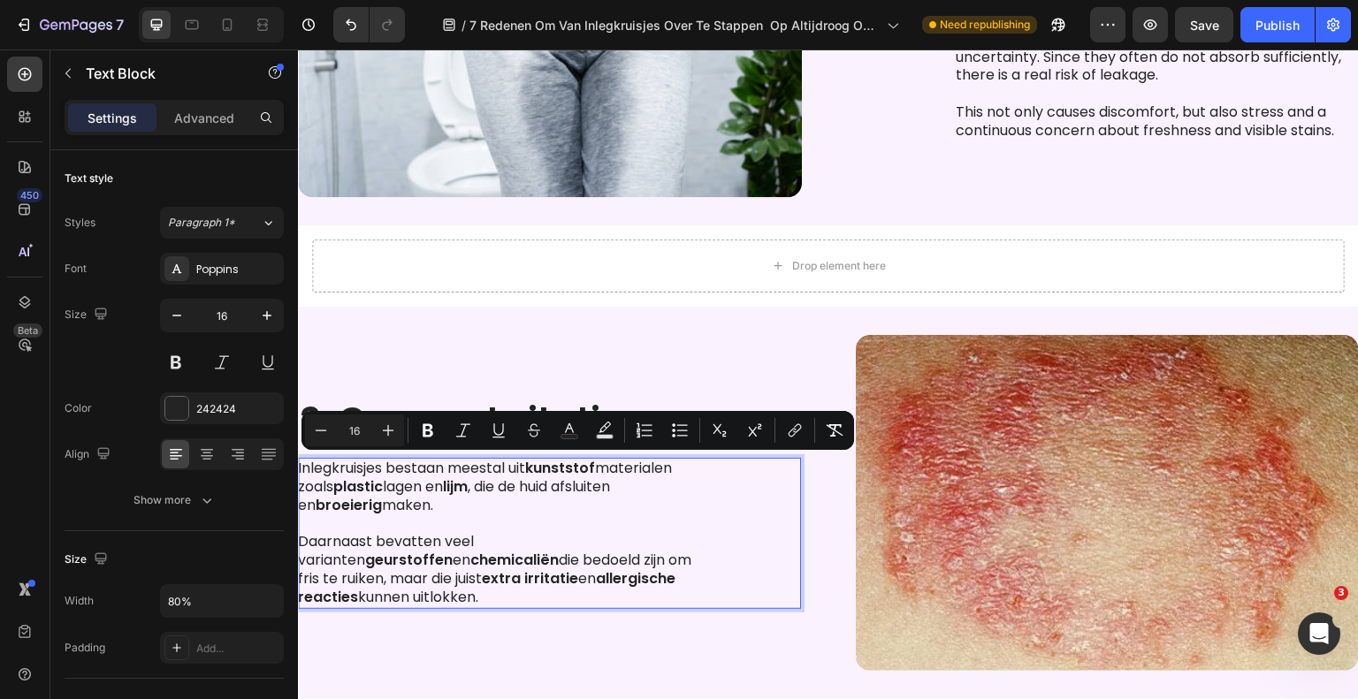
copy div "nlegkruisjes bestaan meestal uit kunststof materialen zoals plastic lagen en li…"
click at [500, 575] on strong "allergische reacties" at bounding box center [486, 587] width 377 height 39
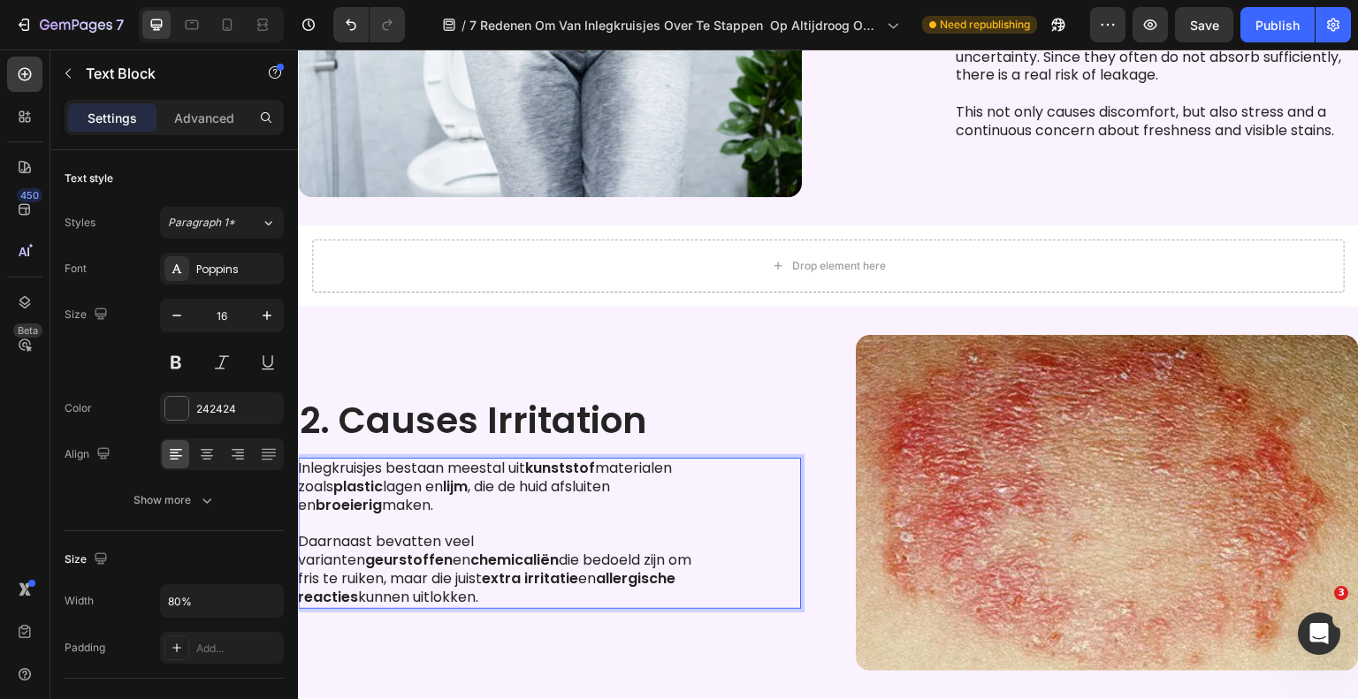
drag, startPoint x: 407, startPoint y: 600, endPoint x: 299, endPoint y: 466, distance: 172.3
click at [299, 466] on div "Inlegkruisjes bestaan meestal uit kunststof materialen zoals plastic lagen en l…" at bounding box center [499, 533] width 402 height 150
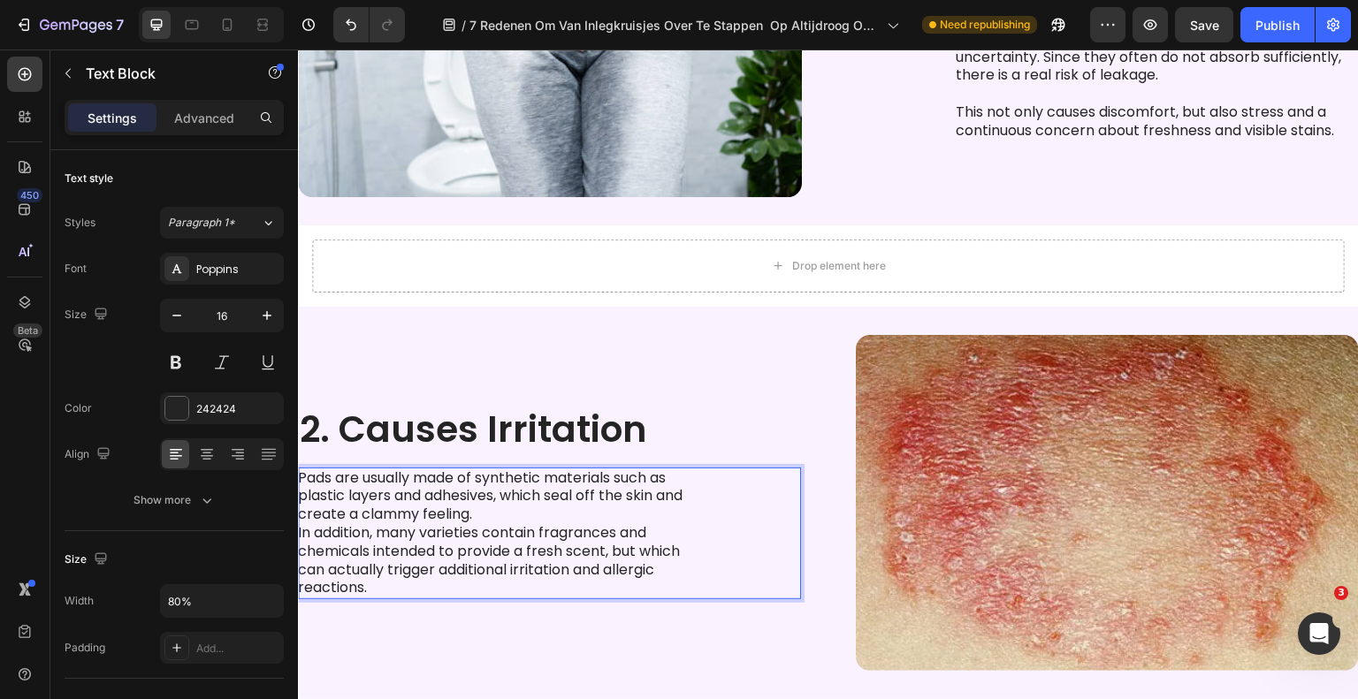
scroll to position [823, 0]
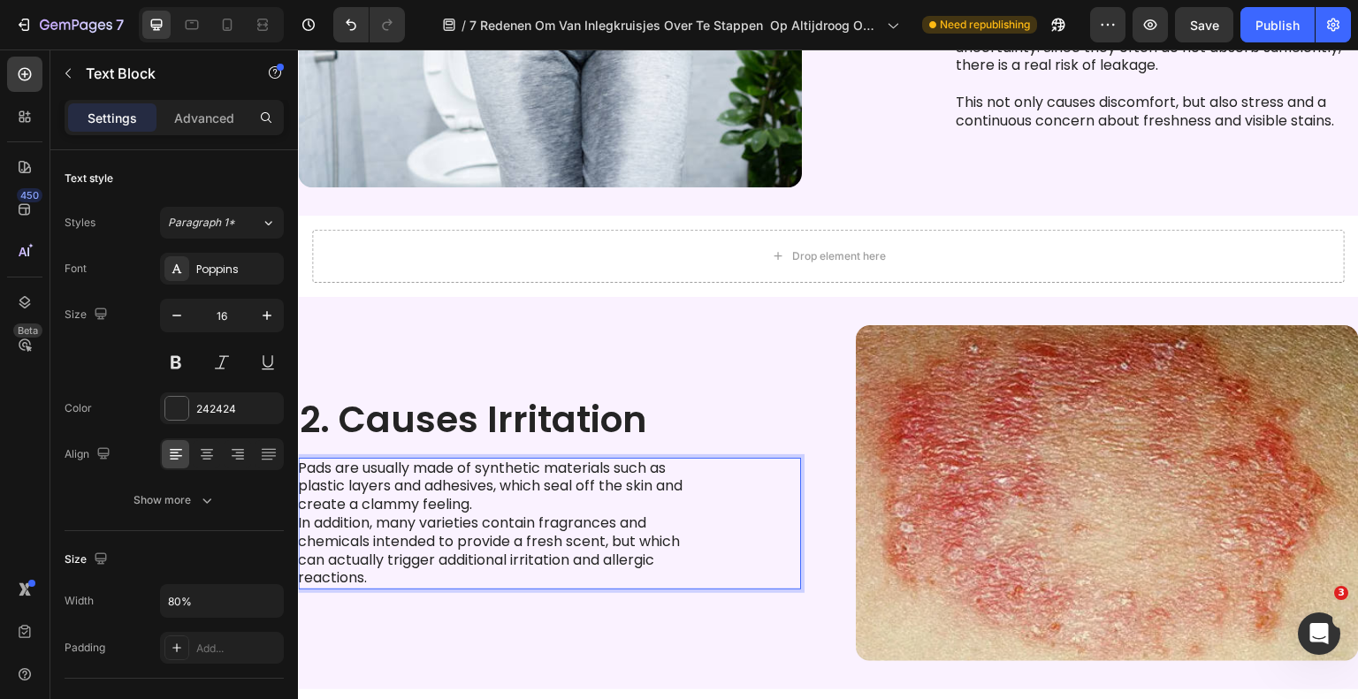
click at [538, 499] on p "Pads are usually made of synthetic materials such as plastic layers and adhesiv…" at bounding box center [498, 487] width 400 height 55
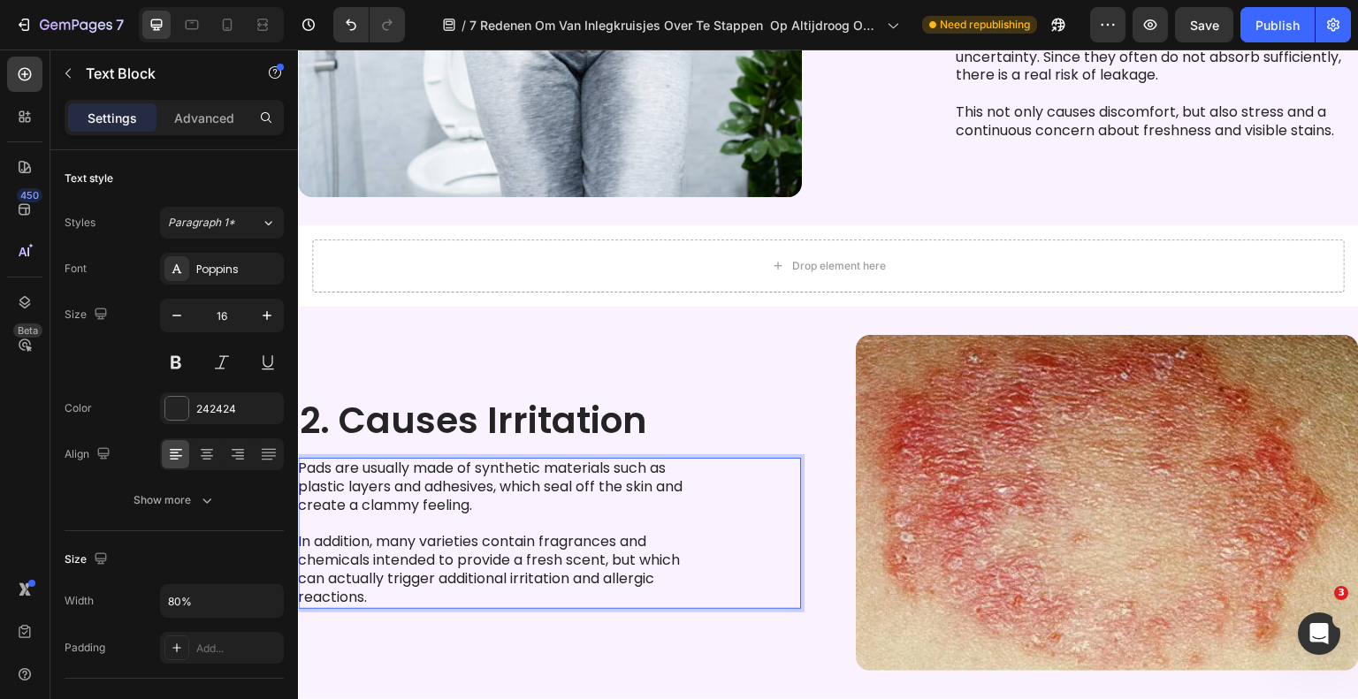
click at [619, 477] on p "Pads are usually made of synthetic materials such as plastic layers and adhesiv…" at bounding box center [498, 487] width 400 height 55
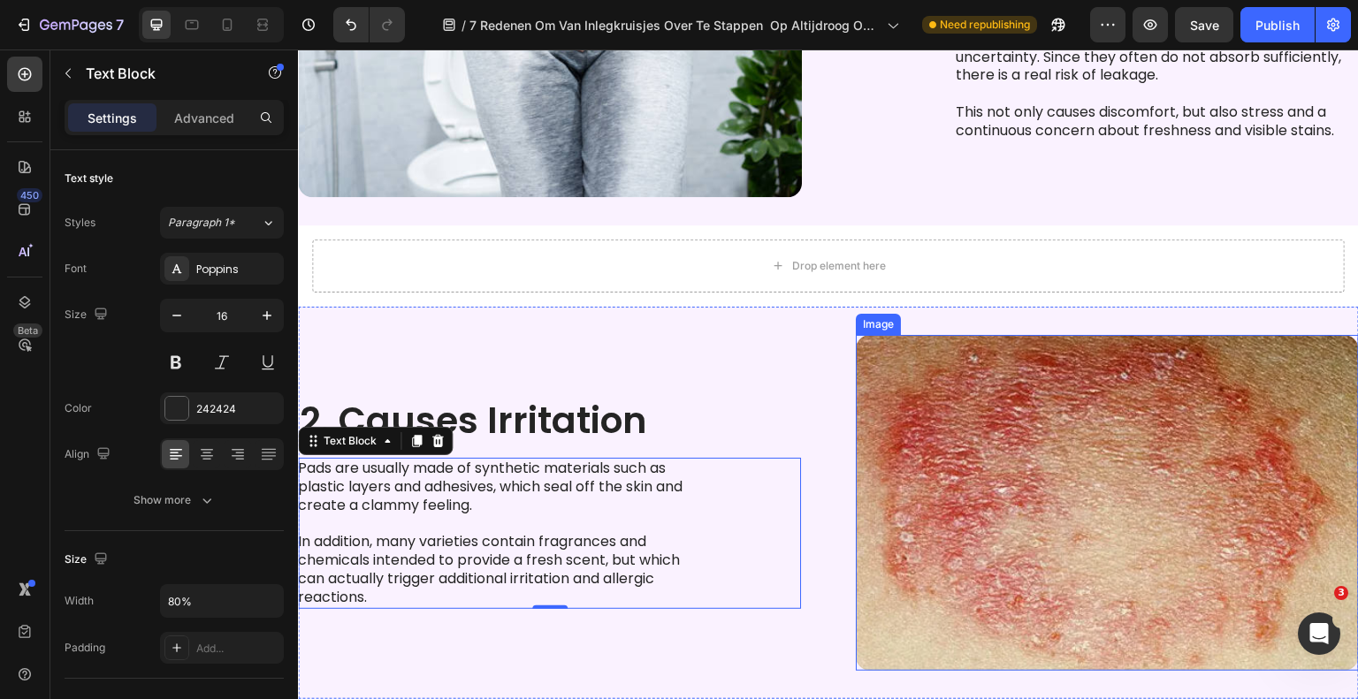
click at [762, 390] on div "2. Causes Irritation Heading Pads are usually made of synthetic materials such …" at bounding box center [549, 503] width 503 height 336
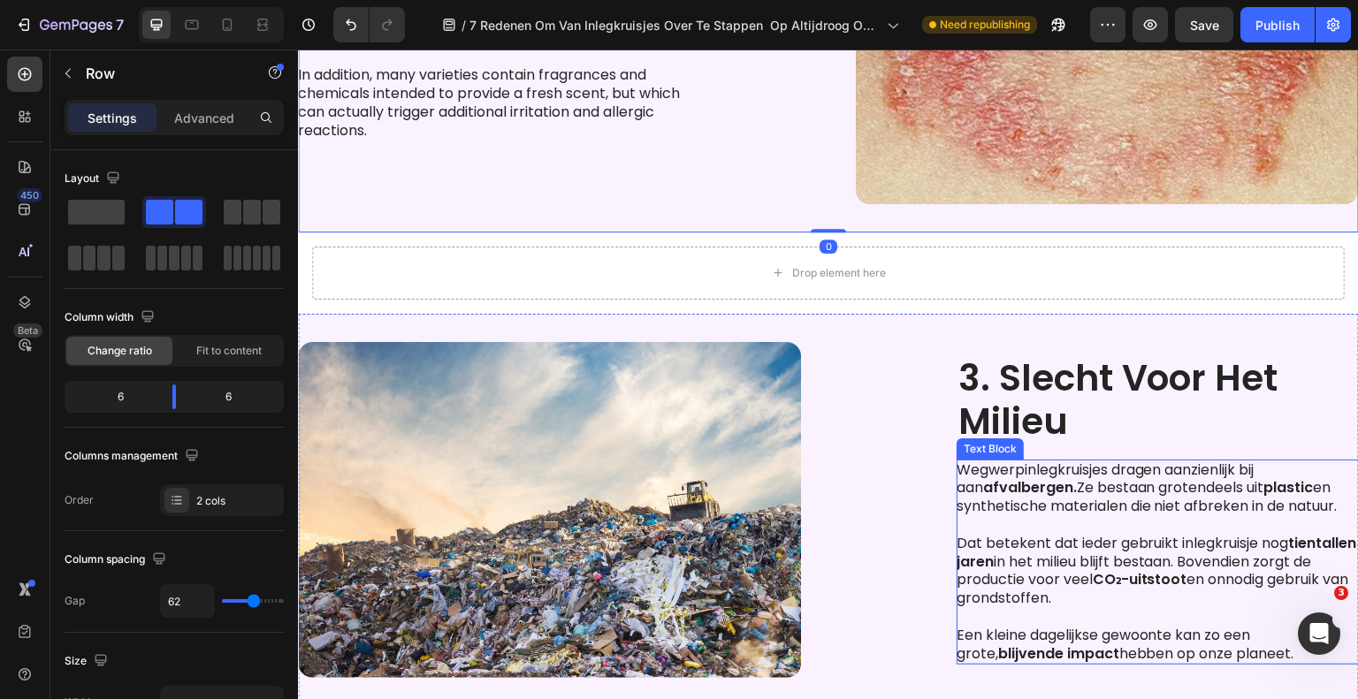
scroll to position [1344, 0]
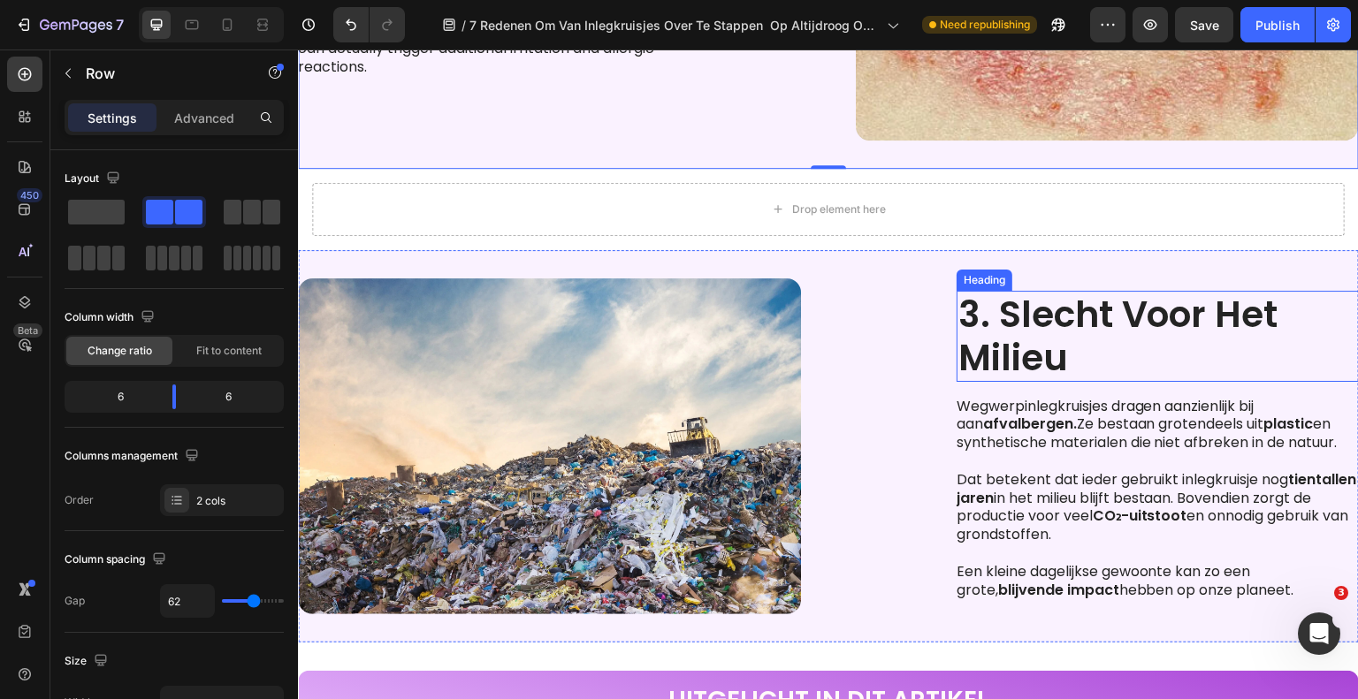
click at [1063, 321] on h2 "3. Slecht Voor Het Milieu" at bounding box center [1157, 336] width 402 height 90
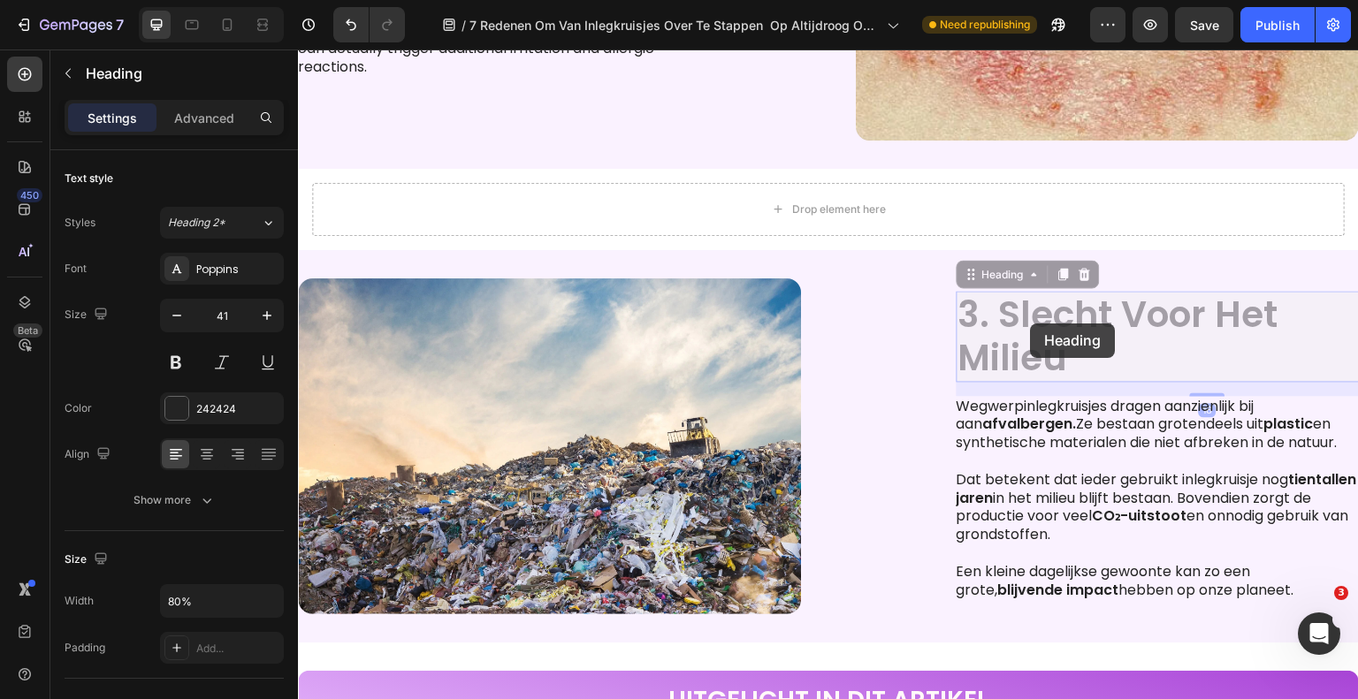
scroll to position [1331, 0]
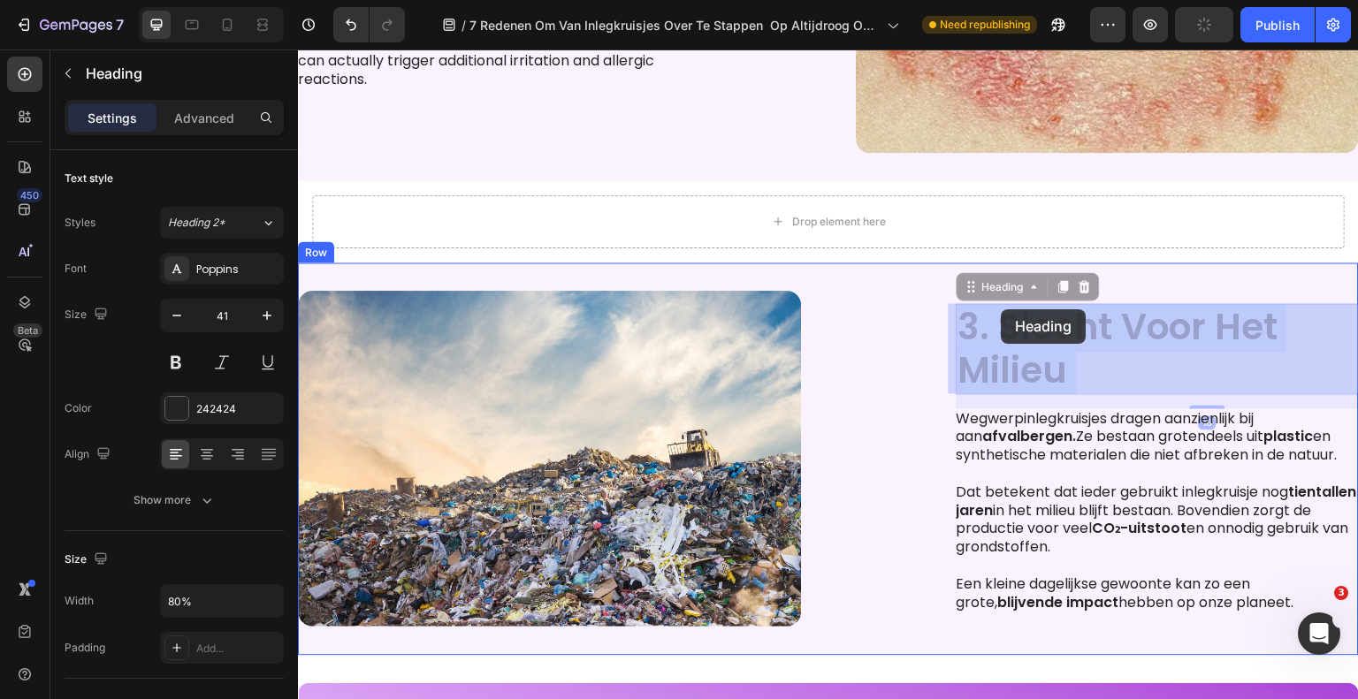
drag, startPoint x: 1070, startPoint y: 352, endPoint x: 1025, endPoint y: 318, distance: 56.2
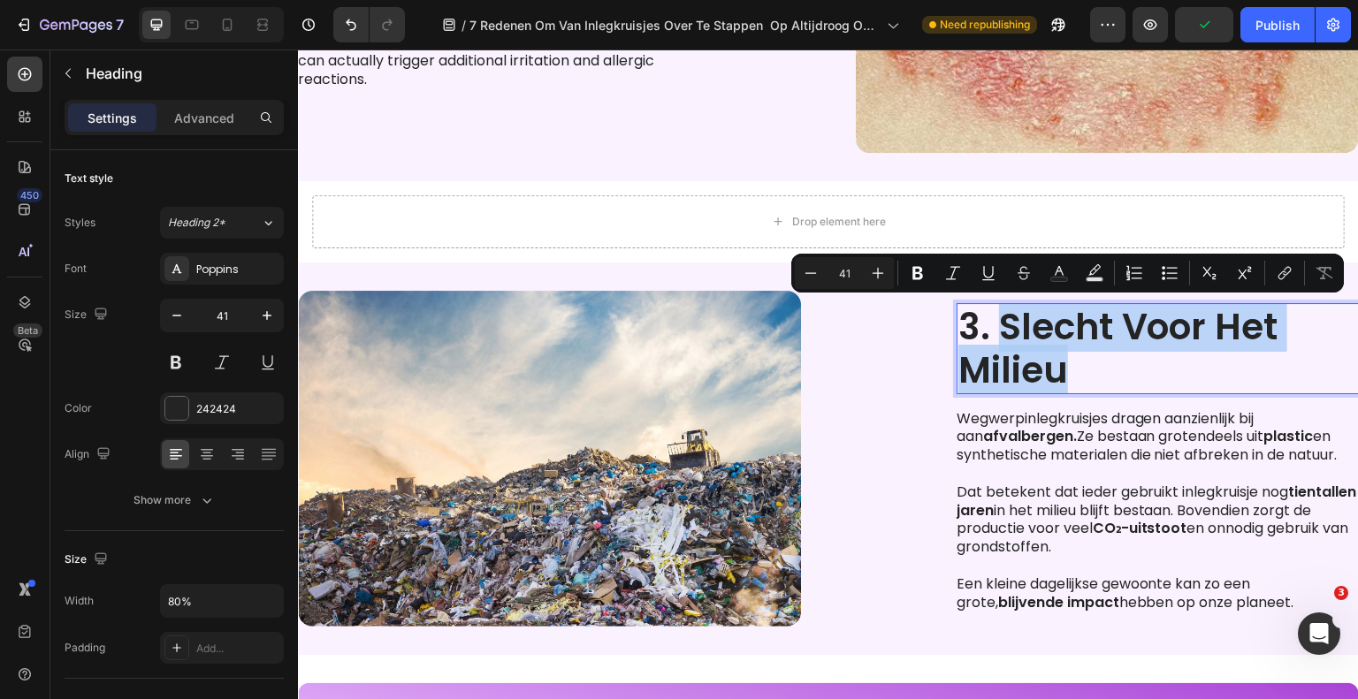
drag, startPoint x: 1069, startPoint y: 377, endPoint x: 1000, endPoint y: 332, distance: 81.9
click at [1000, 332] on p "3. Slecht Voor Het Milieu" at bounding box center [1157, 348] width 399 height 87
copy p "Slecht Voor Het Milieu"
click at [1008, 326] on p "3. Slecht Voor Het Milieu" at bounding box center [1157, 348] width 399 height 87
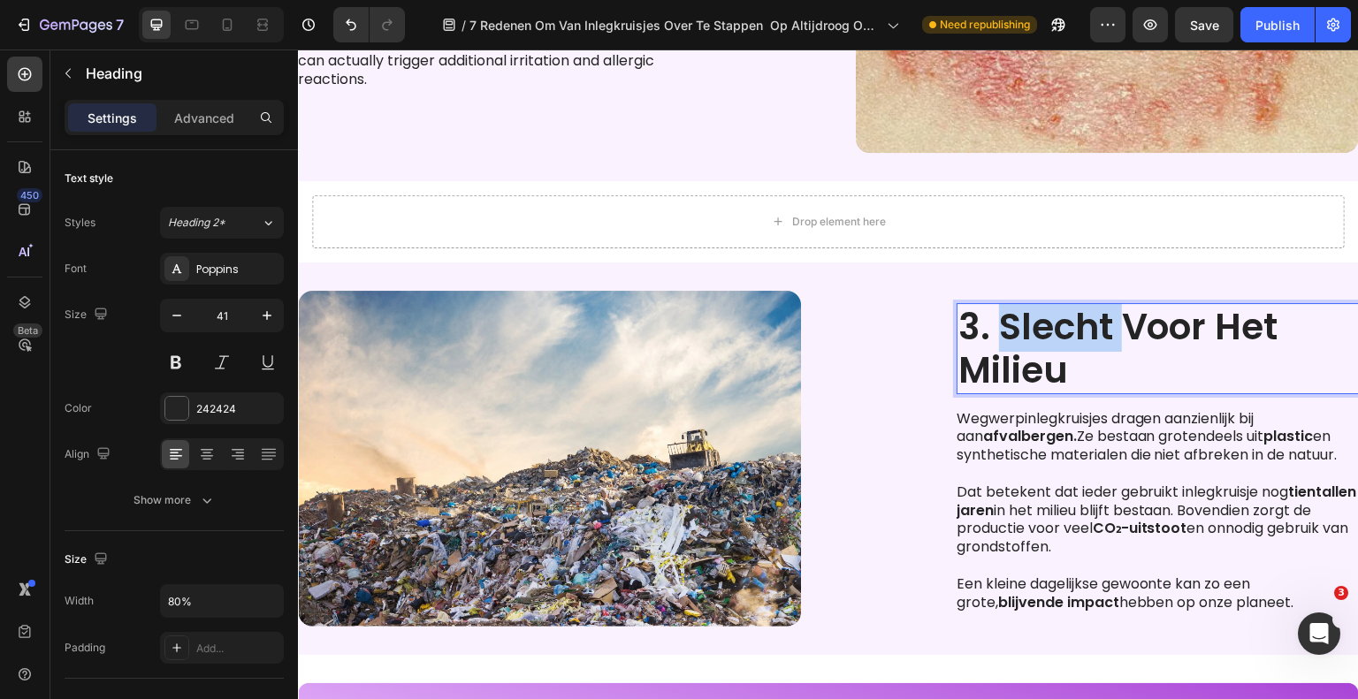
click at [1008, 326] on p "3. Slecht Voor Het Milieu" at bounding box center [1157, 348] width 399 height 87
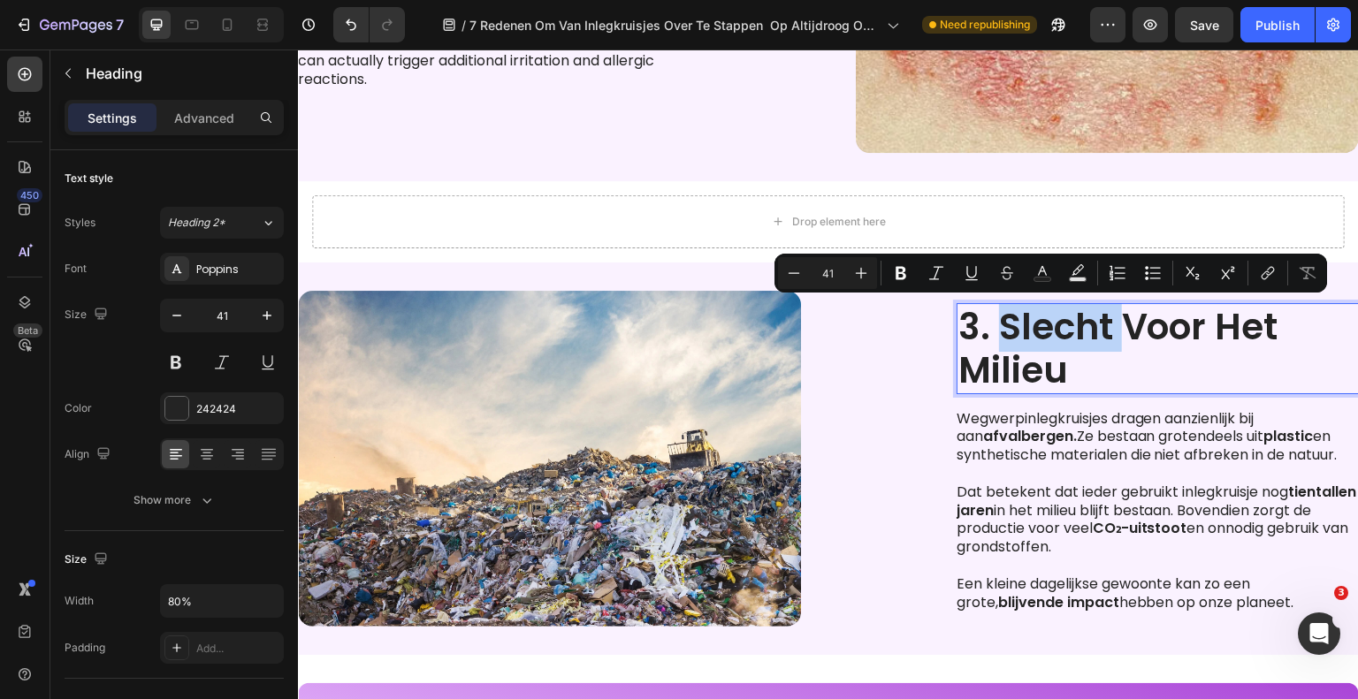
click at [1058, 366] on p "3. Slecht Voor Het Milieu" at bounding box center [1157, 348] width 399 height 87
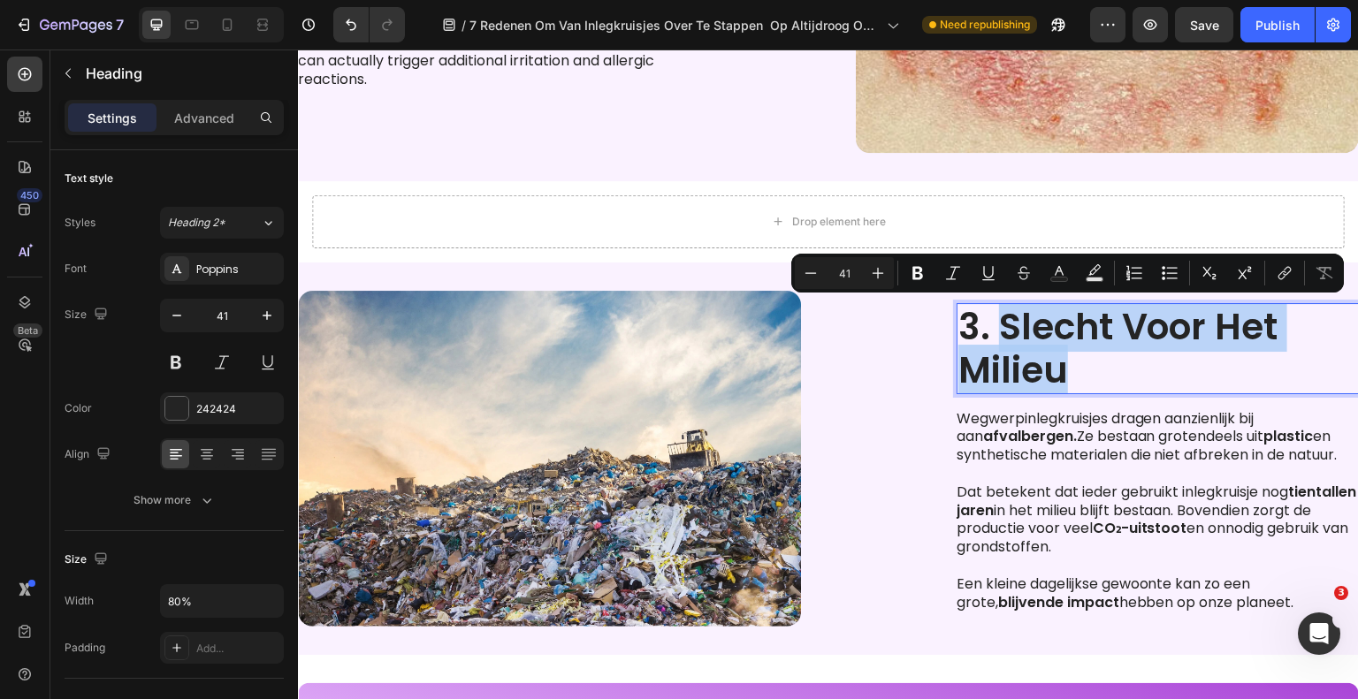
drag, startPoint x: 1046, startPoint y: 363, endPoint x: 1000, endPoint y: 325, distance: 59.6
click at [1000, 325] on p "3. Slecht Voor Het Milieu" at bounding box center [1157, 348] width 399 height 87
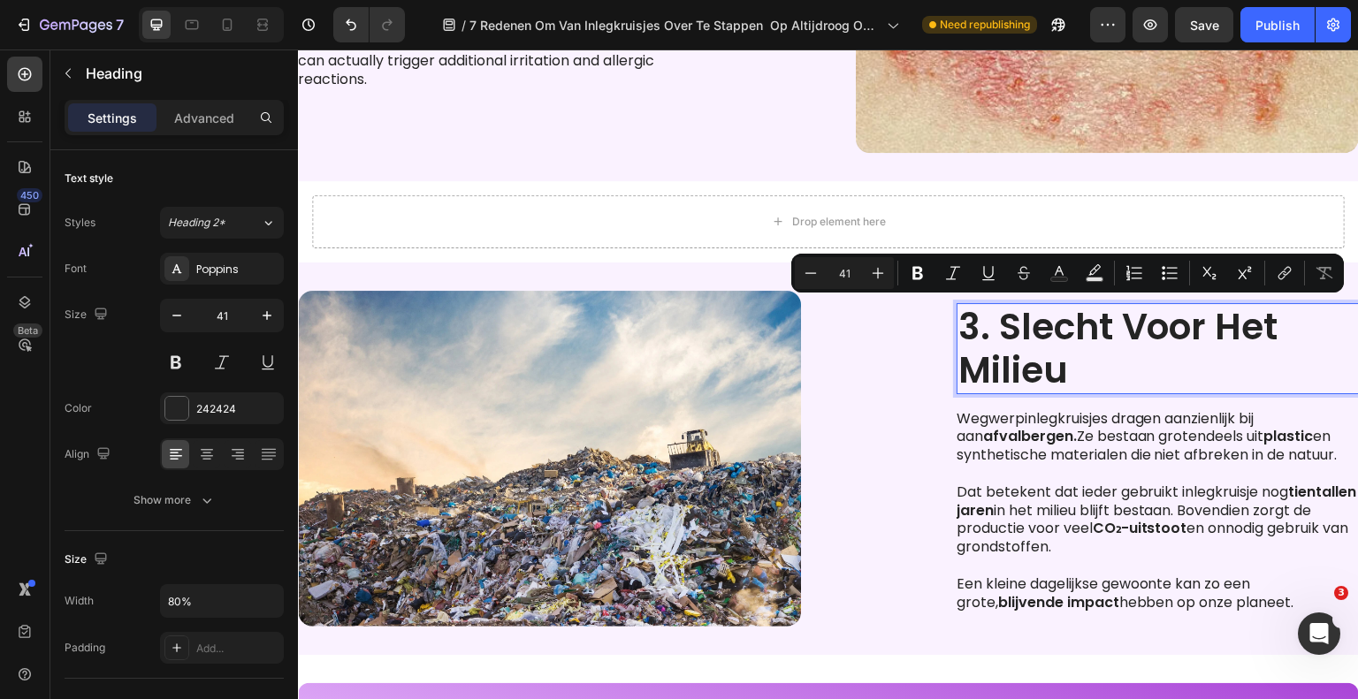
scroll to position [1, 0]
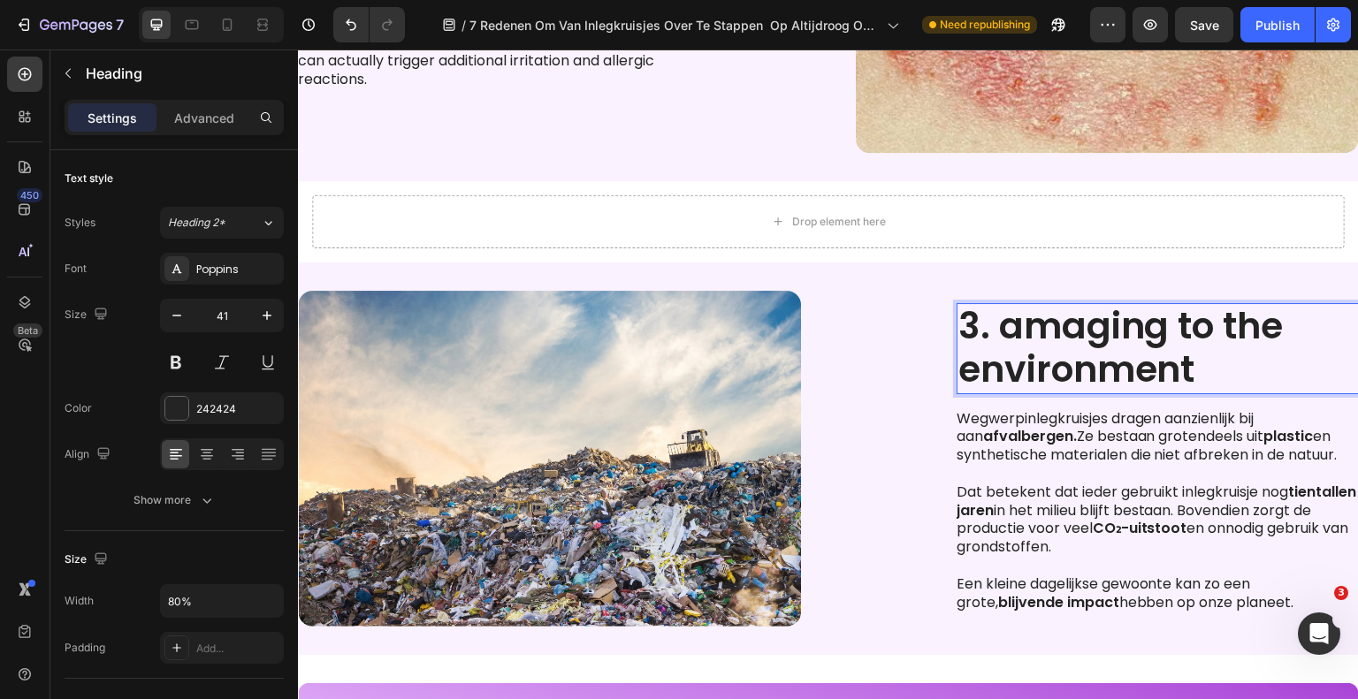
click at [1009, 339] on p "3. amaging to the environment" at bounding box center [1157, 347] width 399 height 87
click at [1051, 481] on p at bounding box center [1156, 474] width 400 height 19
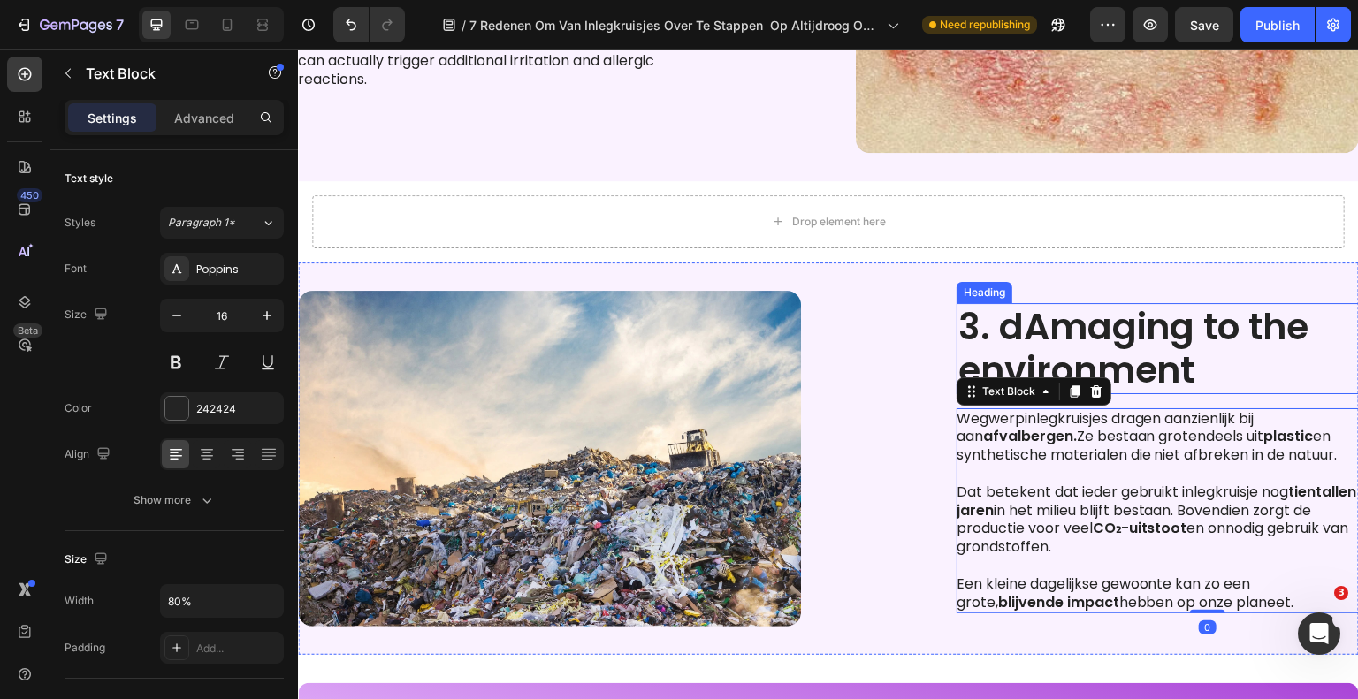
click at [1035, 334] on p "3. dAmaging to the environment" at bounding box center [1157, 348] width 399 height 87
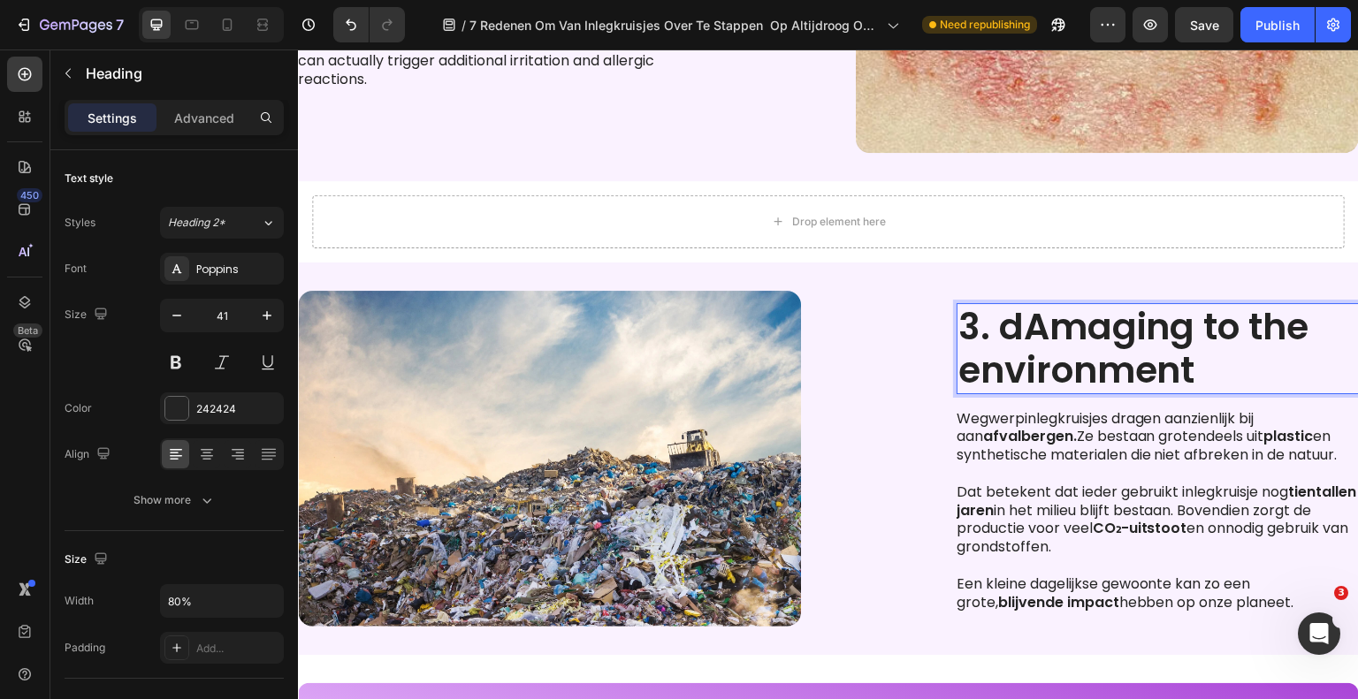
click at [1039, 335] on p "3. dAmaging to the environment" at bounding box center [1157, 348] width 399 height 87
click at [1050, 463] on p "Wegwerpinlegkruisjes dragen aanzienlijk bij aan afvalbergen. Ze bestaan grotend…" at bounding box center [1156, 437] width 400 height 55
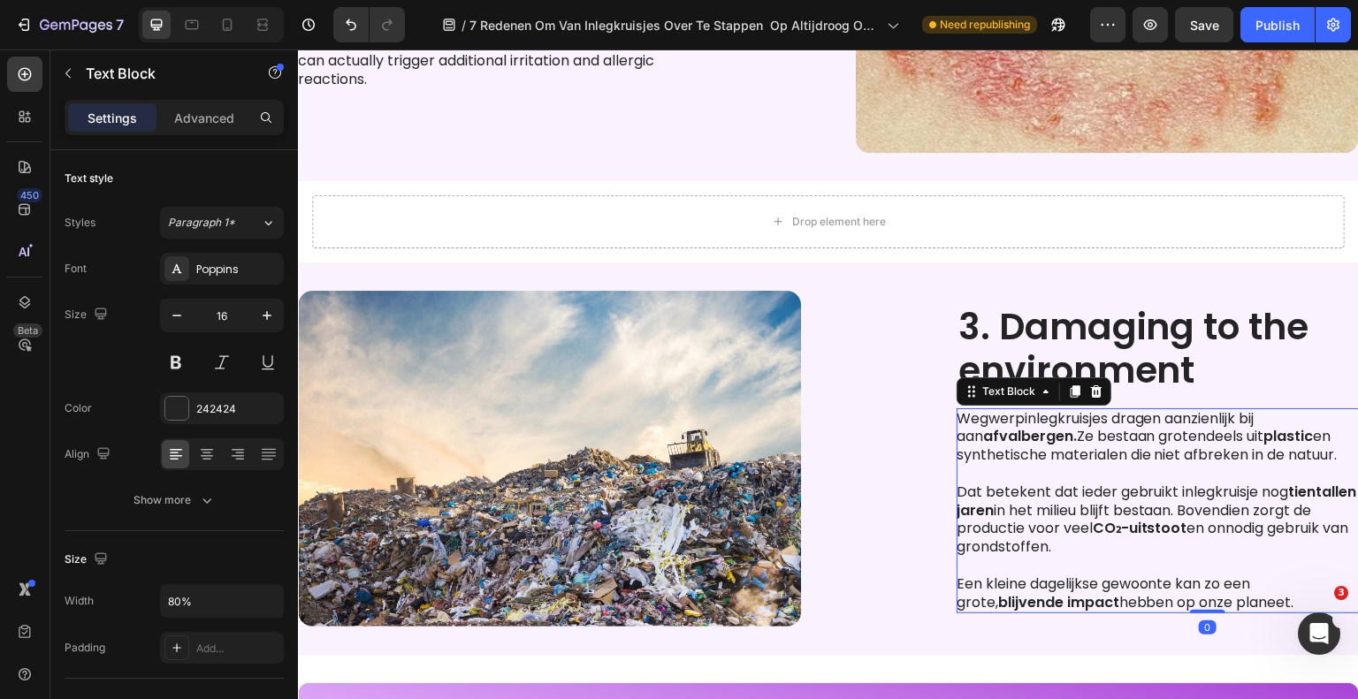
click at [1266, 598] on p "Een kleine dagelijkse gewoonte kan zo een [PERSON_NAME], blijvende impact hebbe…" at bounding box center [1156, 593] width 400 height 37
drag, startPoint x: 1236, startPoint y: 595, endPoint x: 949, endPoint y: 424, distance: 333.4
click at [956, 424] on div "Wegwerpinlegkruisjes dragen aanzienlijk bij aan afvalbergen. Ze bestaan grotend…" at bounding box center [1157, 511] width 402 height 206
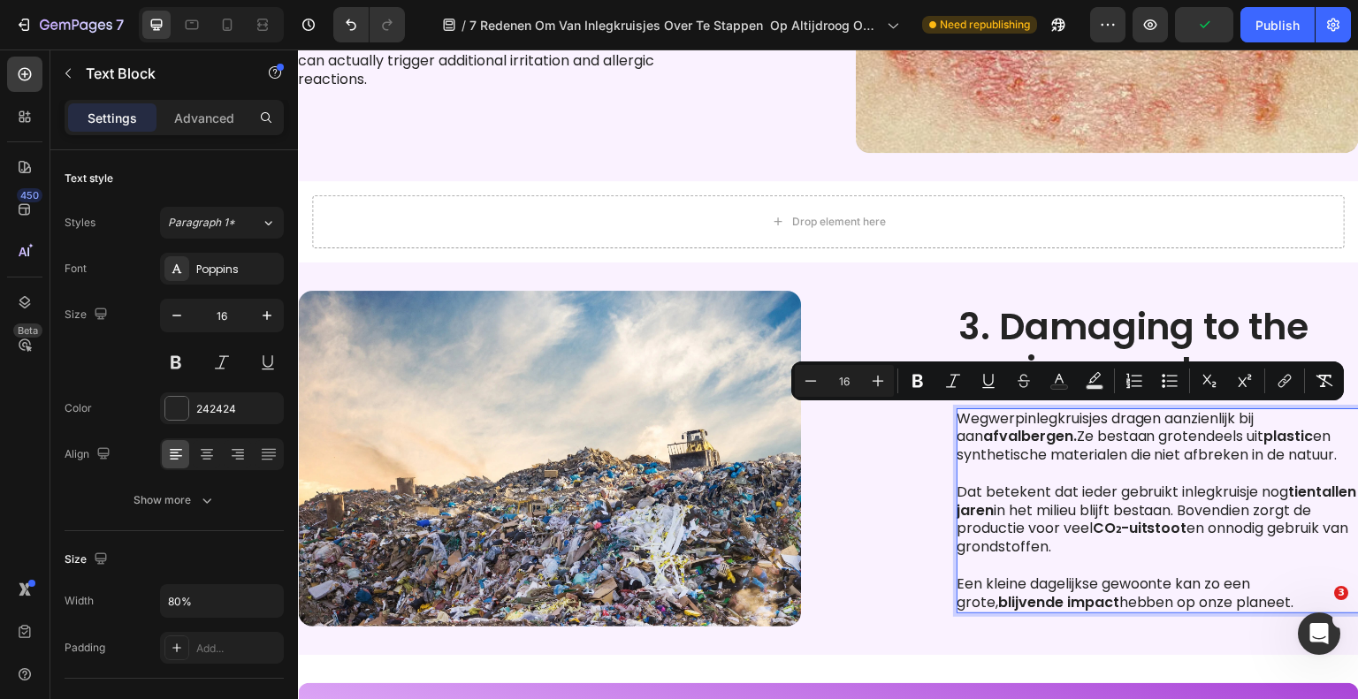
copy div "Wegwerpinlegkruisjes dragen aanzienlijk bij aan afvalbergen. Ze bestaan grotend…"
click at [1081, 578] on p "Een kleine dagelijkse gewoonte kan zo een [PERSON_NAME], blijvende impact hebbe…" at bounding box center [1156, 593] width 400 height 37
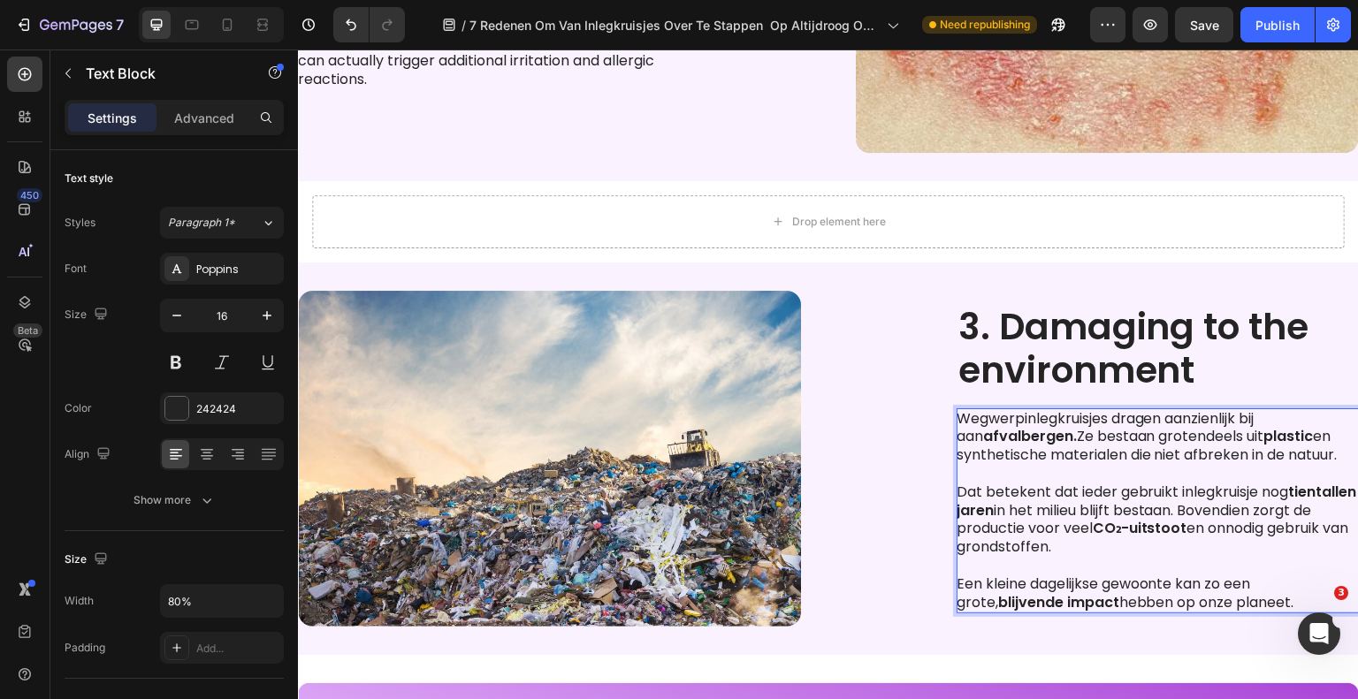
drag, startPoint x: 1268, startPoint y: 609, endPoint x: 950, endPoint y: 424, distance: 367.2
click at [956, 424] on div "Wegwerpinlegkruisjes dragen aanzienlijk bij aan afvalbergen. Ze bestaan grotend…" at bounding box center [1157, 511] width 402 height 206
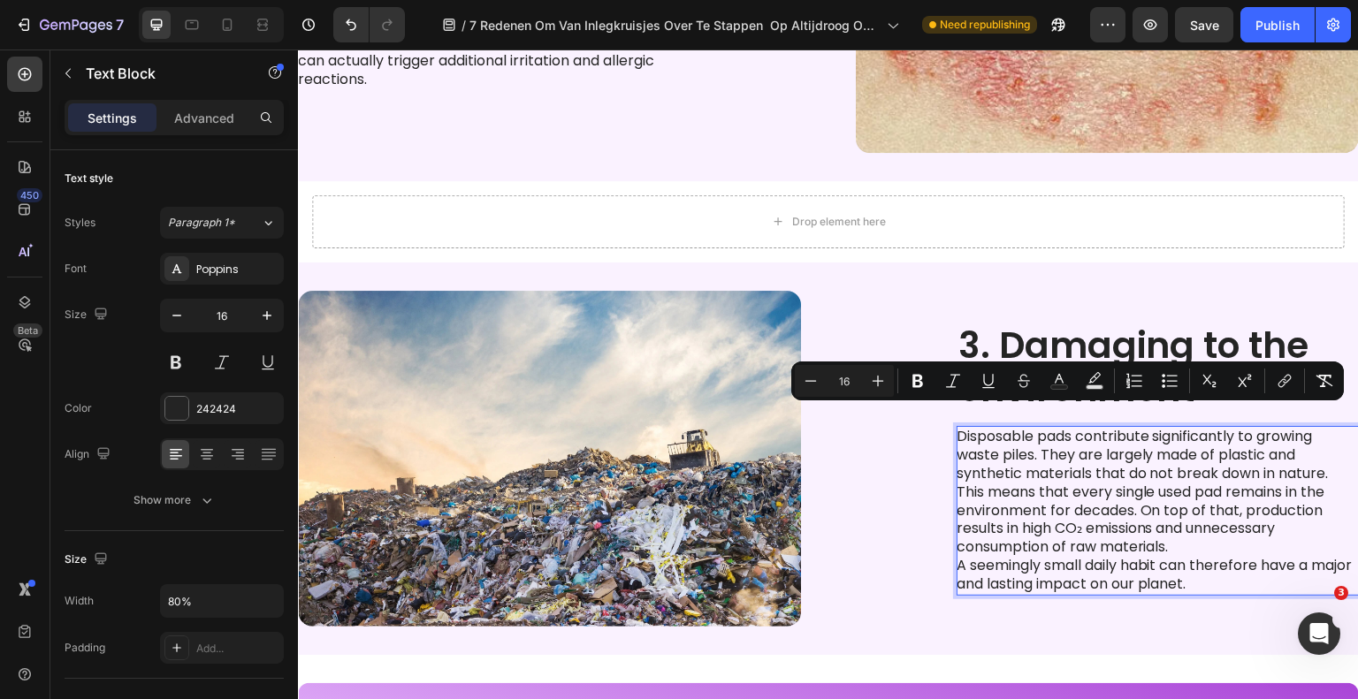
scroll to position [1350, 0]
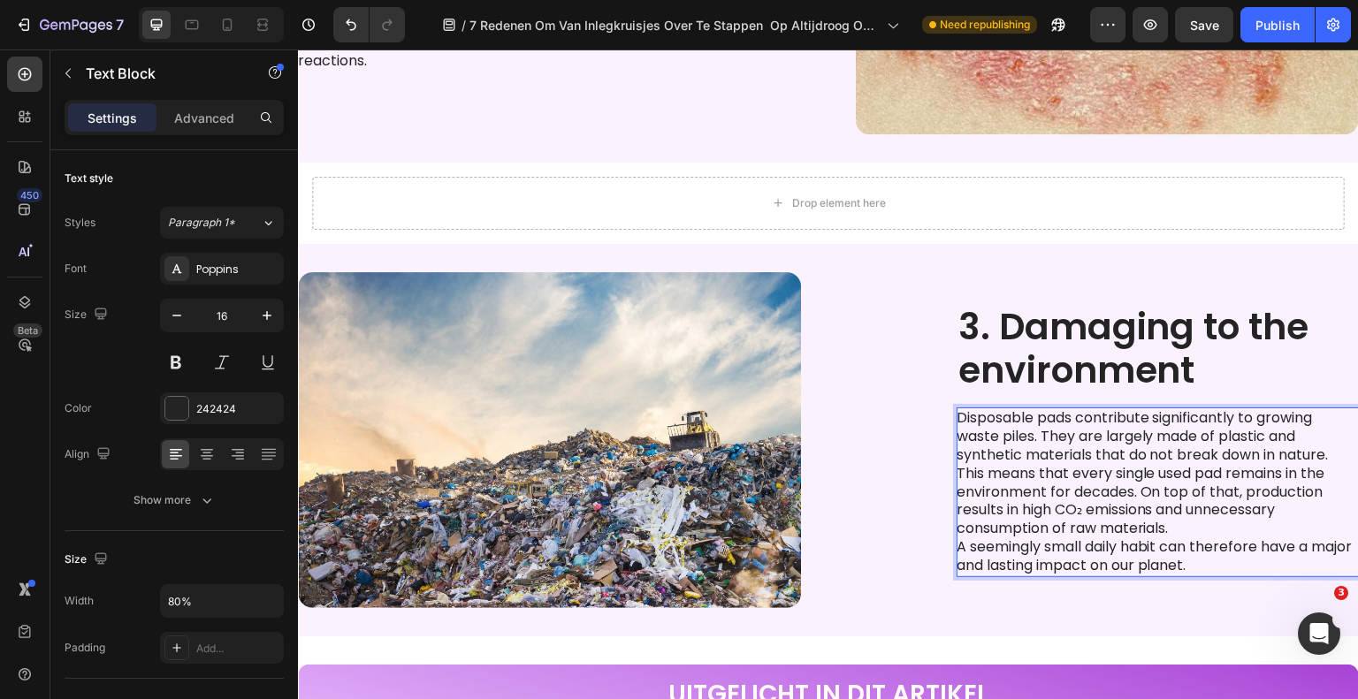
click at [1337, 456] on p "Disposable pads contribute significantly to growing waste piles. They are large…" at bounding box center [1156, 436] width 400 height 55
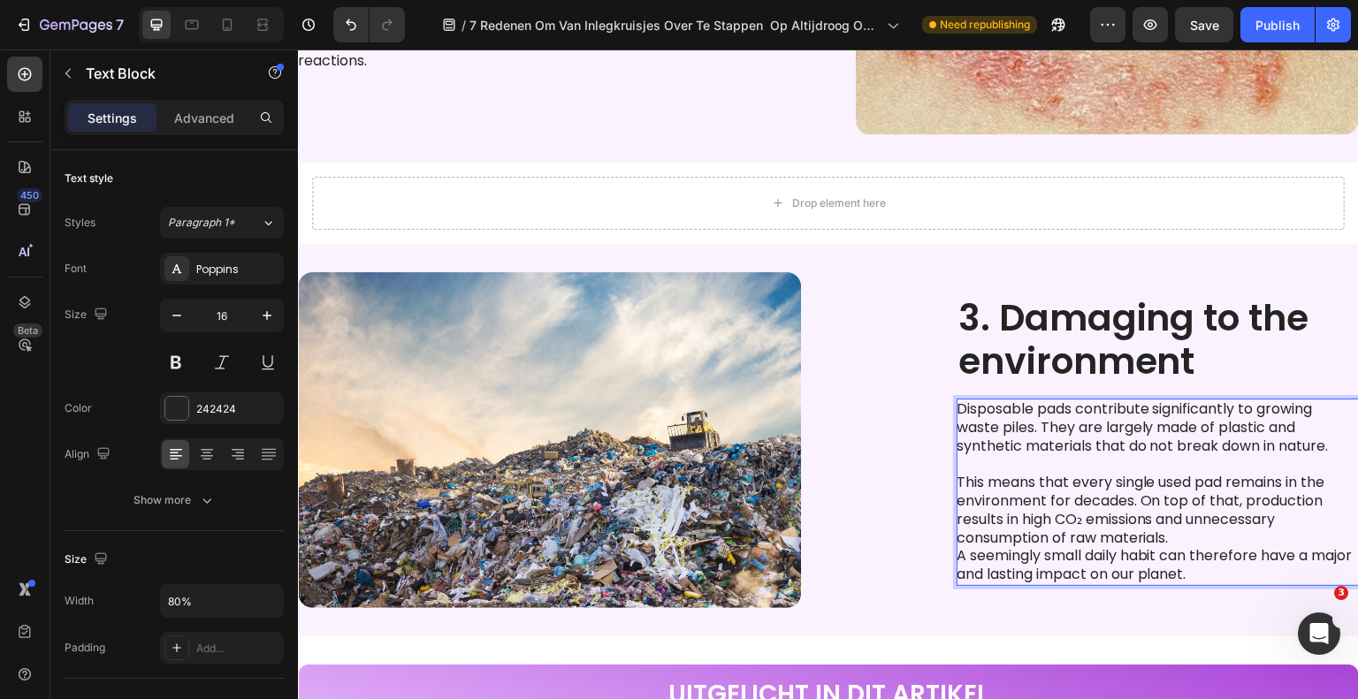
scroll to position [1340, 0]
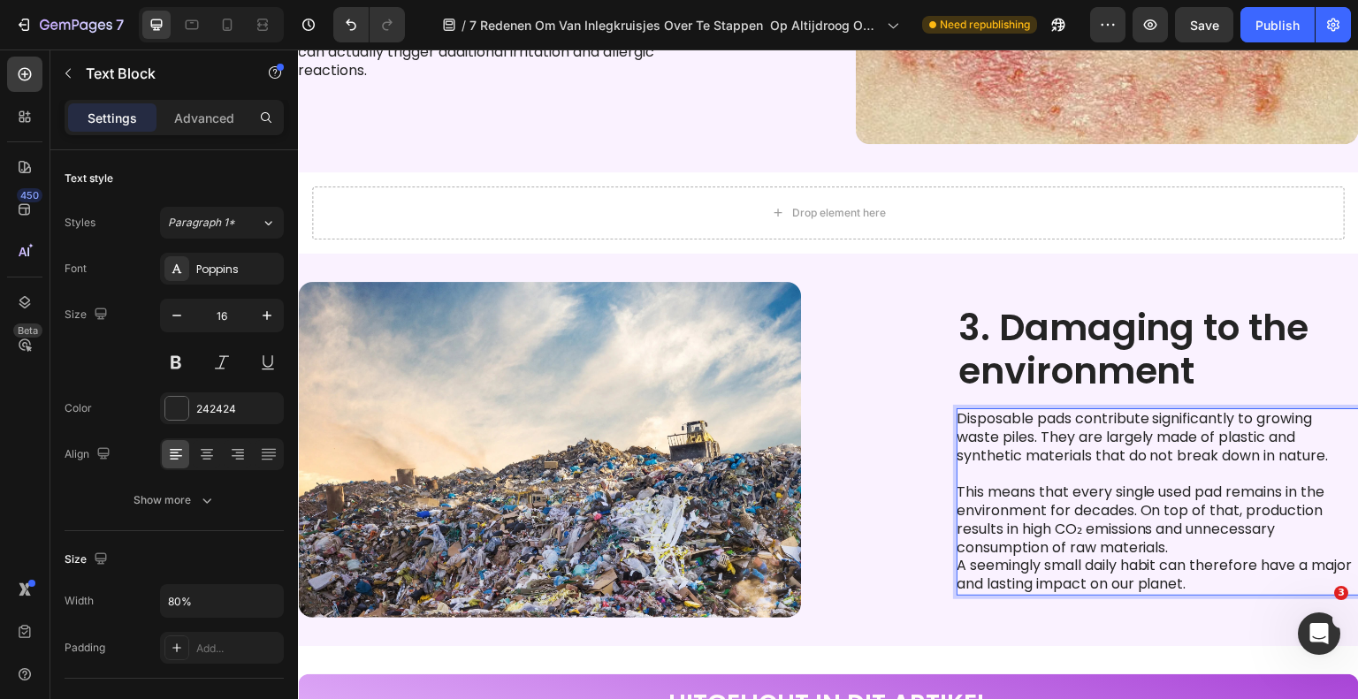
click at [1204, 546] on p "This means that every single used pad remains in the environment for decades. O…" at bounding box center [1156, 520] width 400 height 73
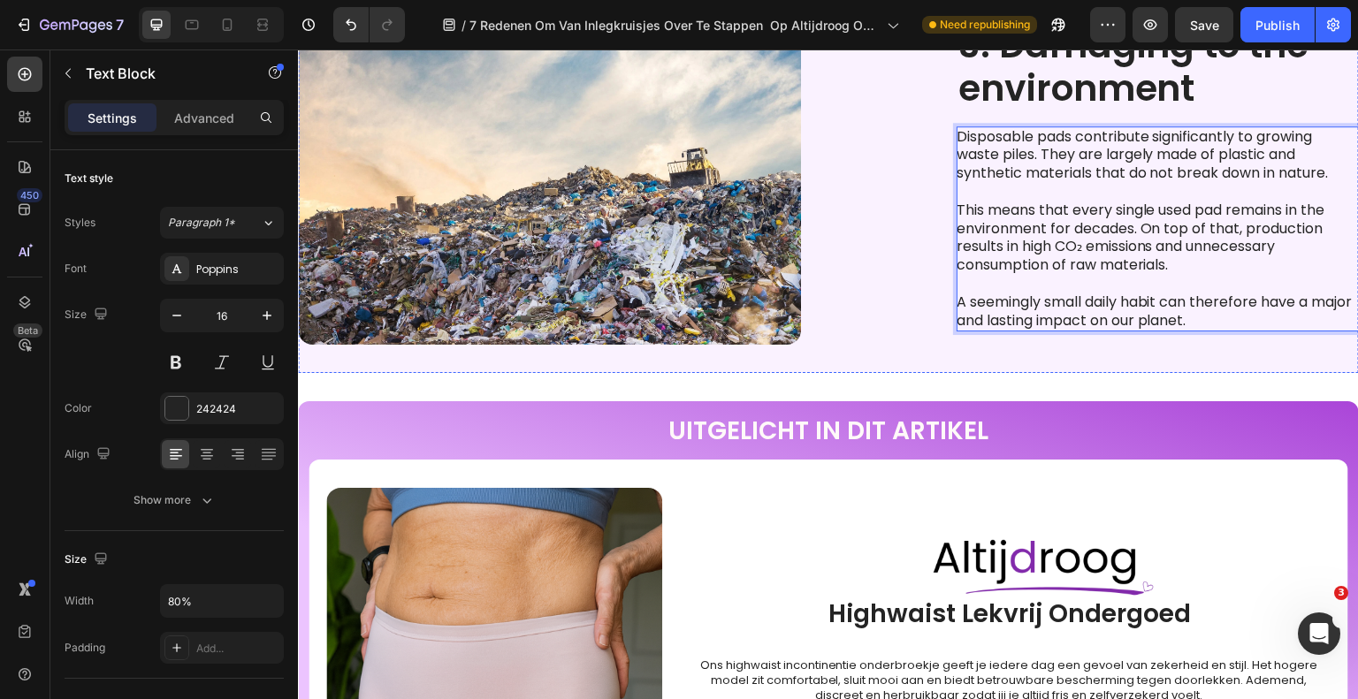
scroll to position [1773, 0]
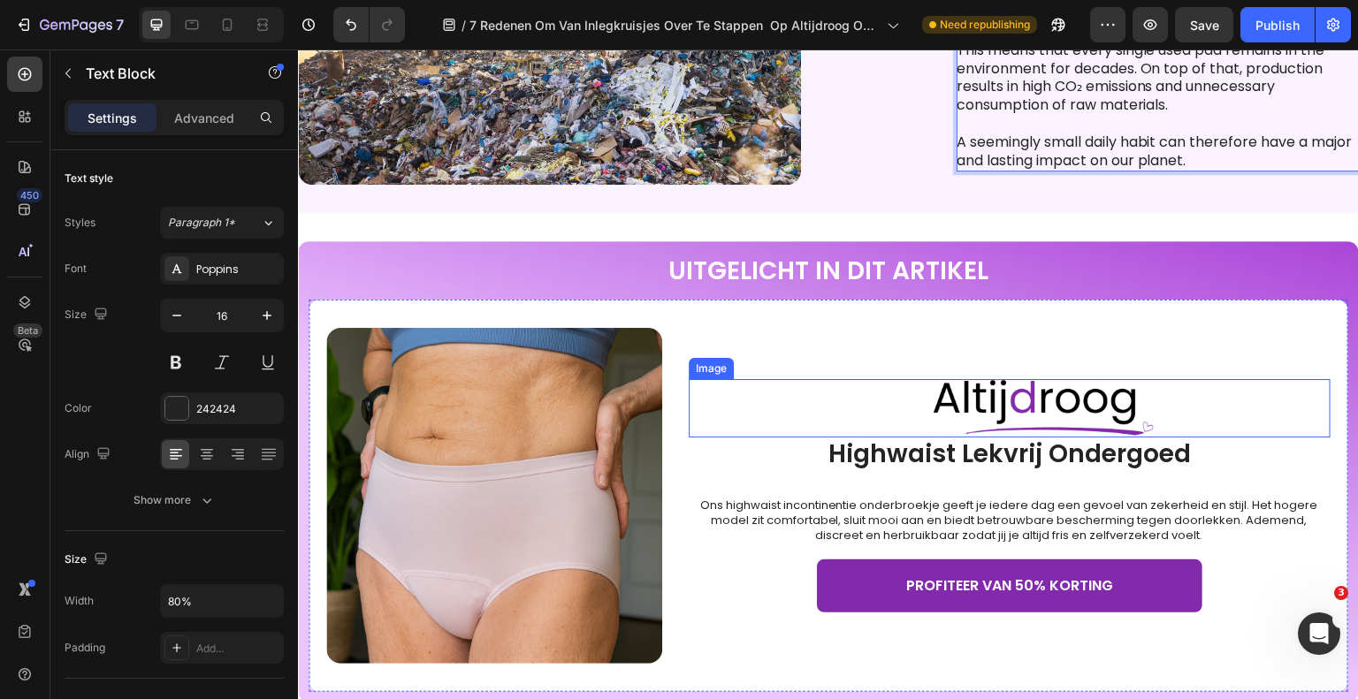
click at [975, 389] on img at bounding box center [1043, 408] width 221 height 58
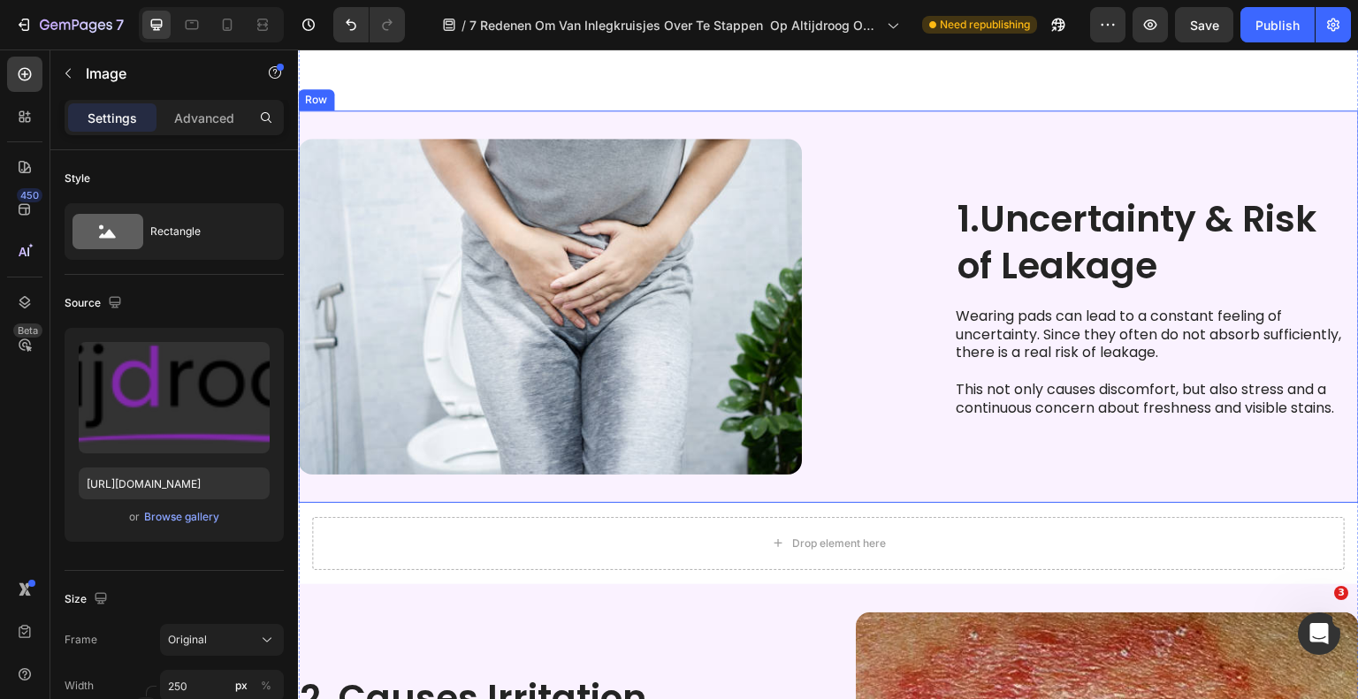
scroll to position [0, 0]
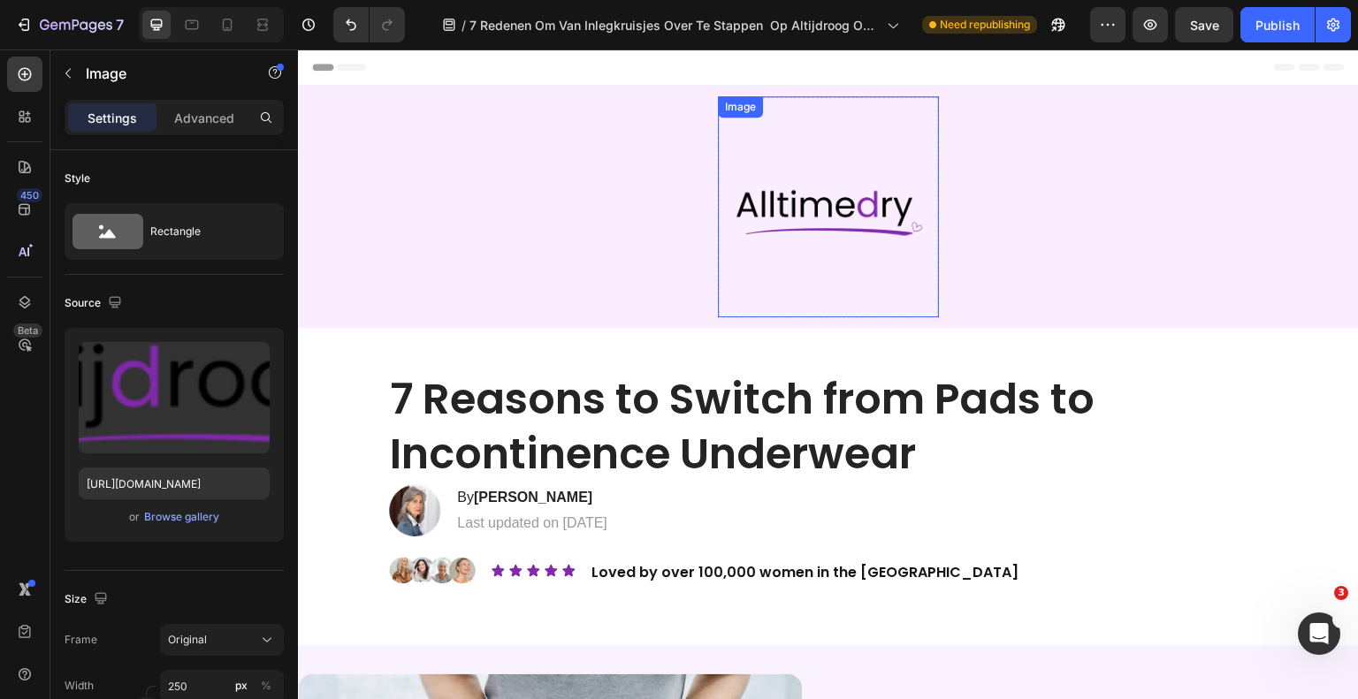
click at [842, 243] on img at bounding box center [828, 206] width 221 height 221
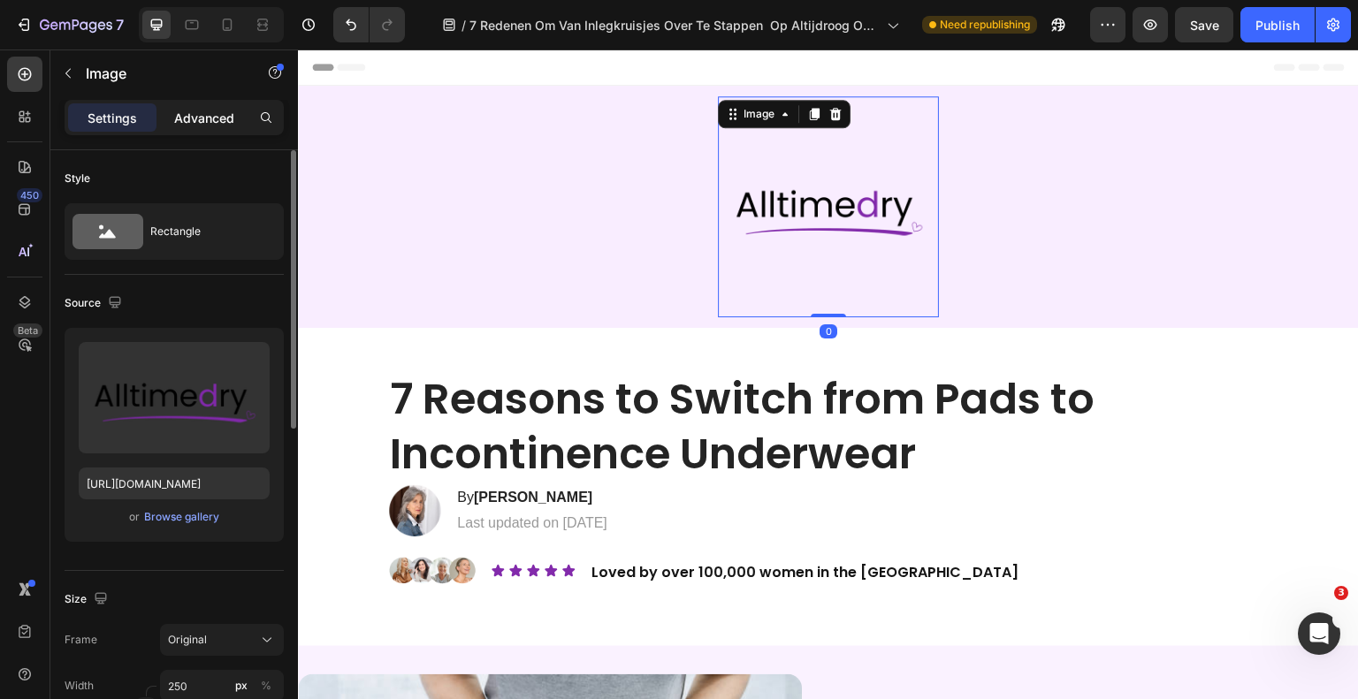
click at [200, 129] on div "Advanced" at bounding box center [204, 117] width 88 height 28
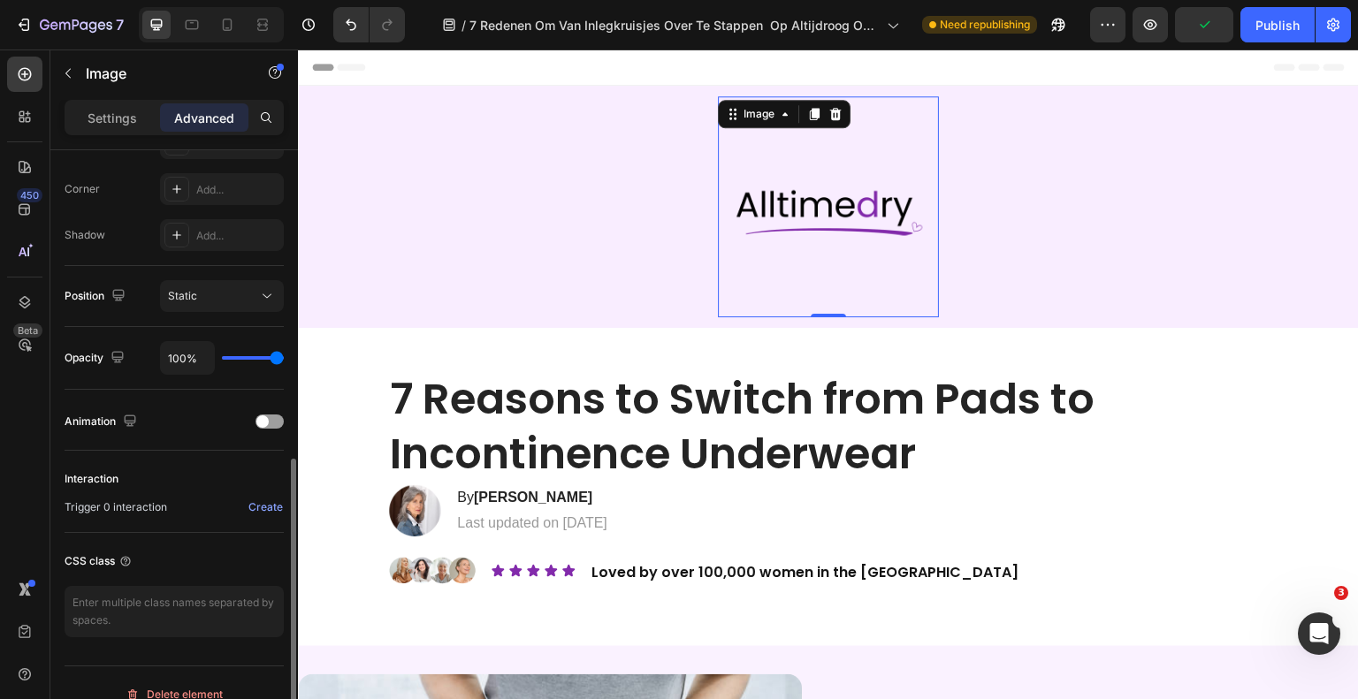
scroll to position [552, 0]
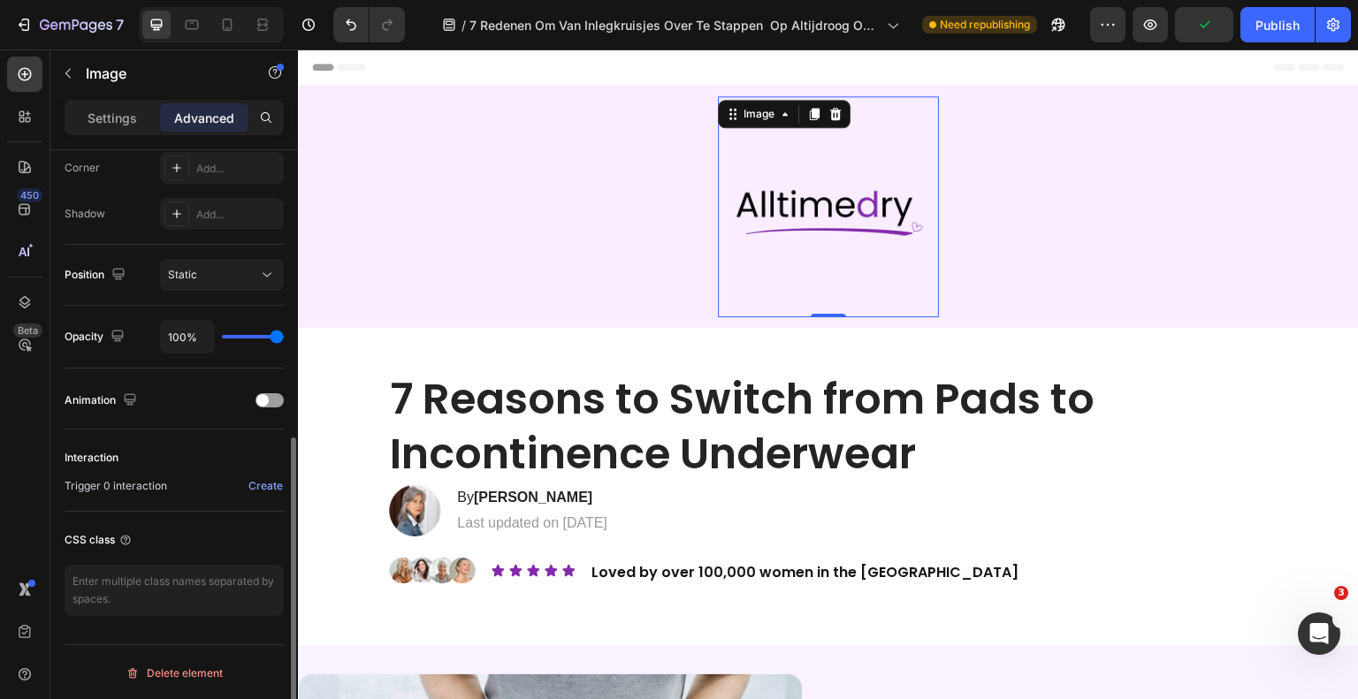
click at [133, 112] on p "Settings" at bounding box center [113, 118] width 50 height 19
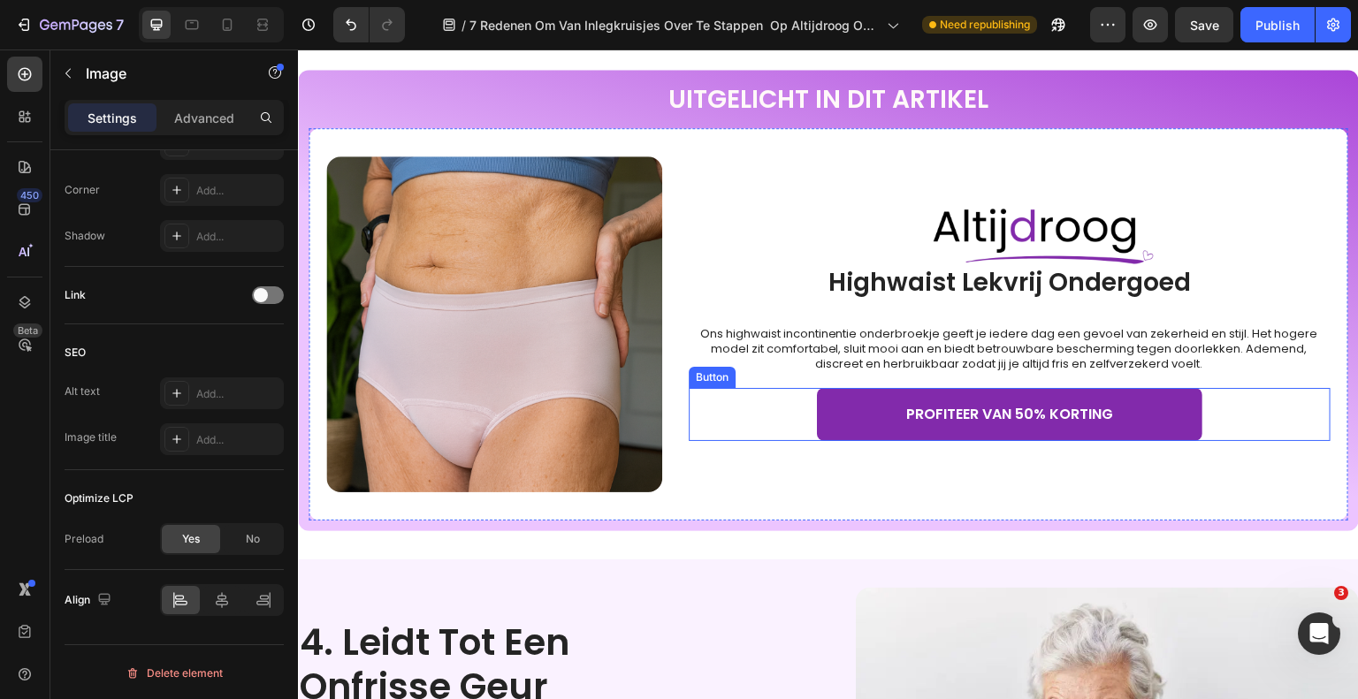
scroll to position [1591, 0]
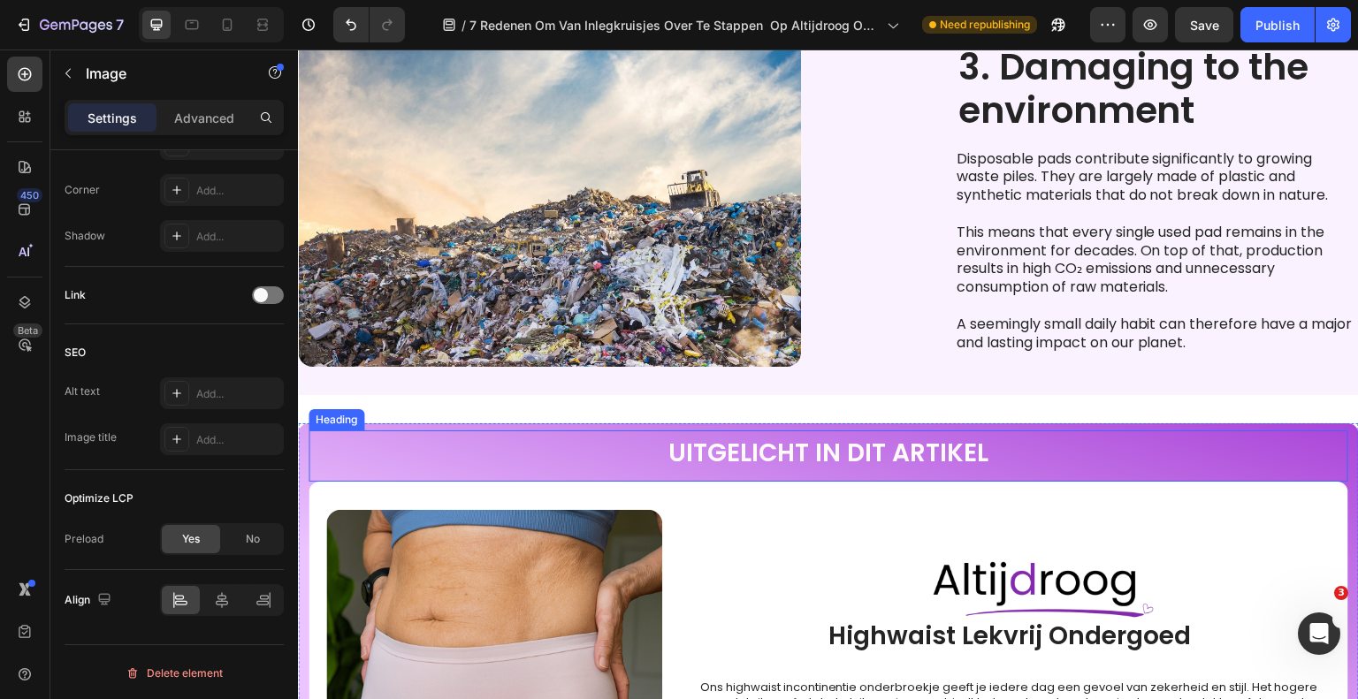
click at [777, 450] on h2 "UITGELICHT IN DIT ARTIKEL" at bounding box center [828, 453] width 324 height 35
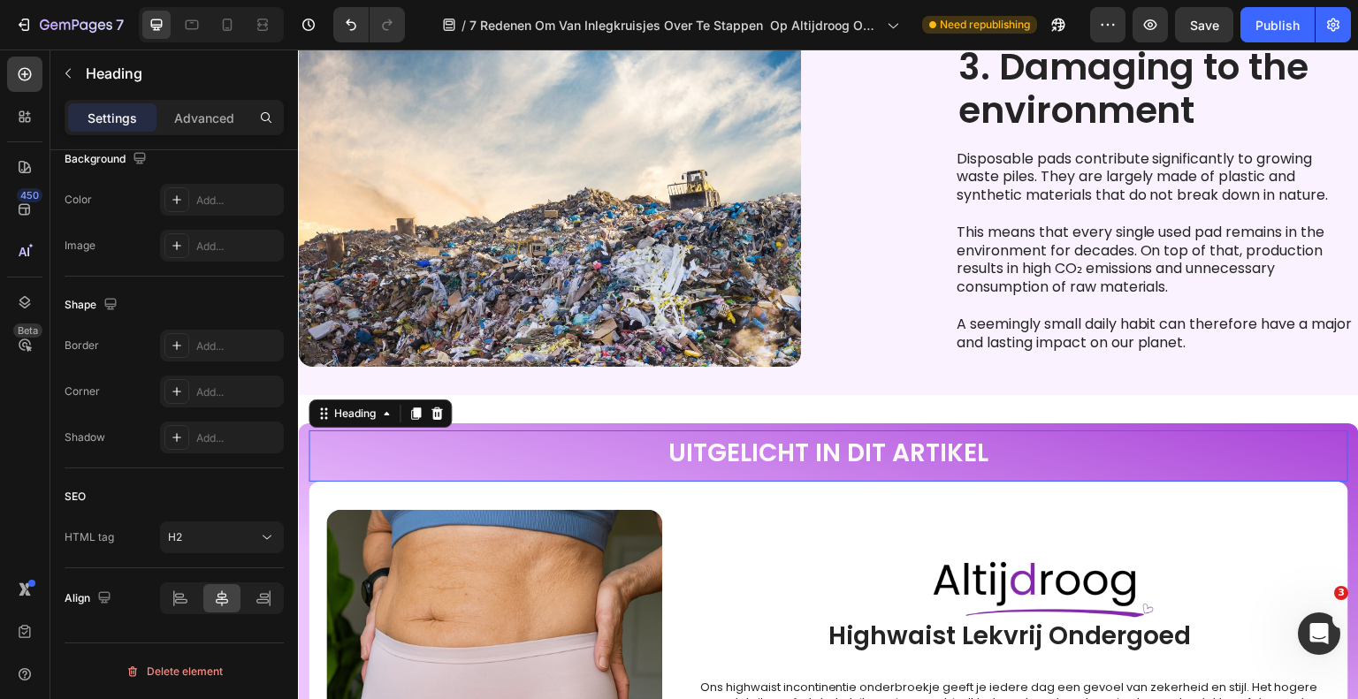
click at [777, 450] on p "UITGELICHT IN DIT ARTIKEL" at bounding box center [828, 454] width 320 height 32
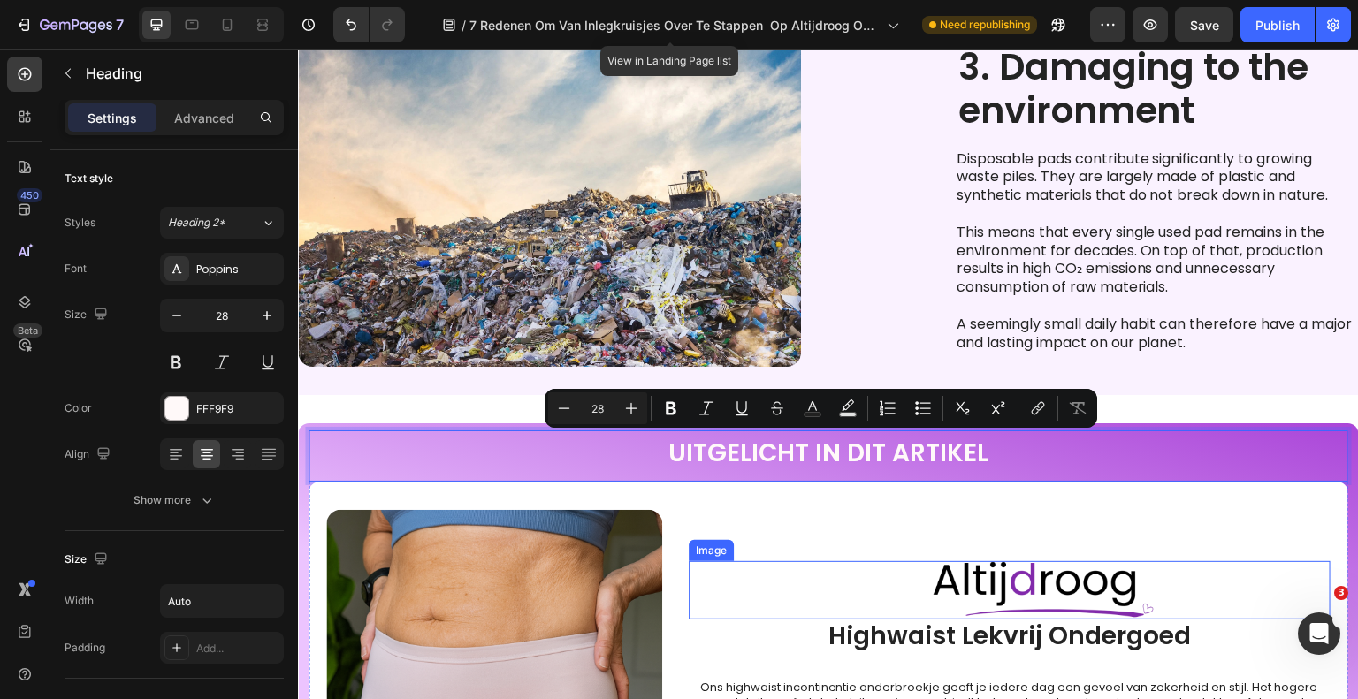
click at [984, 607] on img at bounding box center [1043, 590] width 221 height 58
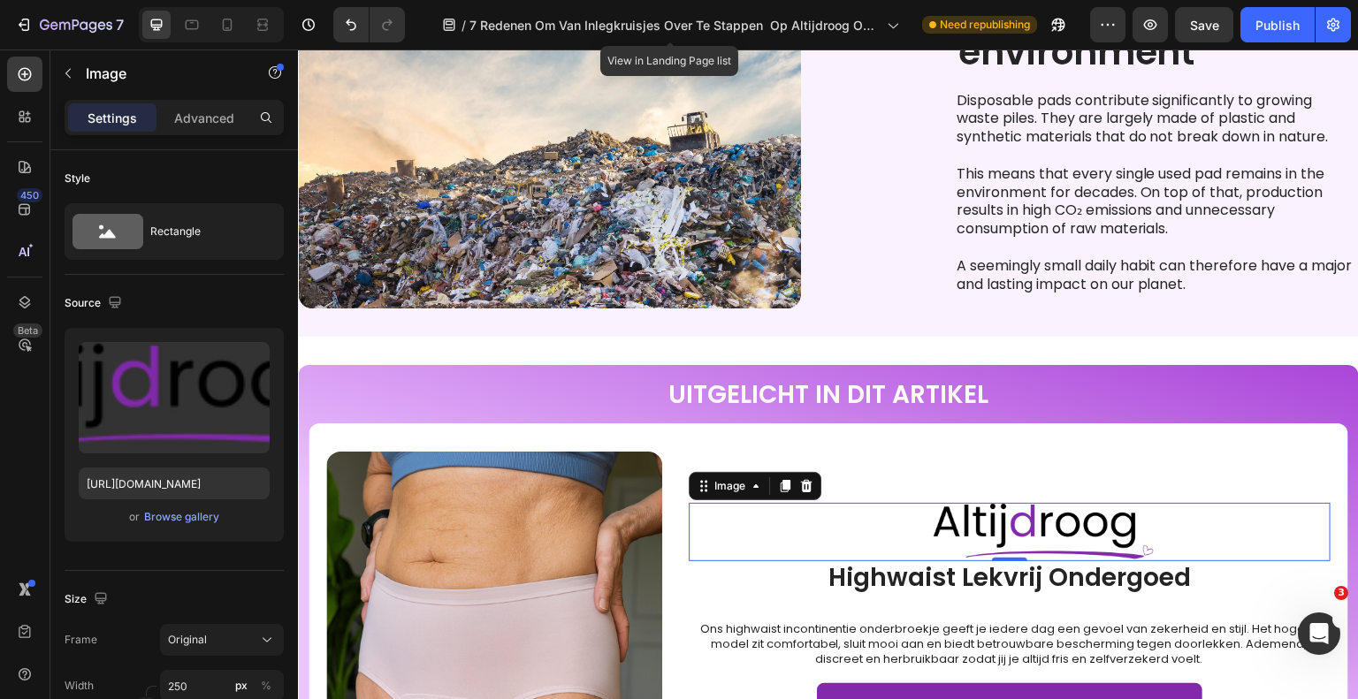
scroll to position [1768, 0]
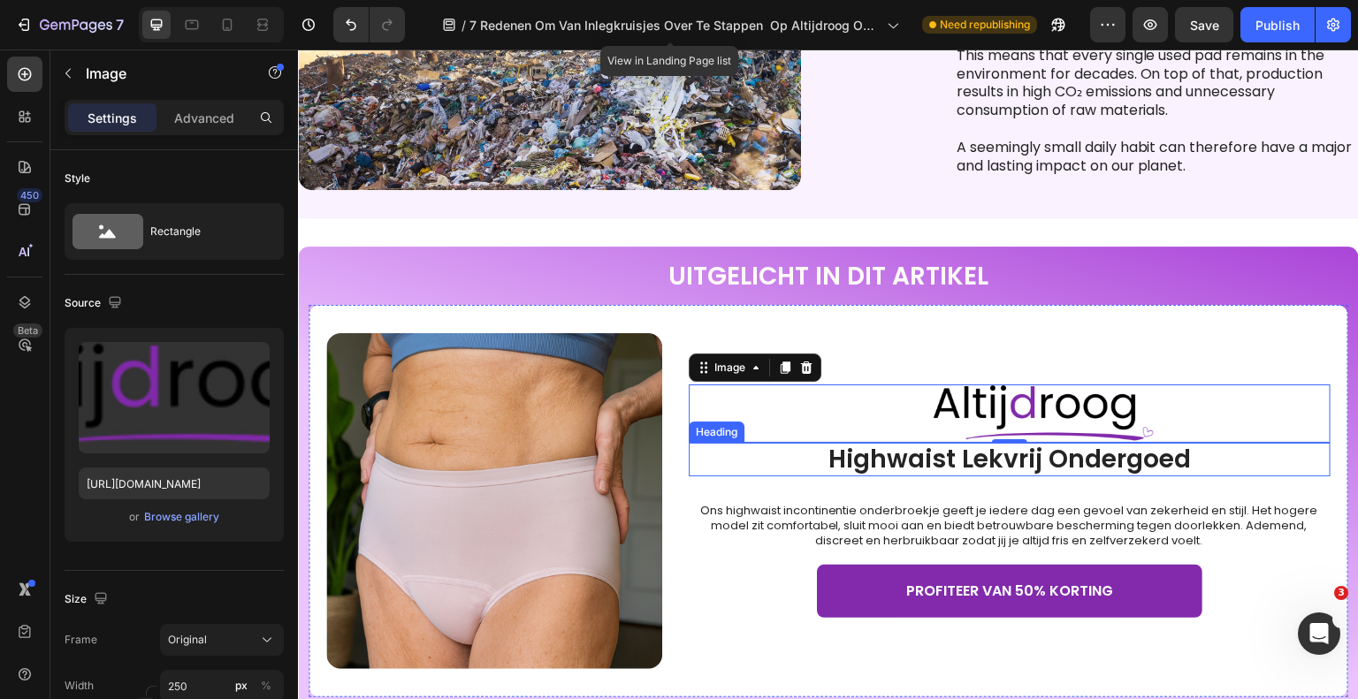
click at [986, 470] on h2 "Highwaist Lekvrij Ondergoed" at bounding box center [1010, 460] width 642 height 34
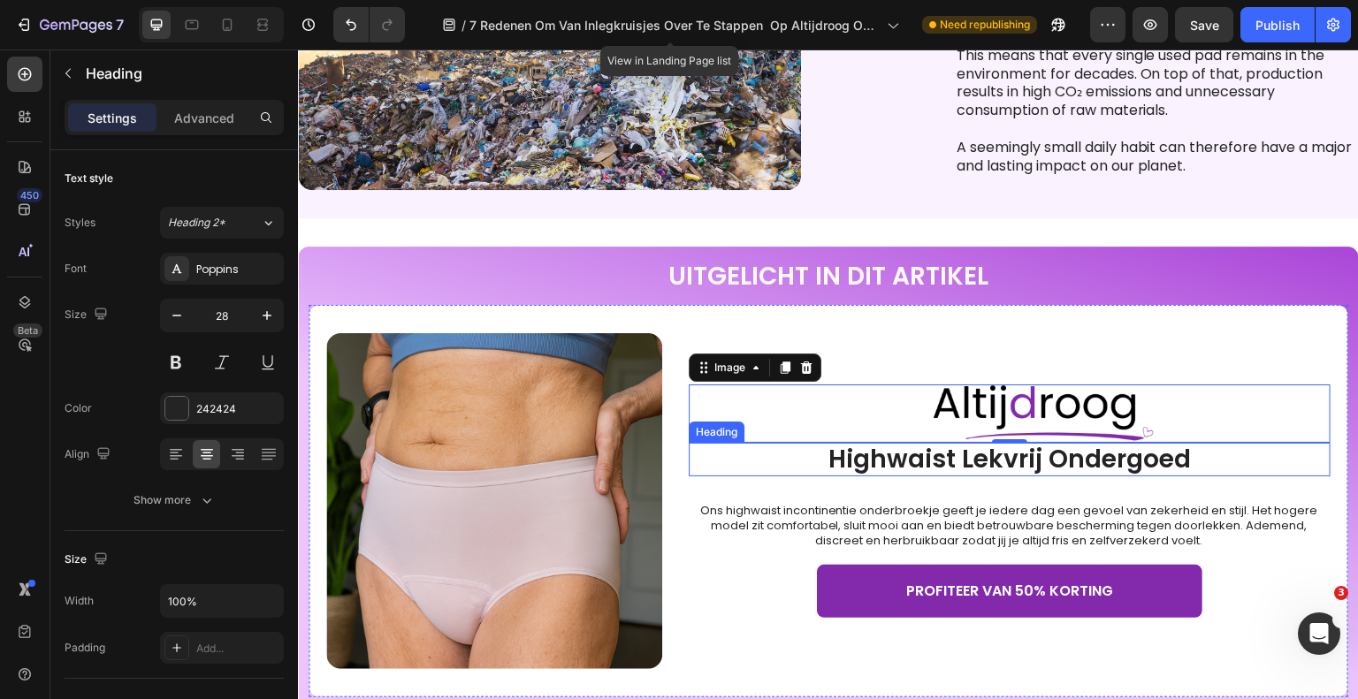
click at [986, 470] on h2 "Highwaist Lekvrij Ondergoed" at bounding box center [1010, 460] width 642 height 34
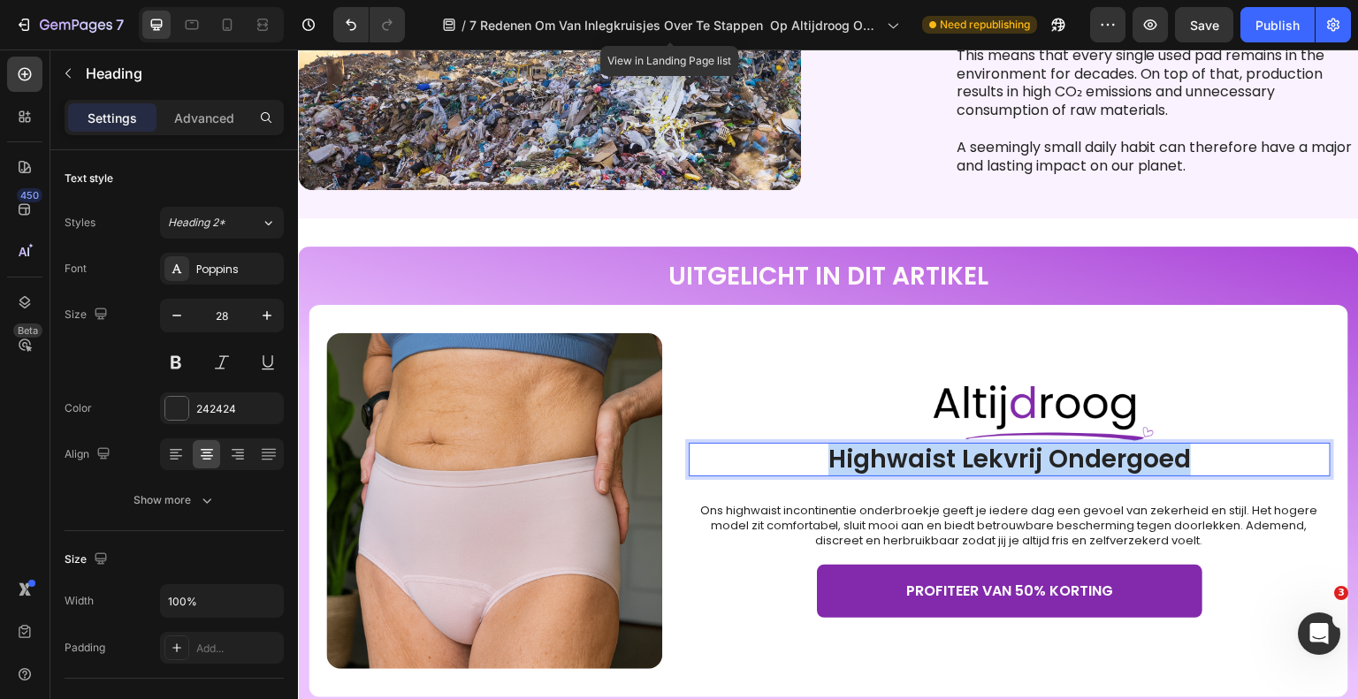
click at [986, 470] on p "Highwaist Lekvrij Ondergoed" at bounding box center [1009, 460] width 638 height 30
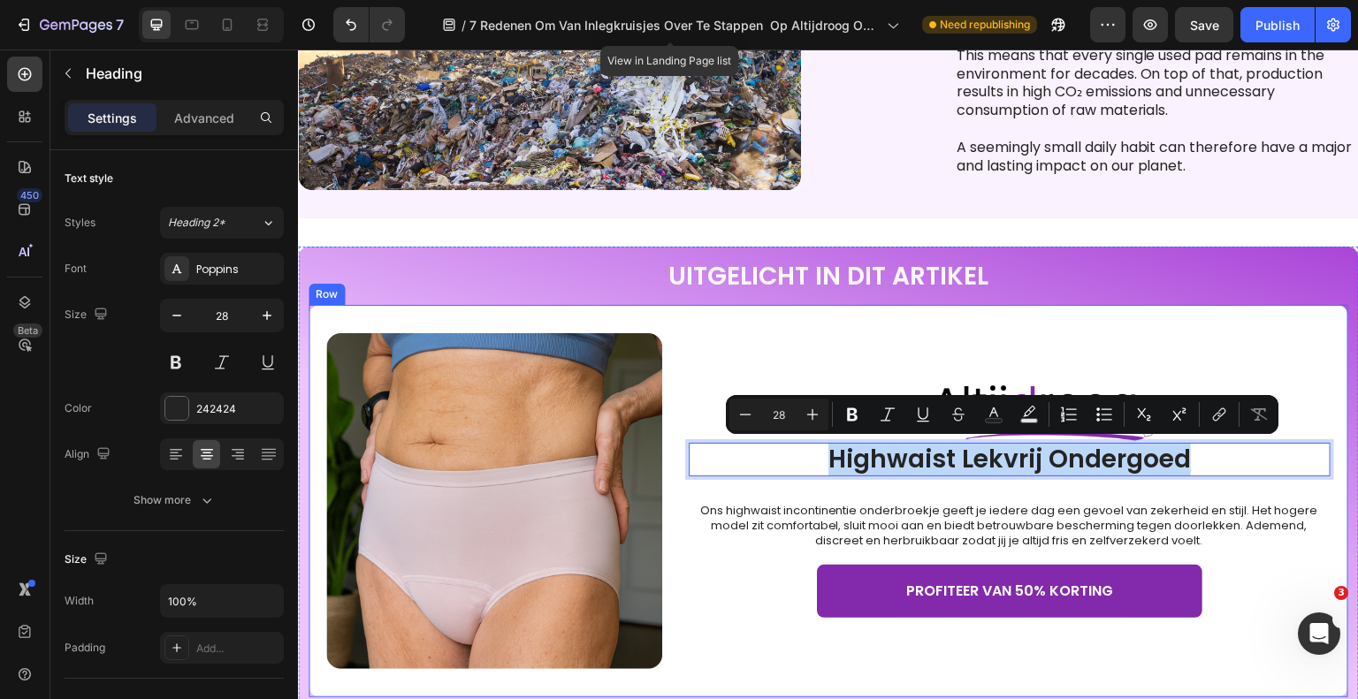
click at [848, 279] on p "UITGELICHT IN DIT ARTIKEL" at bounding box center [828, 277] width 320 height 32
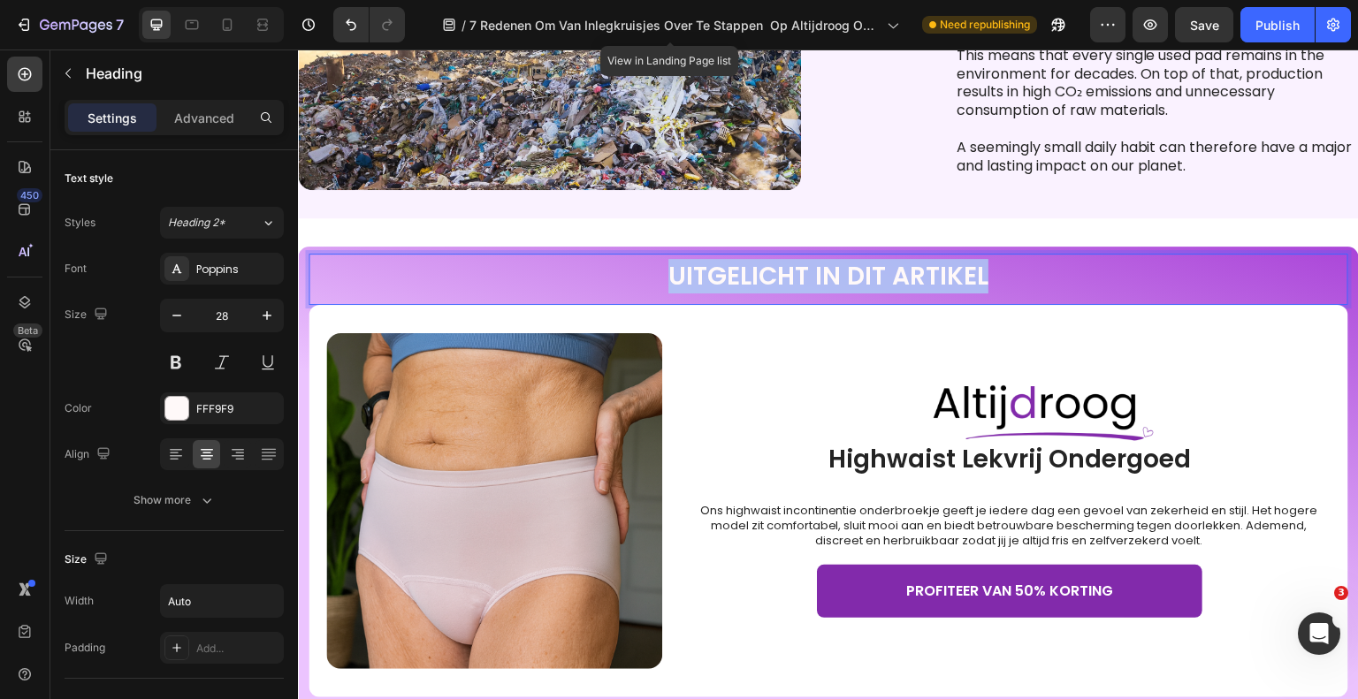
click at [848, 279] on p "UITGELICHT IN DIT ARTIKEL" at bounding box center [828, 277] width 320 height 32
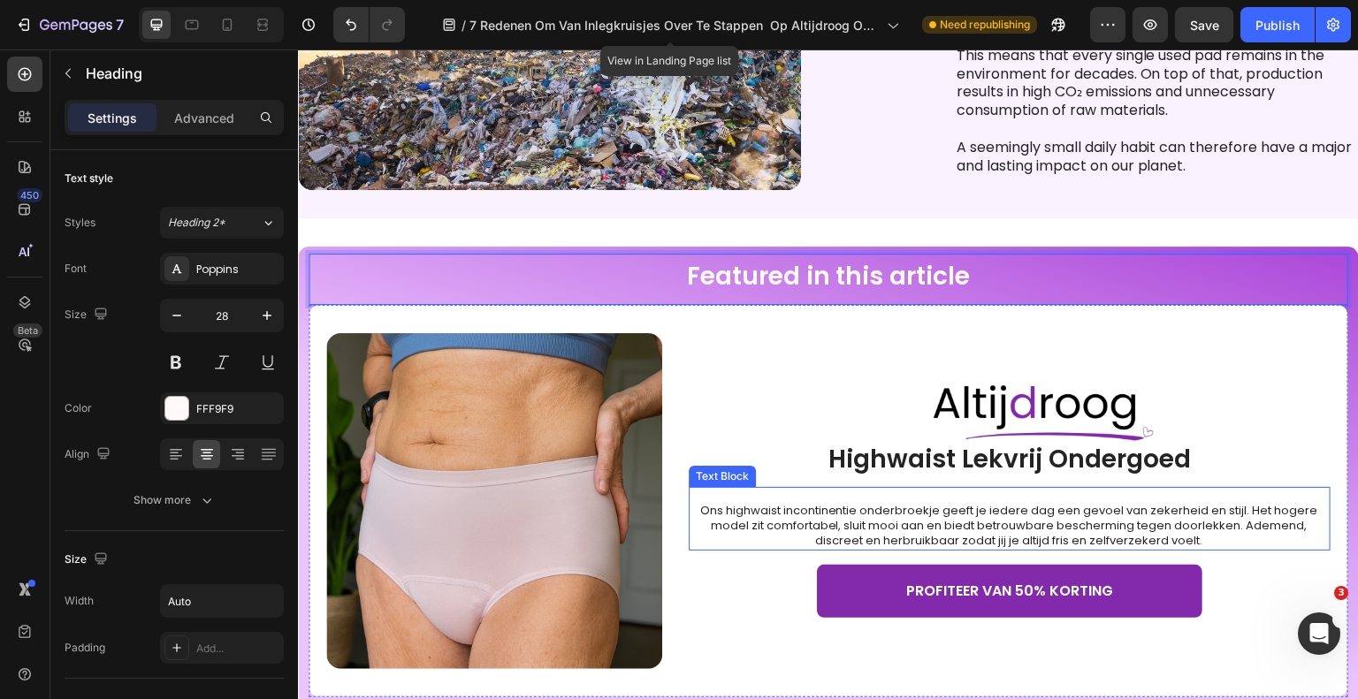
click at [947, 514] on p "Ons highwaist incontinentie onderbroekje geeft je iedere dag een gevoel van zek…" at bounding box center [1009, 526] width 640 height 45
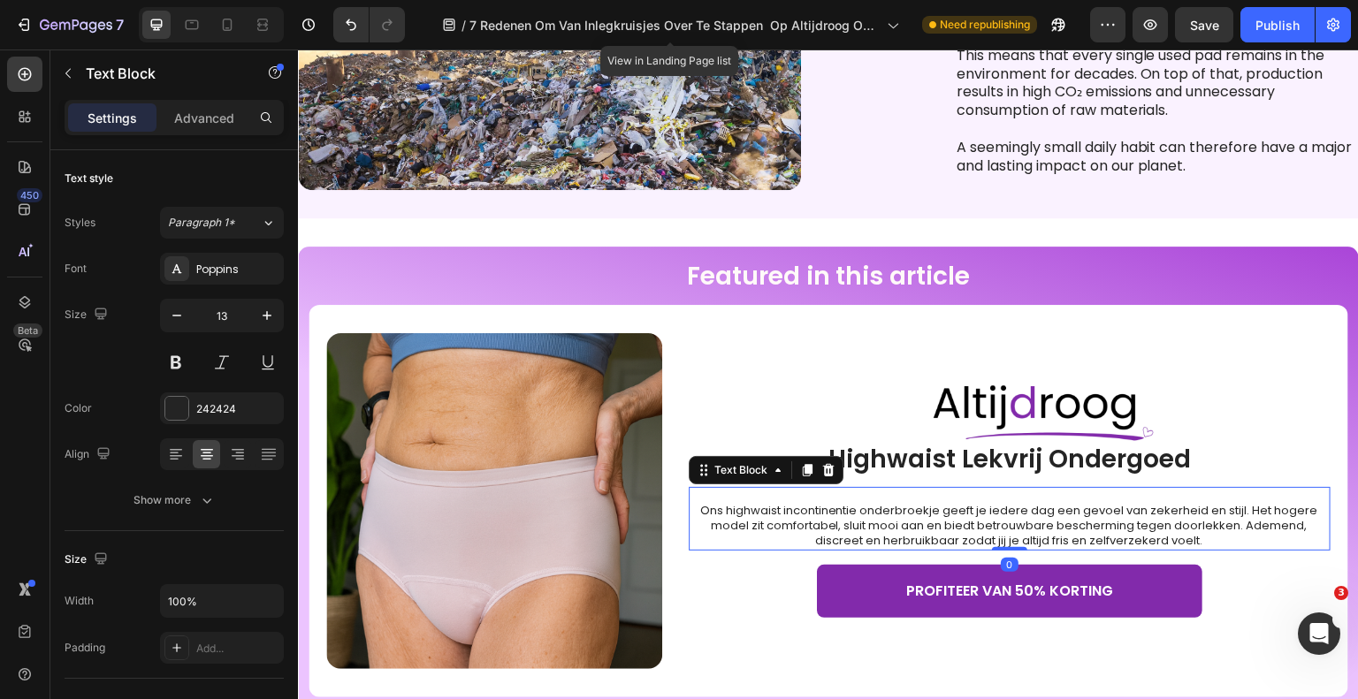
click at [947, 514] on p "Ons highwaist incontinentie onderbroekje geeft je iedere dag een gevoel van zek…" at bounding box center [1009, 526] width 640 height 45
